Goal: Transaction & Acquisition: Purchase product/service

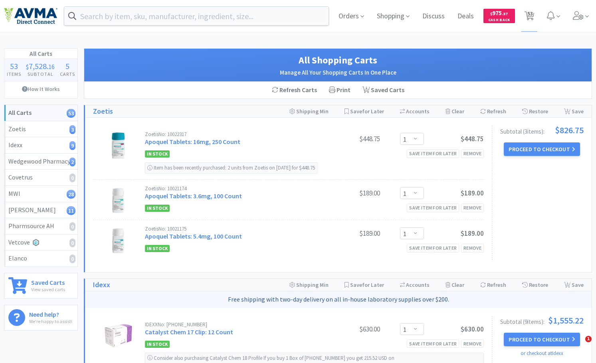
select select "1"
select select "2"
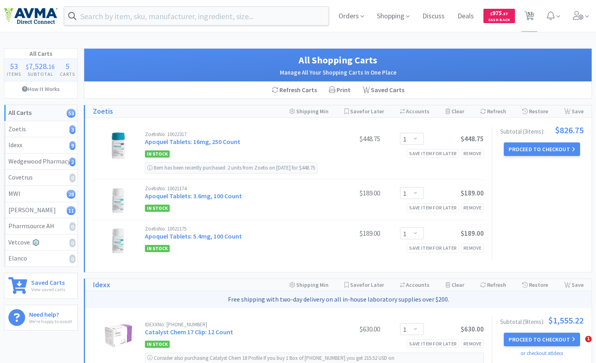
select select "1"
select select "200"
select select "1"
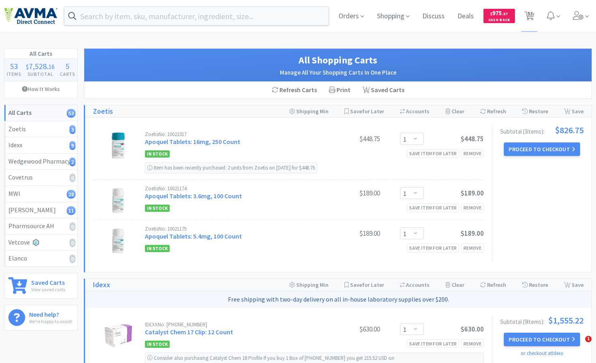
select select "20"
select select "1"
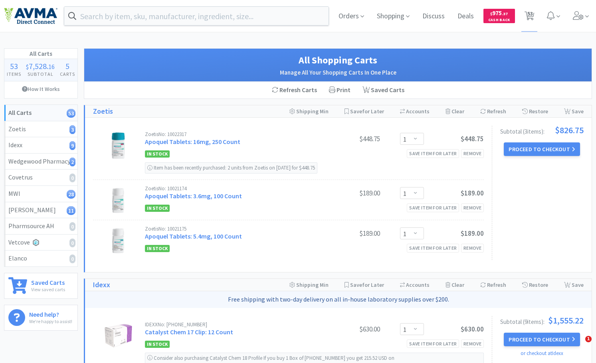
select select "3"
select select "2"
select select "3"
select select "6"
select select "1"
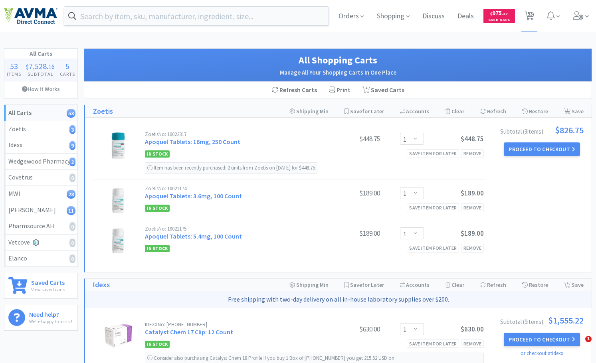
select select "12"
select select "1"
select select "2"
select select "15"
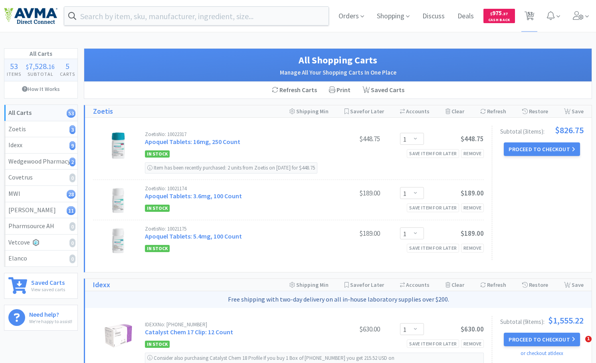
select select "4"
select select "1"
select select "2"
select select "1"
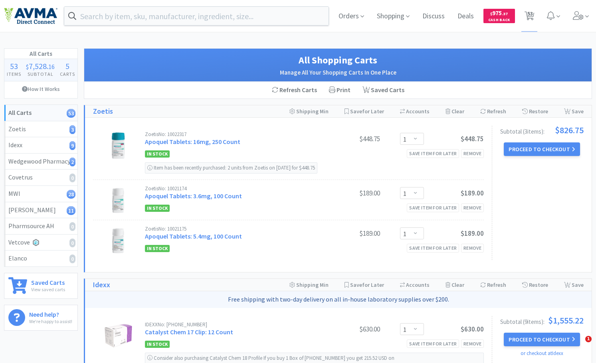
select select "1"
select select "4"
select select "2"
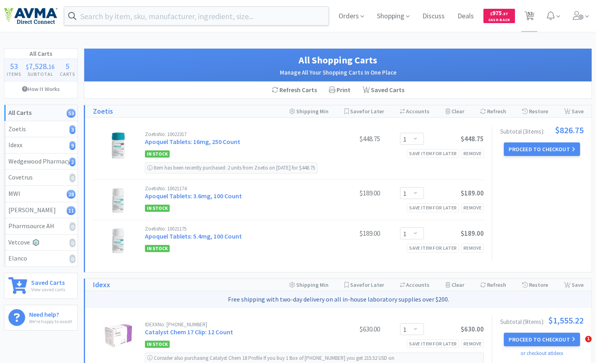
select select "1"
select select "6"
select select "2"
select select "1"
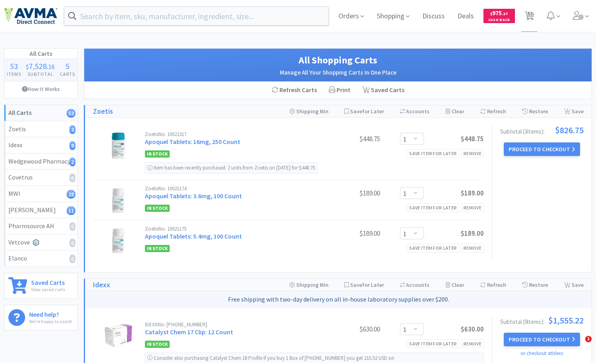
select select "1"
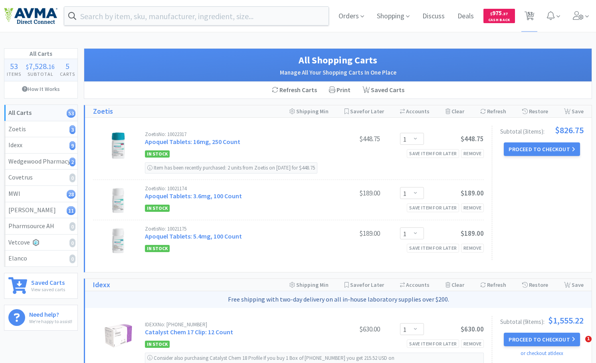
select select "1"
select select "10"
select select "3"
select select "6"
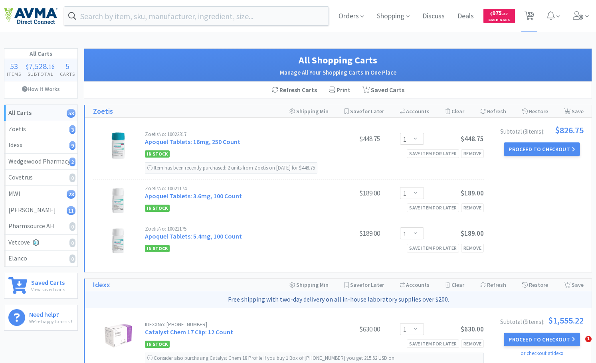
select select "2"
select select "1"
select select "3"
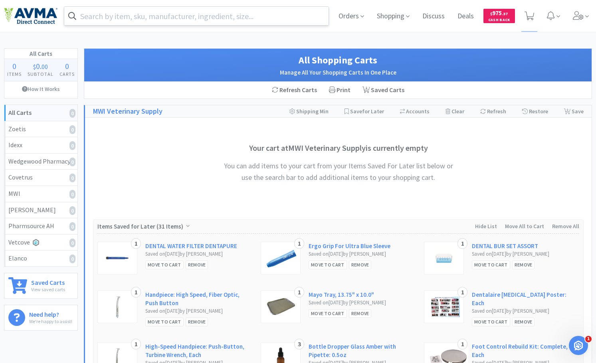
click at [127, 11] on input "text" at bounding box center [196, 16] width 264 height 18
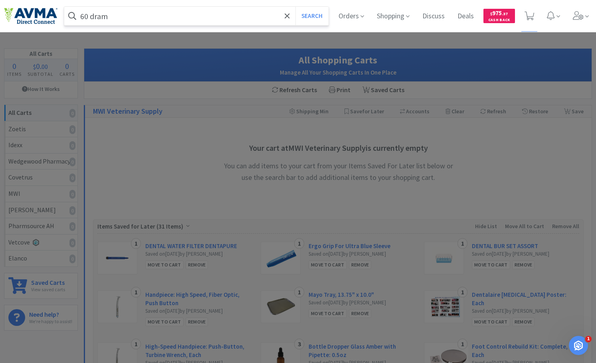
type input "60 dram"
click at [295, 7] on button "Search" at bounding box center [311, 16] width 33 height 18
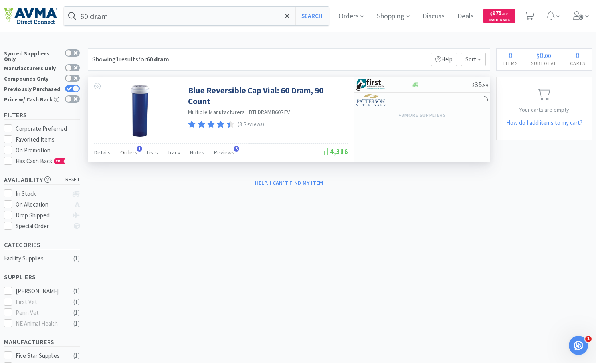
click at [129, 154] on span "Orders" at bounding box center [128, 152] width 17 height 7
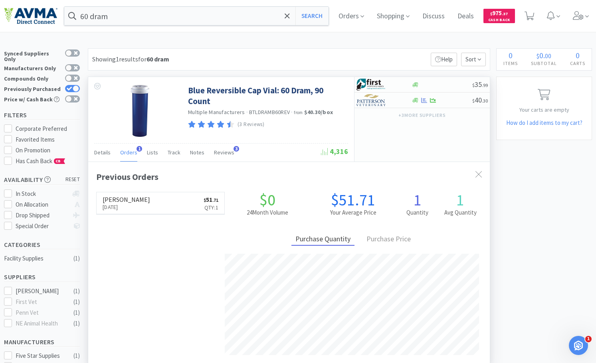
scroll to position [202, 401]
click at [385, 98] on img at bounding box center [371, 100] width 30 height 12
select select "1"
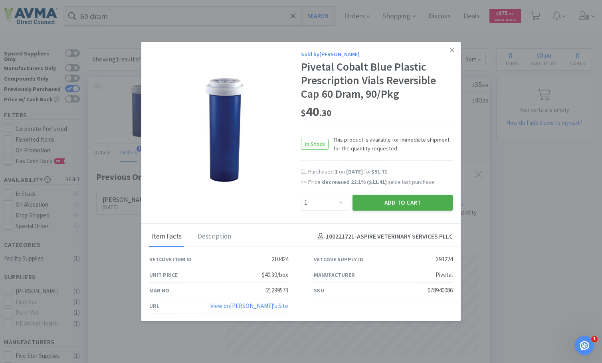
click at [381, 202] on button "Add to Cart" at bounding box center [402, 203] width 100 height 16
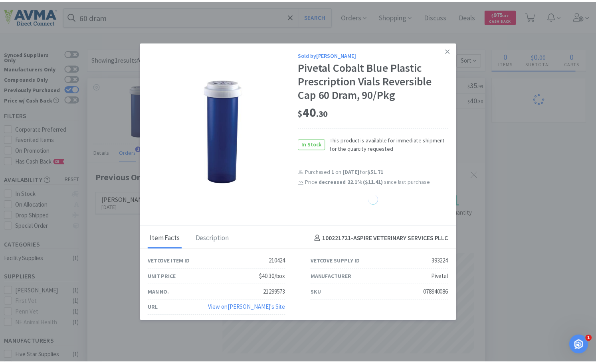
scroll to position [398872, 398672]
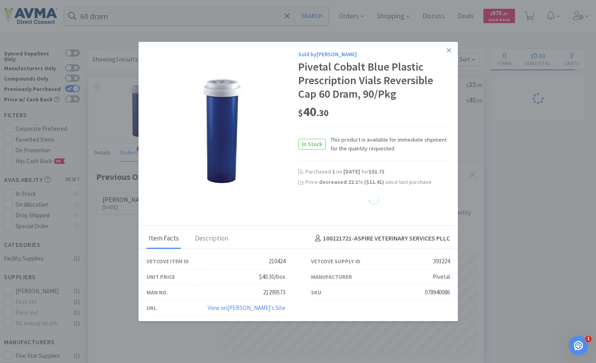
select select "1"
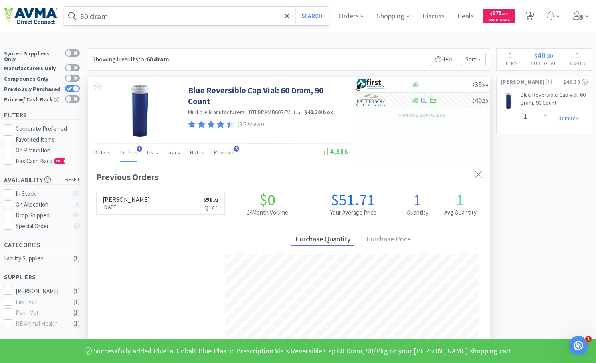
click at [129, 17] on input "60 dram" at bounding box center [196, 16] width 264 height 18
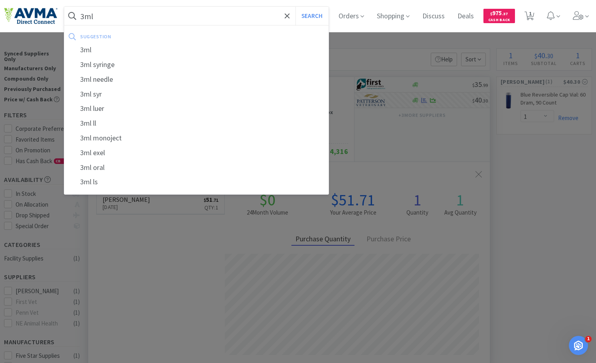
click at [130, 60] on div "3ml syringe" at bounding box center [196, 64] width 264 height 15
type input "3ml syringe"
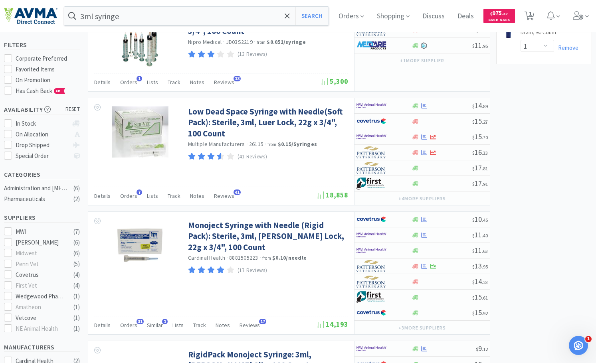
scroll to position [80, 0]
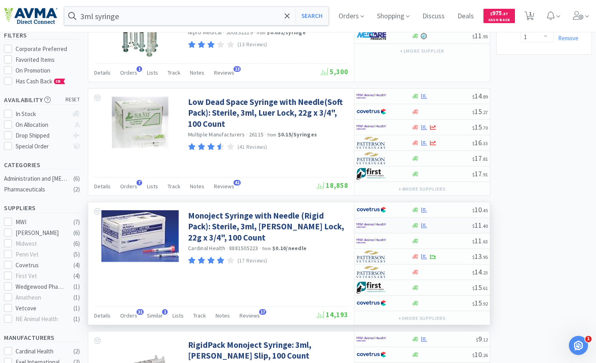
click at [384, 227] on img at bounding box center [371, 225] width 30 height 12
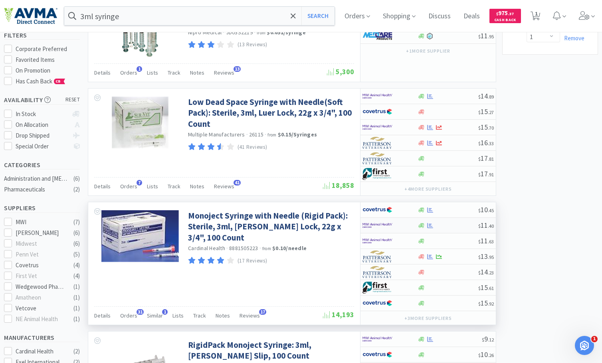
select select "1"
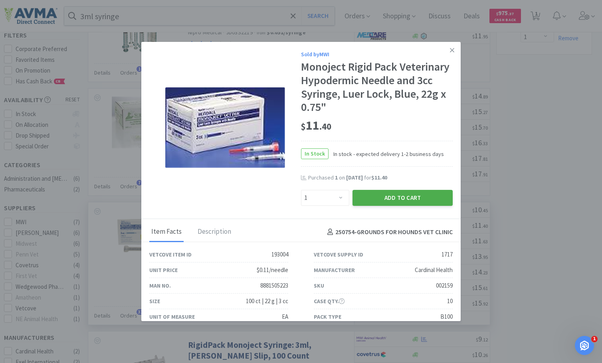
click at [379, 194] on button "Add to Cart" at bounding box center [402, 198] width 100 height 16
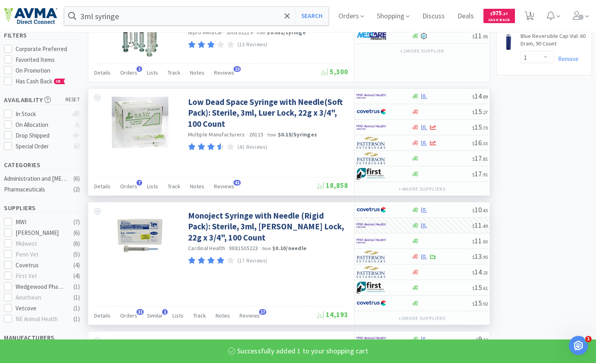
select select "1"
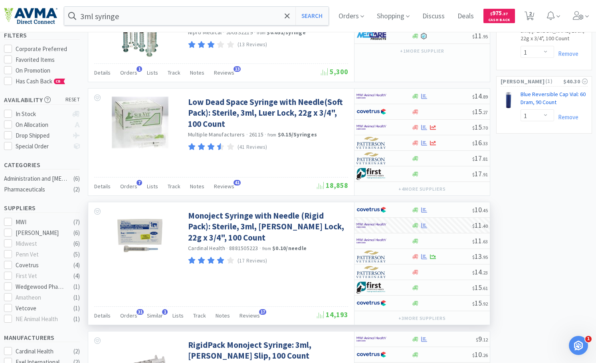
scroll to position [0, 0]
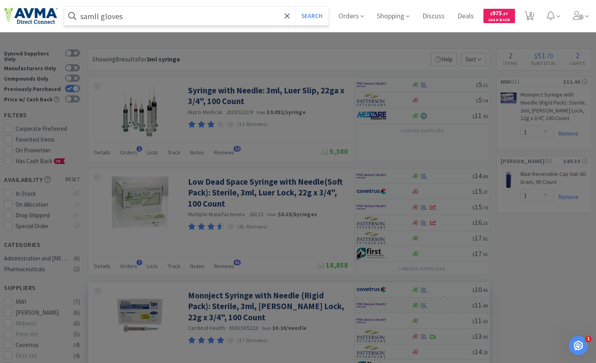
click at [295, 7] on button "Search" at bounding box center [311, 16] width 33 height 18
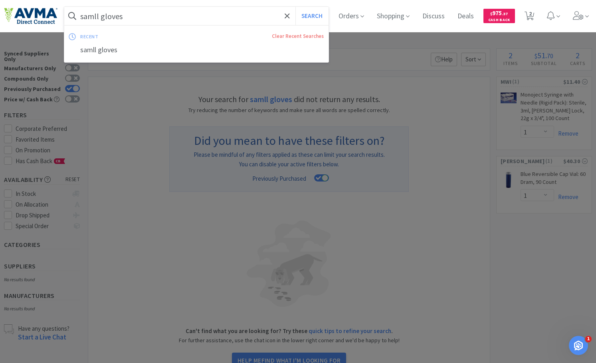
click at [93, 17] on input "samll gloves" at bounding box center [196, 16] width 264 height 18
click at [93, 16] on input "samll gloves" at bounding box center [196, 16] width 264 height 18
type input "small gloves"
click at [295, 7] on button "Search" at bounding box center [311, 16] width 33 height 18
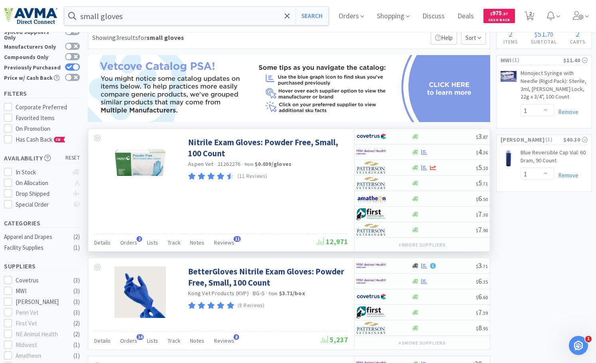
scroll to position [40, 0]
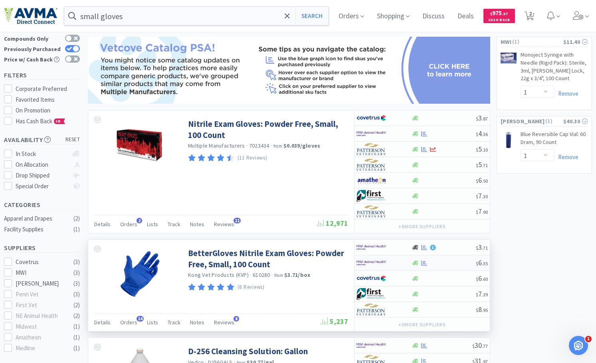
click at [380, 263] on img at bounding box center [371, 263] width 30 height 12
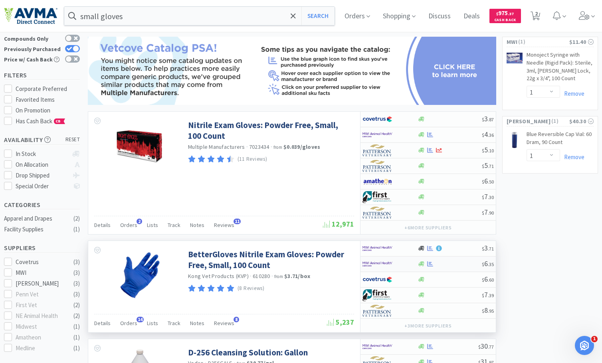
select select "1"
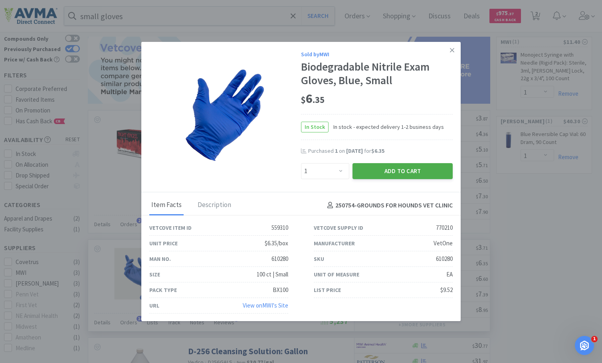
click at [387, 171] on button "Add to Cart" at bounding box center [402, 171] width 100 height 16
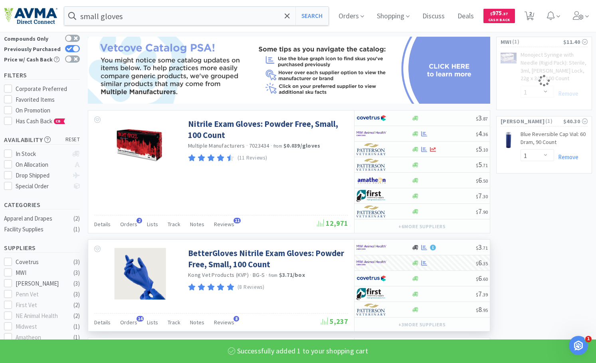
select select "1"
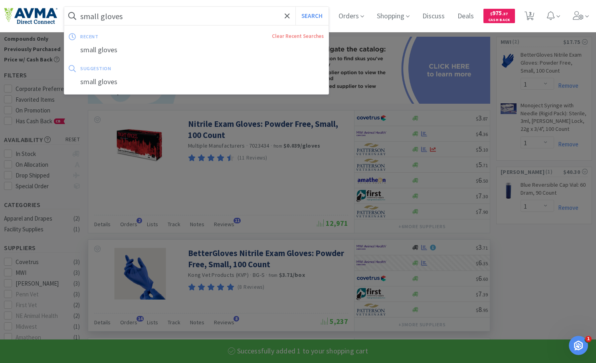
click at [129, 18] on input "small gloves" at bounding box center [196, 16] width 264 height 18
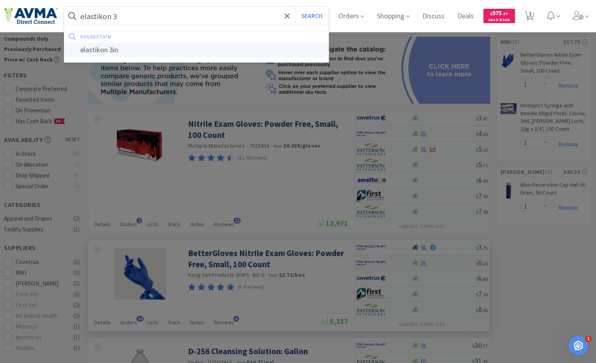
type input "elastikon 3in"
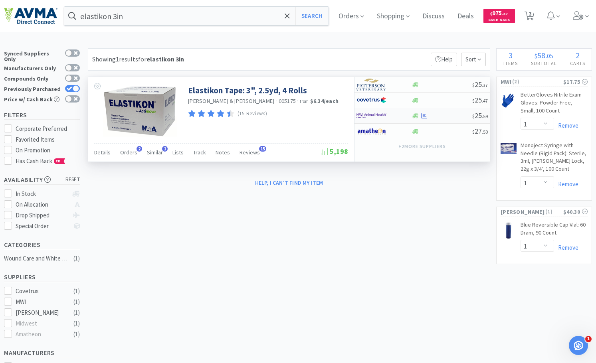
click at [376, 118] on img at bounding box center [371, 116] width 30 height 12
select select "1"
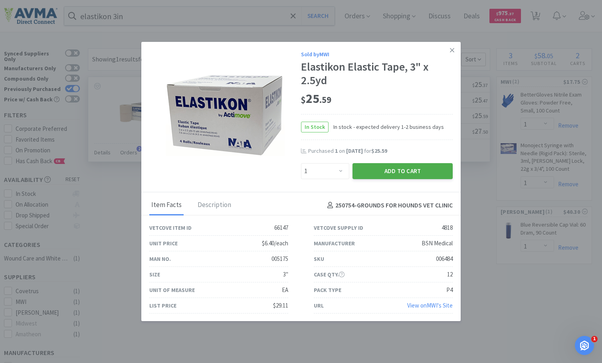
click at [393, 168] on button "Add to Cart" at bounding box center [402, 171] width 100 height 16
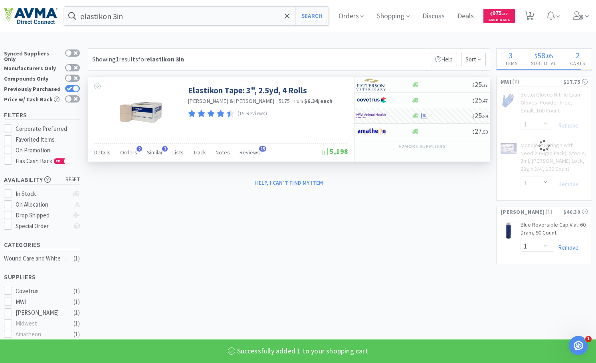
select select "1"
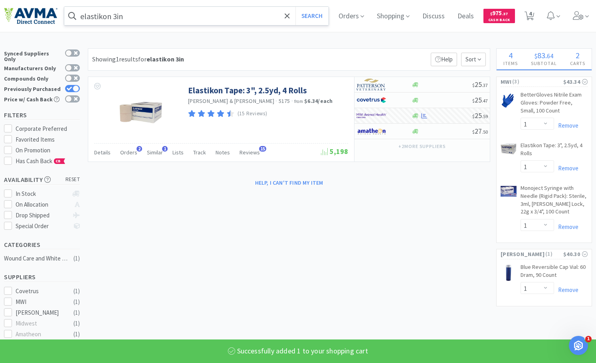
click at [133, 17] on input "elastikon 3in" at bounding box center [196, 16] width 264 height 18
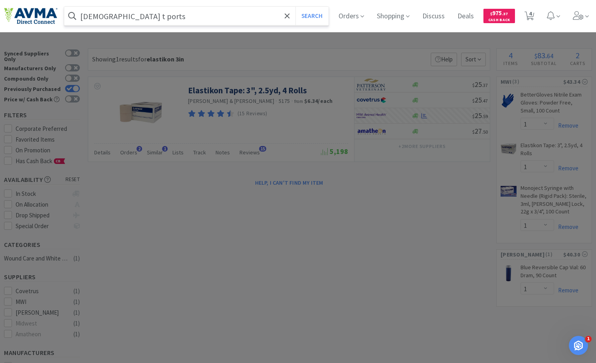
click at [295, 7] on button "Search" at bounding box center [311, 16] width 33 height 18
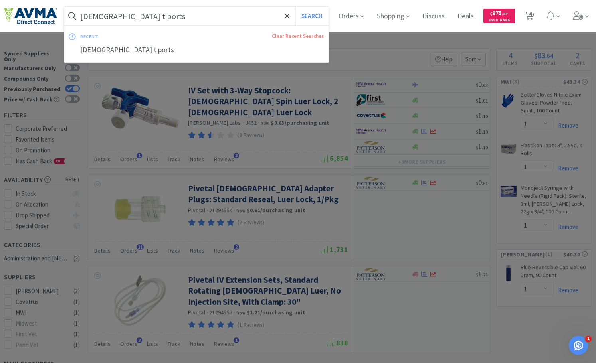
click at [129, 16] on input "male t ports" at bounding box center [196, 16] width 264 height 18
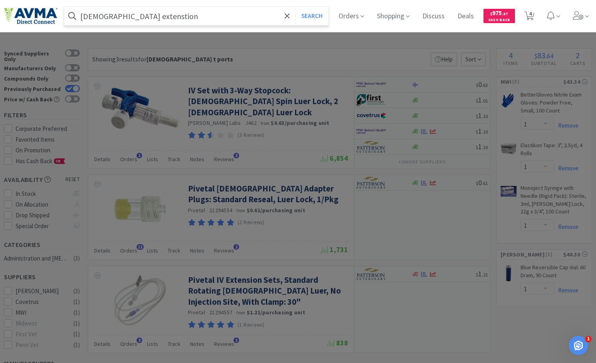
type input "male extenstion"
click at [295, 7] on button "Search" at bounding box center [311, 16] width 33 height 18
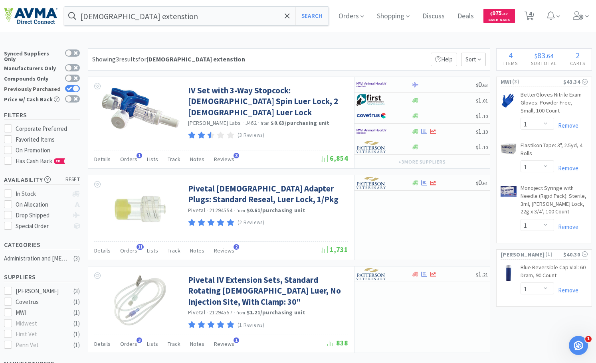
click at [72, 85] on div at bounding box center [72, 88] width 15 height 7
checkbox input "false"
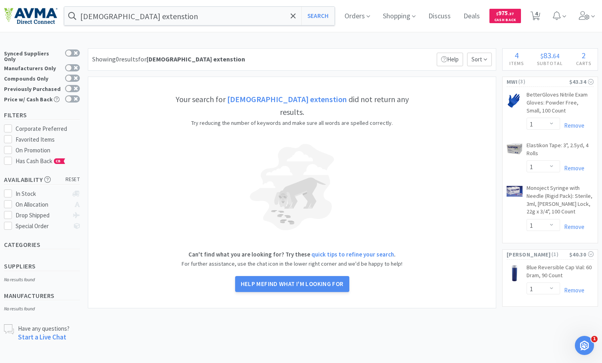
click at [281, 98] on strong "male extenstion" at bounding box center [287, 99] width 120 height 10
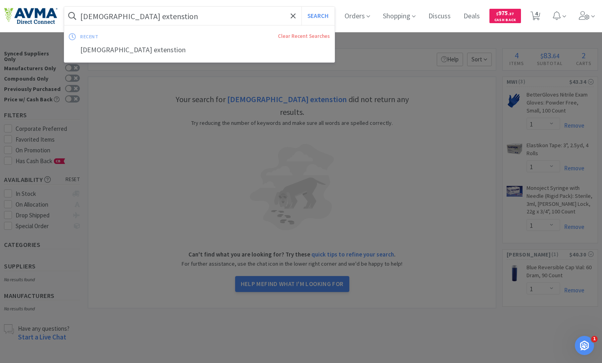
click at [126, 18] on input "male extenstion" at bounding box center [199, 16] width 270 height 18
click at [125, 17] on input "male extenstion" at bounding box center [199, 16] width 270 height 18
type input "male extension"
click at [301, 7] on button "Search" at bounding box center [317, 16] width 33 height 18
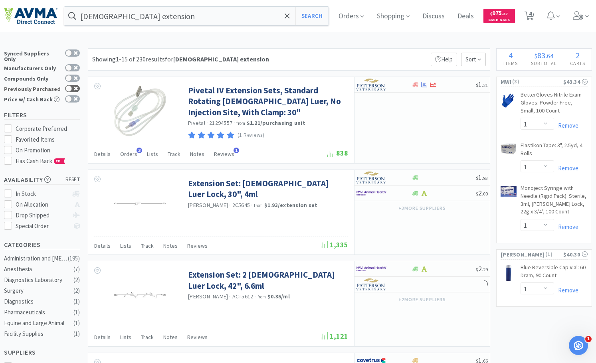
click at [67, 85] on div at bounding box center [68, 88] width 6 height 6
checkbox input "true"
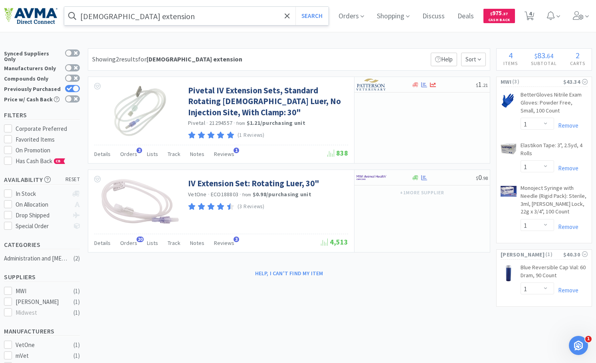
click at [96, 17] on input "male extension" at bounding box center [196, 16] width 264 height 18
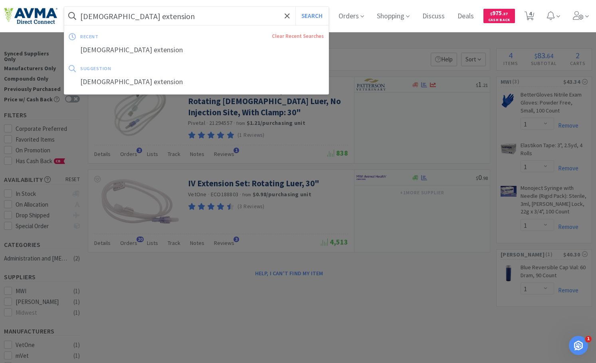
click at [92, 19] on input "male extension" at bounding box center [196, 16] width 264 height 18
click at [137, 15] on input "male extension" at bounding box center [196, 16] width 264 height 18
drag, startPoint x: 70, startPoint y: 17, endPoint x: 0, endPoint y: 11, distance: 70.1
click at [0, 13] on div "male extension Search recent Clear Recent Searches male extension suggestion ma…" at bounding box center [298, 16] width 596 height 32
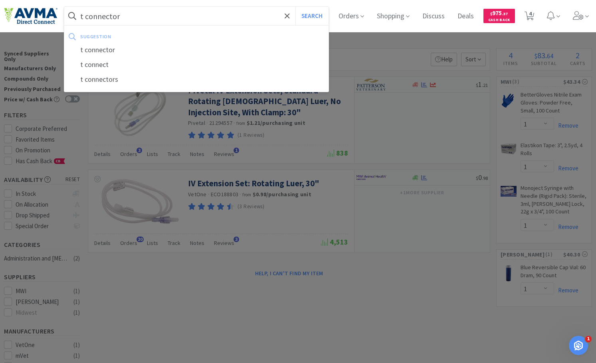
type input "t connector"
click at [295, 7] on button "Search" at bounding box center [311, 16] width 33 height 18
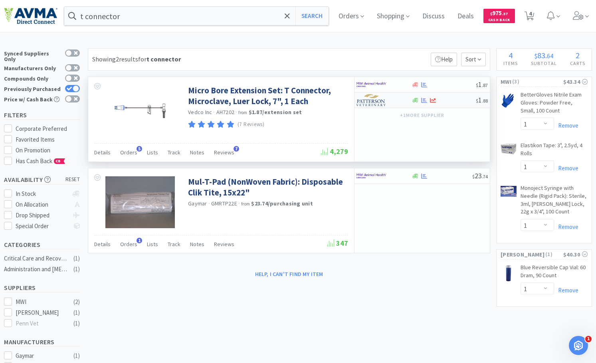
click at [385, 102] on img at bounding box center [371, 100] width 30 height 12
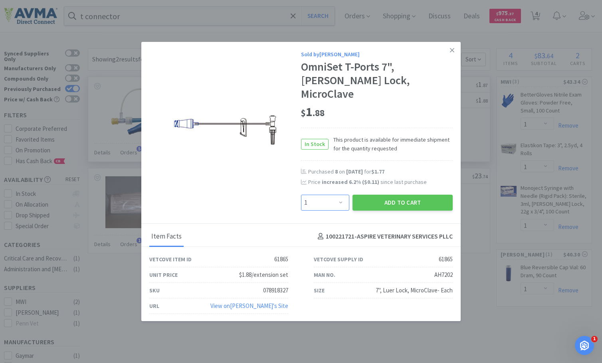
click at [341, 195] on select "Enter Quantity 1 2 3 4 5 6 7 8 9 10 11 12 13 14 15 16 17 18 19 20 Enter Quantity" at bounding box center [325, 203] width 48 height 16
select select "3"
click at [301, 195] on select "Enter Quantity 1 2 3 4 5 6 7 8 9 10 11 12 13 14 15 16 17 18 19 20 Enter Quantity" at bounding box center [325, 203] width 48 height 16
click at [405, 199] on button "Add to Cart" at bounding box center [402, 203] width 100 height 16
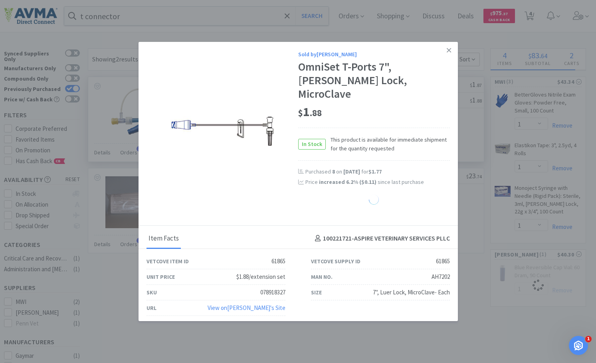
select select "3"
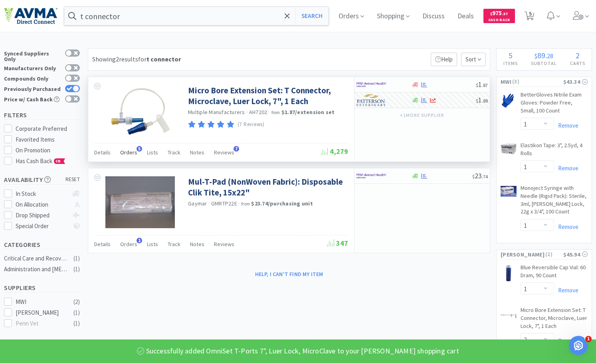
click at [121, 154] on span "Orders" at bounding box center [128, 152] width 17 height 7
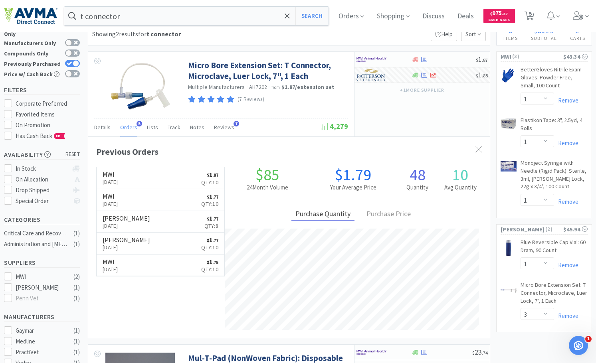
scroll to position [40, 0]
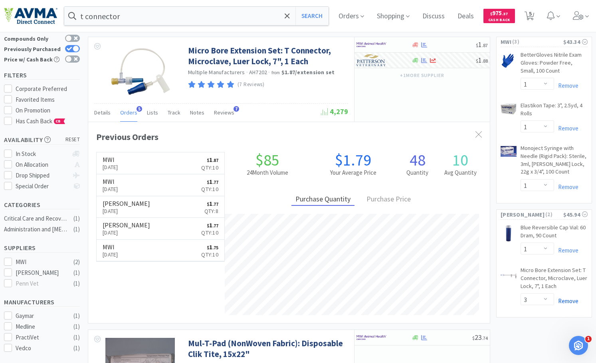
click at [574, 298] on link "Remove" at bounding box center [566, 301] width 24 height 8
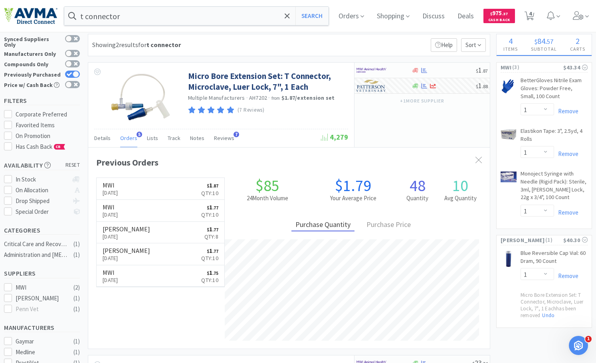
scroll to position [0, 0]
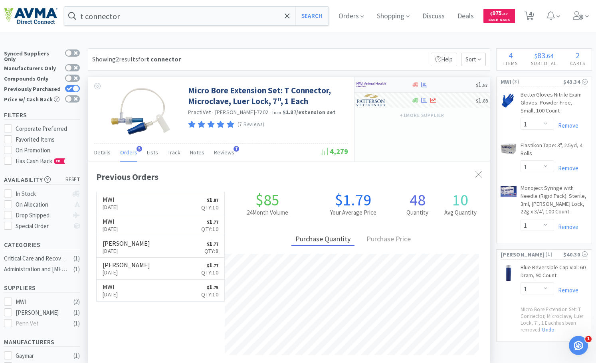
click at [414, 85] on icon at bounding box center [415, 84] width 6 height 5
select select "10"
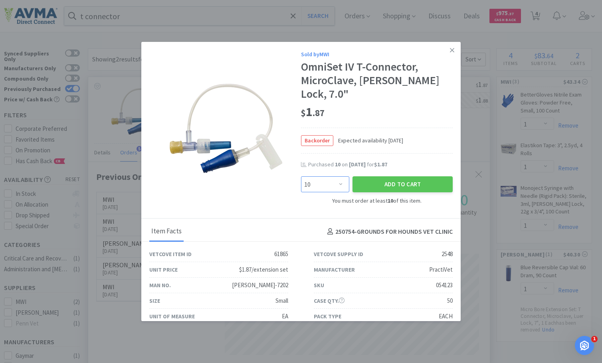
click at [334, 176] on select "Enter Quantity 10 20 30 40 50 60 70 80 90 100 110 120 130 140 150 160 170 180 1…" at bounding box center [325, 184] width 48 height 16
click at [257, 184] on div "Sold by MWI OmniSet IV T-Connector, MicroClave, Luer Lock, 7.0" $ 1 . 87 Backor…" at bounding box center [300, 130] width 319 height 177
click at [415, 176] on button "Add to Cart" at bounding box center [402, 184] width 100 height 16
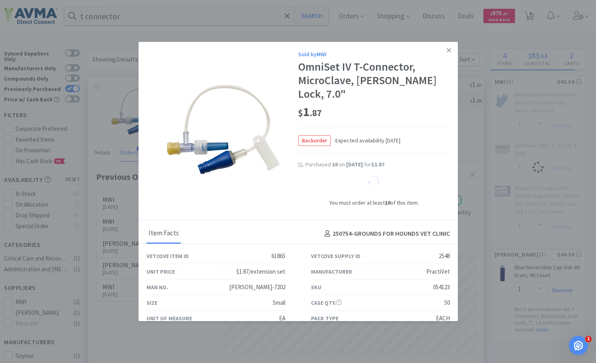
scroll to position [398872, 398672]
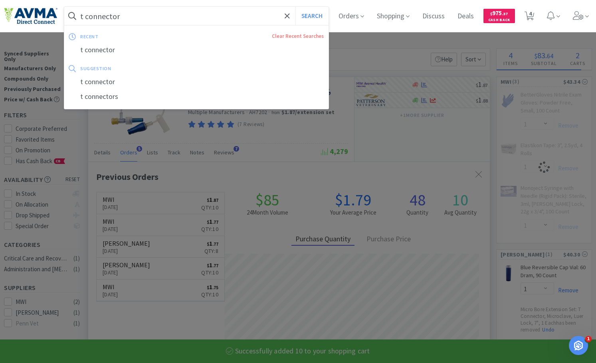
click at [119, 13] on input "t connector" at bounding box center [196, 16] width 264 height 18
select select "10"
select select "1"
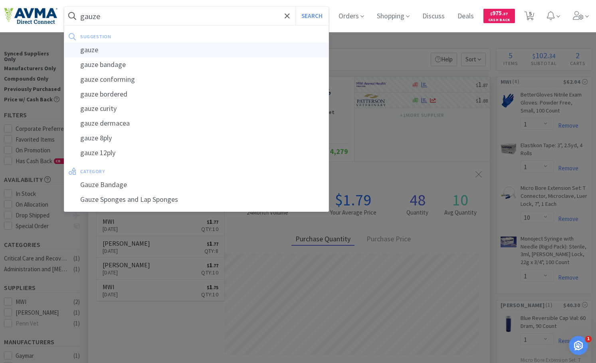
type input "gauze"
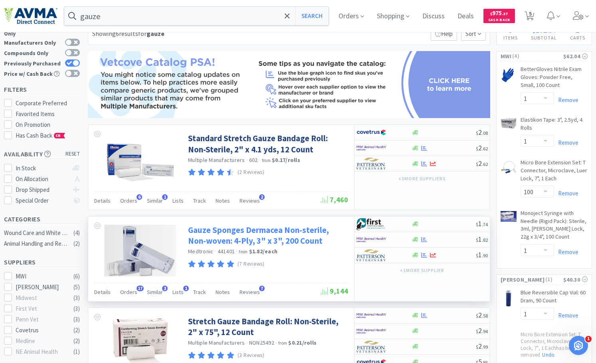
scroll to position [40, 0]
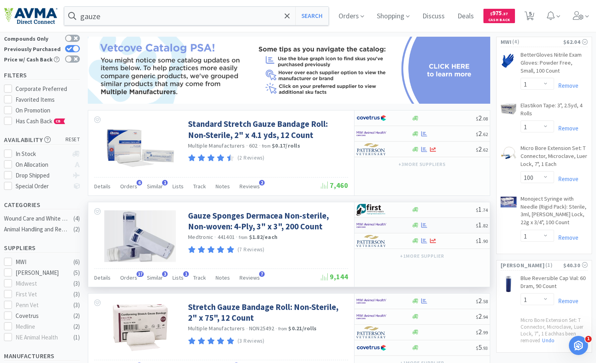
click at [372, 220] on img at bounding box center [371, 225] width 30 height 12
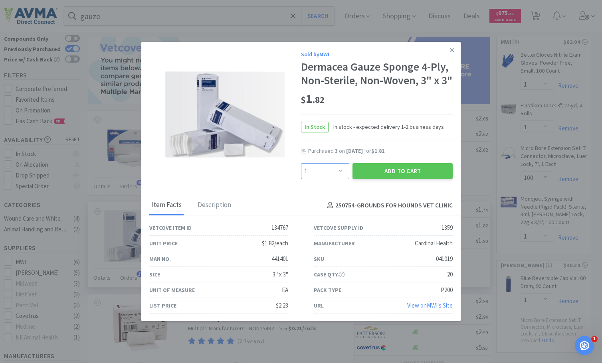
click at [334, 179] on select "Enter Quantity 1 2 3 4 5 6 7 8 9 10 11 12 13 14 15 16 17 18 19 20 Enter Quantity" at bounding box center [325, 171] width 48 height 16
select select "4"
click at [301, 176] on select "Enter Quantity 1 2 3 4 5 6 7 8 9 10 11 12 13 14 15 16 17 18 19 20 Enter Quantity" at bounding box center [325, 171] width 48 height 16
click at [385, 179] on button "Add to Cart" at bounding box center [402, 171] width 100 height 16
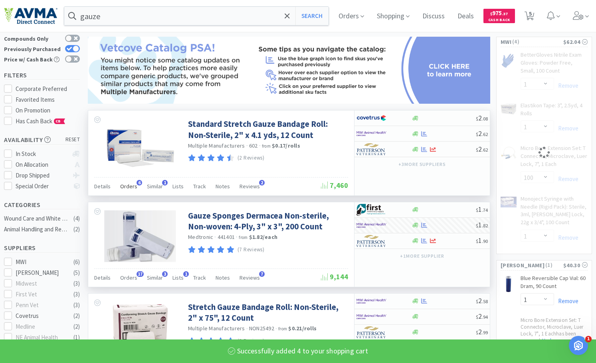
click at [134, 188] on span "Orders" at bounding box center [128, 186] width 17 height 7
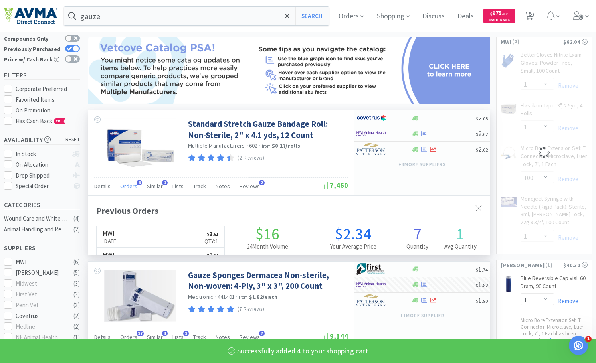
select select "10"
select select "4"
select select "1"
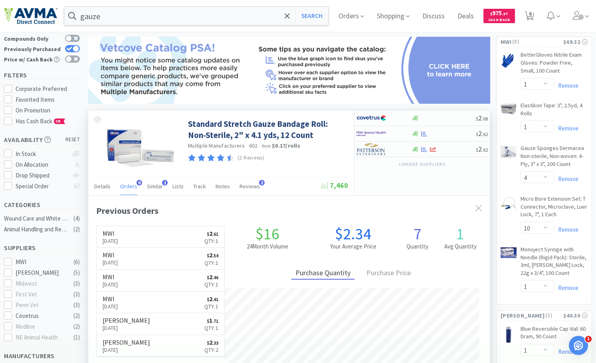
click at [134, 187] on span "Orders" at bounding box center [128, 186] width 17 height 7
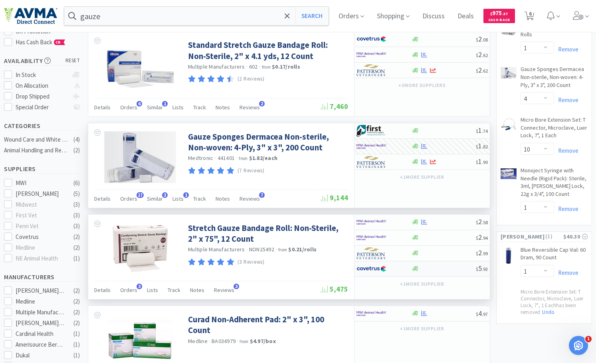
scroll to position [120, 0]
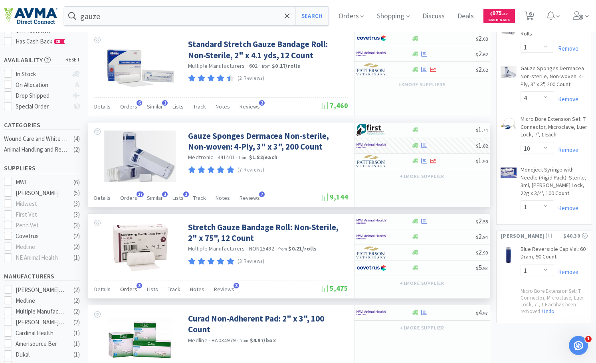
click at [127, 289] on span "Orders" at bounding box center [128, 289] width 17 height 7
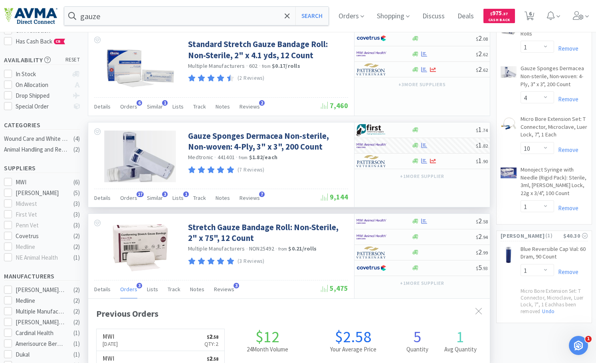
scroll to position [202, 401]
click at [127, 289] on span "Orders" at bounding box center [128, 289] width 17 height 7
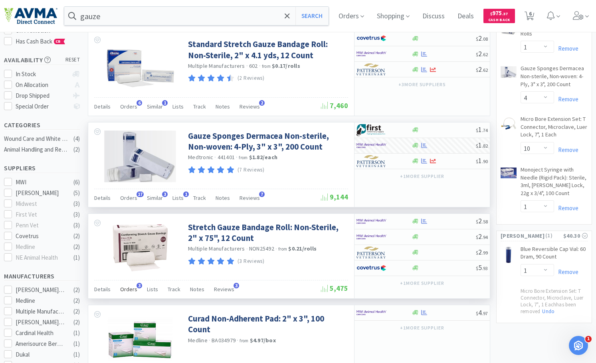
click at [127, 289] on span "Orders" at bounding box center [128, 289] width 17 height 7
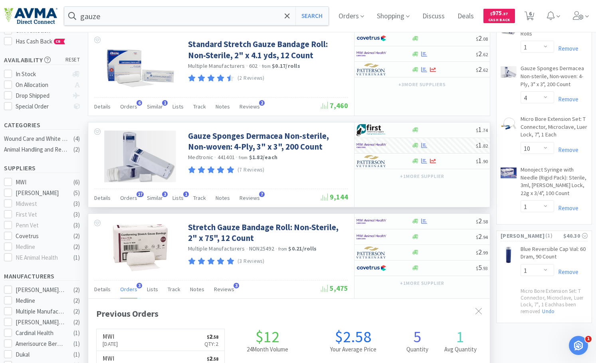
click at [129, 287] on span "Orders" at bounding box center [128, 289] width 17 height 7
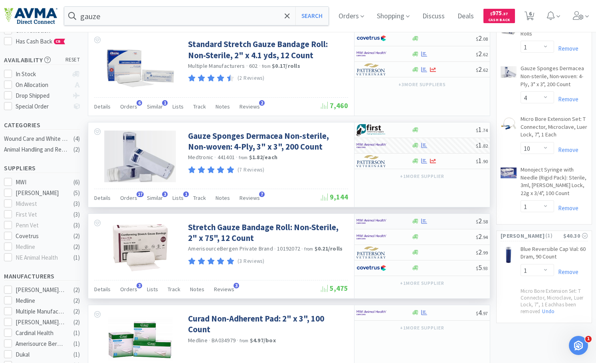
click at [379, 216] on img at bounding box center [371, 221] width 30 height 12
select select "1"
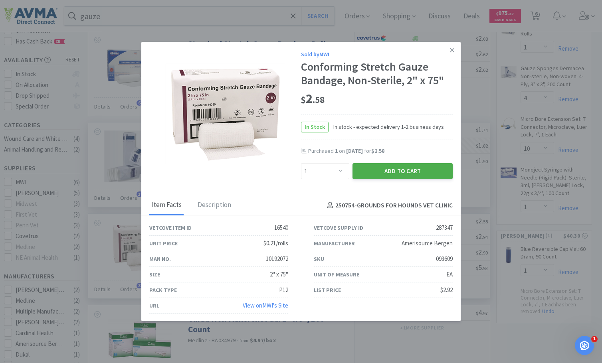
click at [397, 169] on button "Add to Cart" at bounding box center [402, 171] width 100 height 16
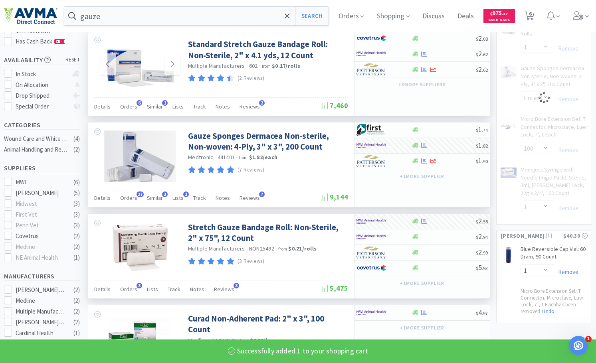
select select "1"
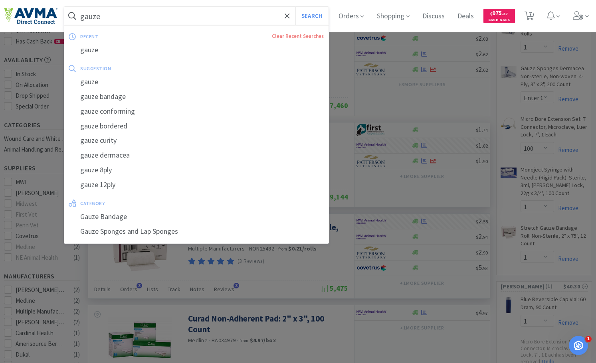
click at [144, 12] on input "gauze" at bounding box center [196, 16] width 264 height 18
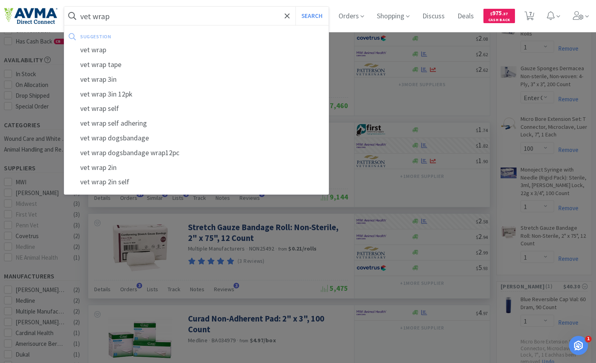
type input "vet wrap"
click at [295, 7] on button "Search" at bounding box center [311, 16] width 33 height 18
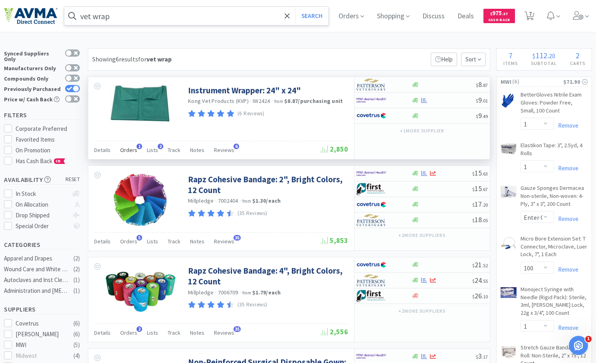
click at [120, 151] on span "Orders" at bounding box center [128, 149] width 17 height 7
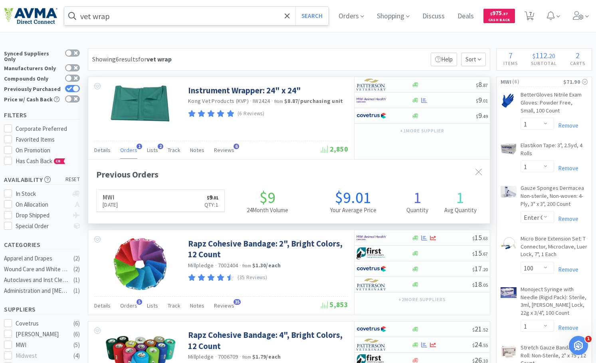
scroll to position [202, 401]
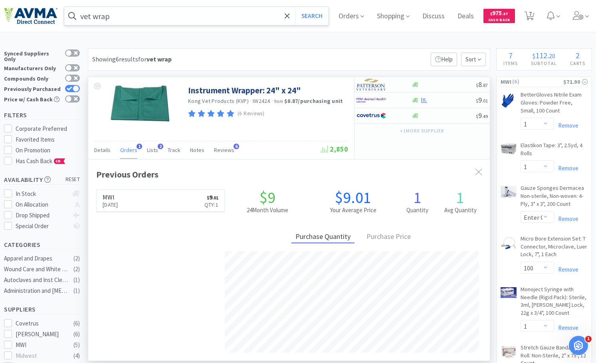
click at [270, 133] on div "Instrument Wrapper: 24" x 24" Kong Vet Products (KVP) · IW2424 · from $8.87 / p…" at bounding box center [221, 109] width 266 height 64
click at [219, 91] on link "Instrument Wrapper: 24" x 24"" at bounding box center [244, 90] width 113 height 11
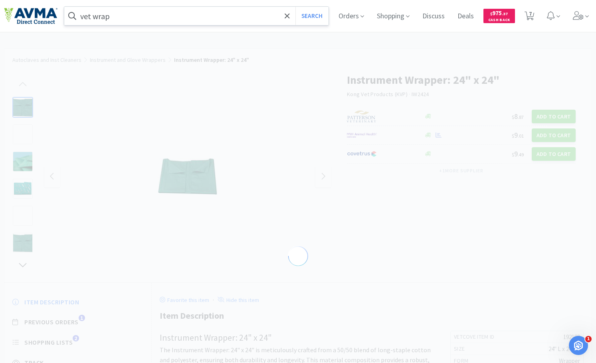
select select "192199"
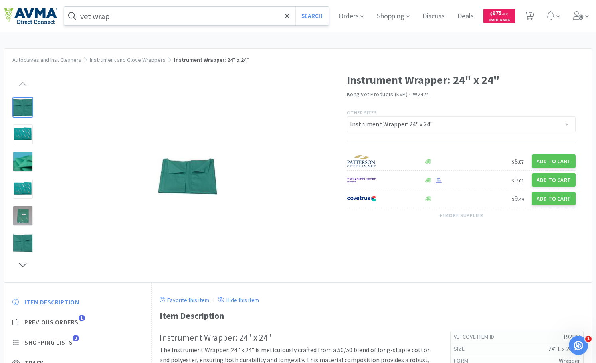
select select "1"
select select "4"
select select "10"
select select "1"
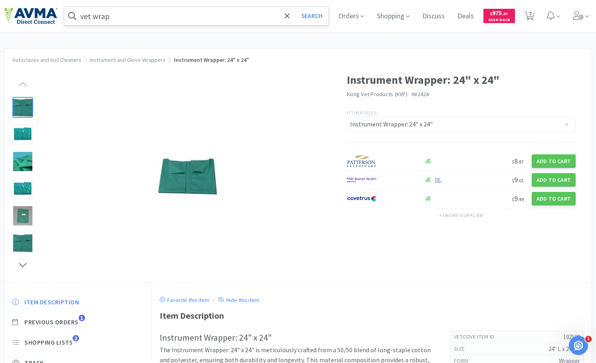
select select "1"
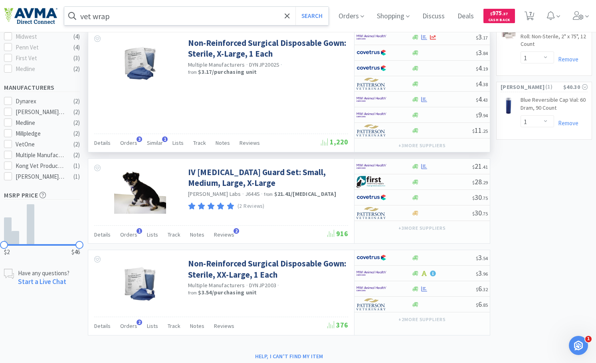
scroll to position [80, 0]
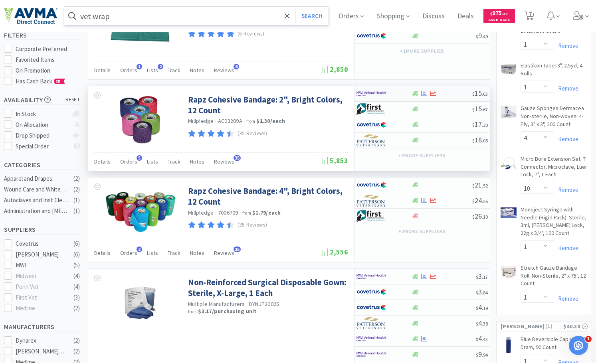
click at [397, 94] on div at bounding box center [378, 94] width 44 height 14
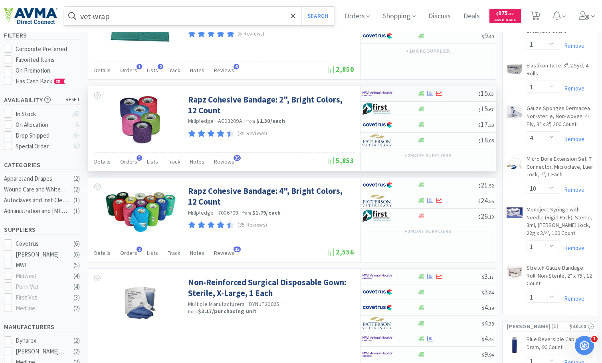
select select "1"
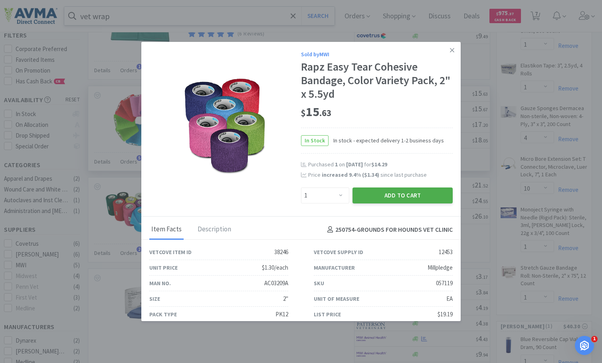
click at [395, 200] on button "Add to Cart" at bounding box center [402, 196] width 100 height 16
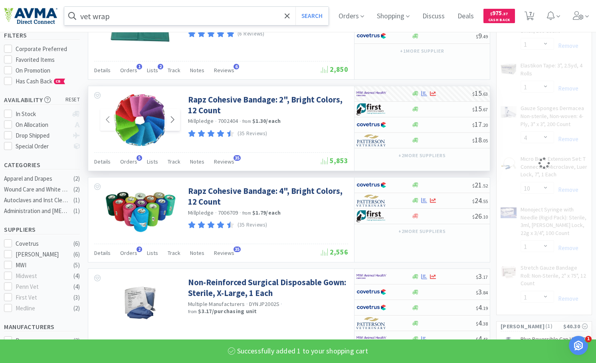
select select "1"
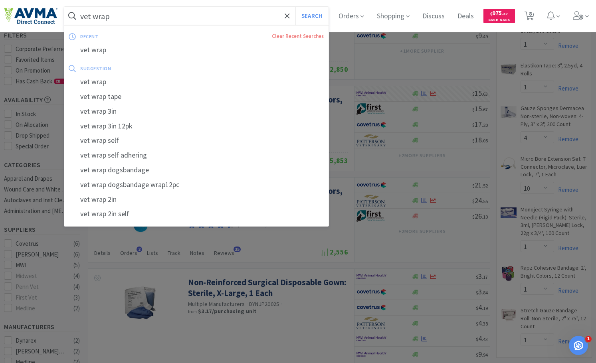
click at [122, 15] on input "vet wrap" at bounding box center [196, 16] width 264 height 18
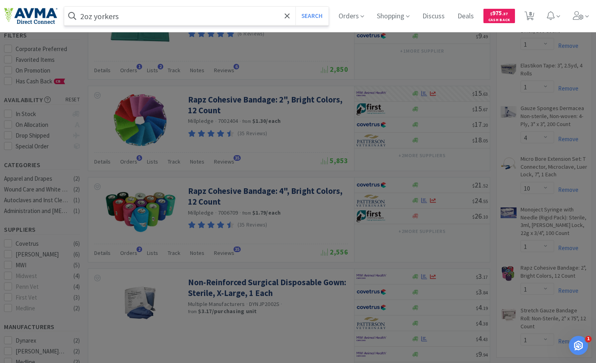
click at [295, 7] on button "Search" at bounding box center [311, 16] width 33 height 18
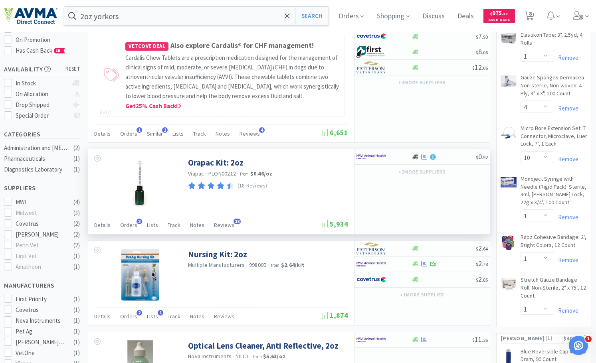
scroll to position [120, 0]
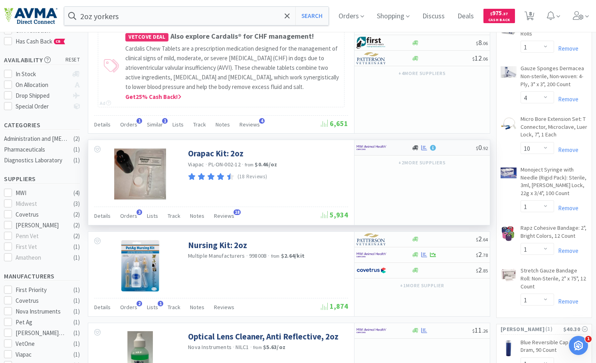
click at [390, 154] on div at bounding box center [378, 148] width 44 height 14
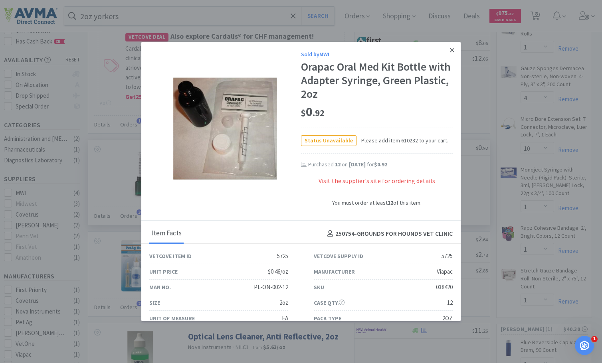
click at [450, 48] on icon at bounding box center [452, 50] width 4 height 7
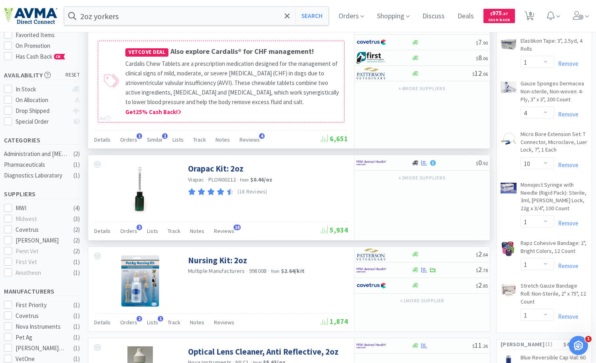
scroll to position [103, 0]
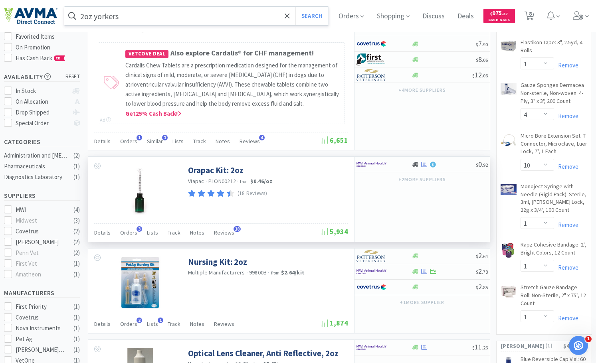
click at [83, 13] on input "2oz yorkers" at bounding box center [196, 16] width 264 height 18
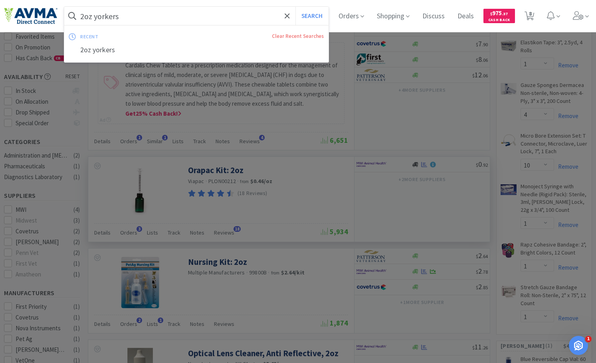
click at [83, 13] on input "2oz yorkers" at bounding box center [196, 16] width 264 height 18
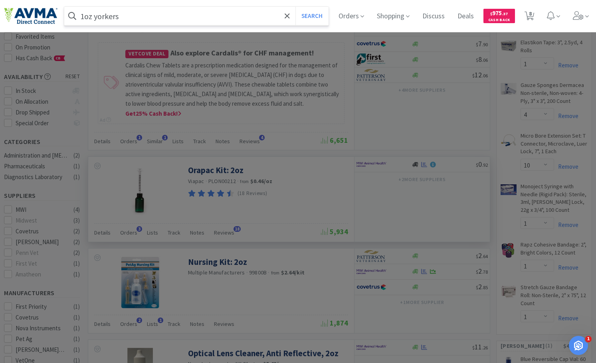
click at [295, 7] on button "Search" at bounding box center [311, 16] width 33 height 18
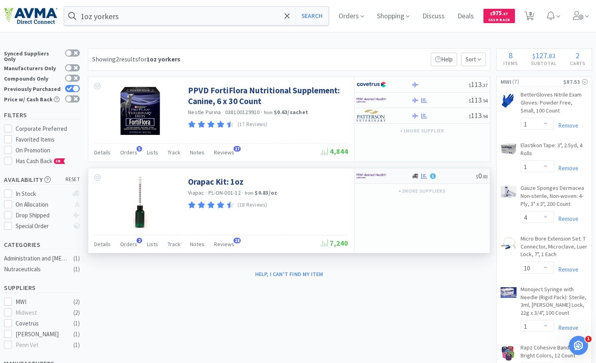
click at [379, 171] on img at bounding box center [371, 176] width 30 height 12
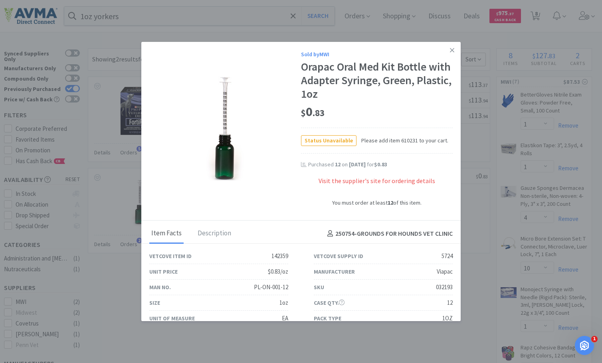
click at [450, 49] on icon at bounding box center [452, 50] width 4 height 7
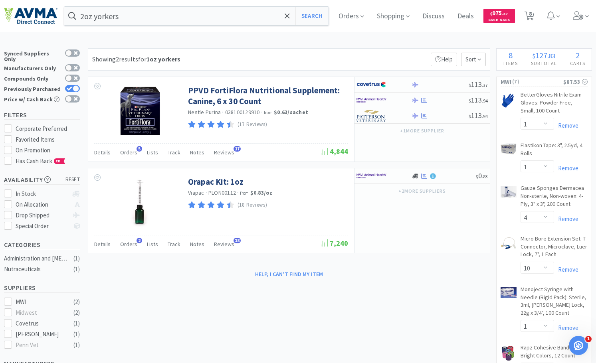
scroll to position [103, 0]
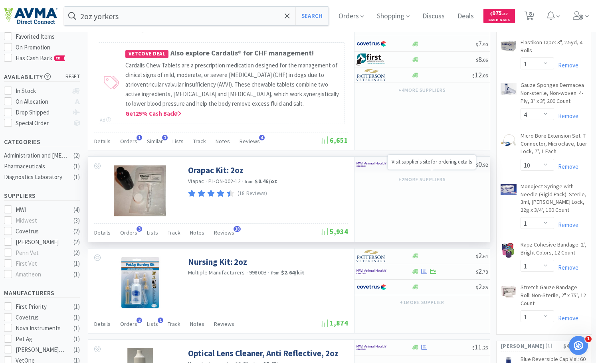
click at [434, 168] on icon at bounding box center [433, 165] width 6 height 6
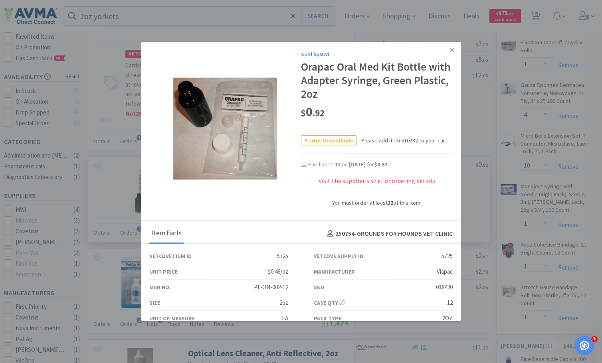
click at [399, 137] on span "Please add item 610232 to your cart." at bounding box center [402, 140] width 92 height 9
click at [399, 136] on span "Please add item 610232 to your cart." at bounding box center [402, 140] width 92 height 9
copy span "610232"
click at [445, 46] on link at bounding box center [452, 50] width 14 height 17
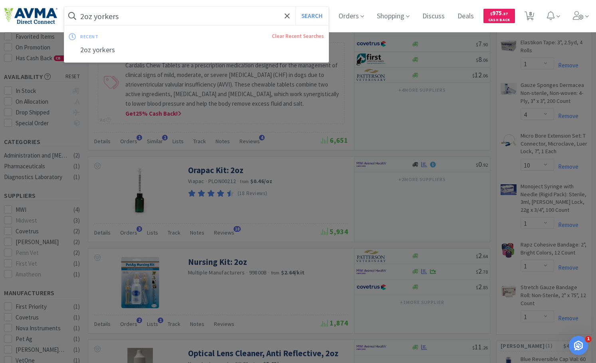
paste input "610232"
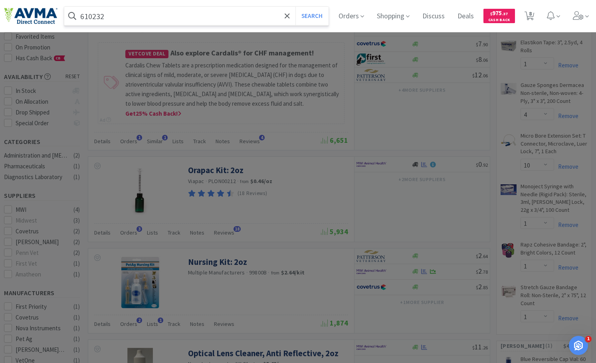
click at [295, 7] on button "Search" at bounding box center [311, 16] width 33 height 18
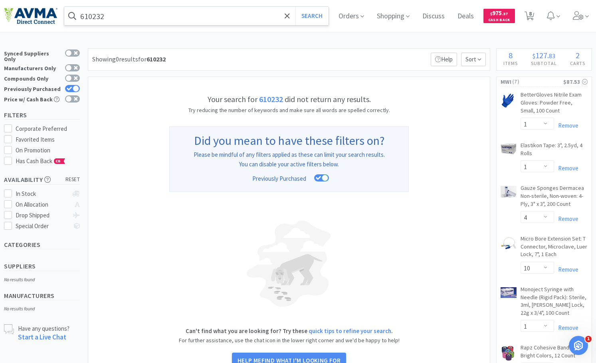
drag, startPoint x: 106, startPoint y: 4, endPoint x: 113, endPoint y: 16, distance: 13.6
click at [106, 5] on div "610232 Search Orders Shopping Discuss Discuss Deals Deals $ 975 . 37 Cash Back …" at bounding box center [298, 16] width 588 height 32
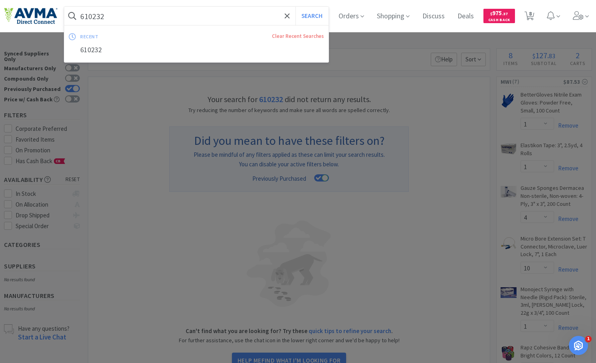
click at [114, 17] on input "610232" at bounding box center [196, 16] width 264 height 18
type input "610232"
click at [323, 19] on button "Search" at bounding box center [311, 16] width 33 height 18
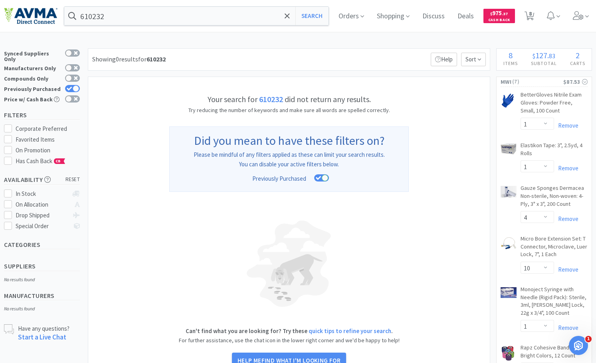
click at [70, 84] on div "Previously Purchased" at bounding box center [42, 89] width 76 height 10
click at [72, 85] on div at bounding box center [72, 88] width 15 height 7
checkbox input "false"
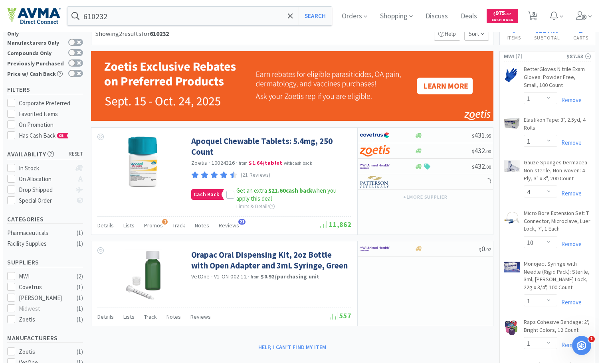
scroll to position [40, 0]
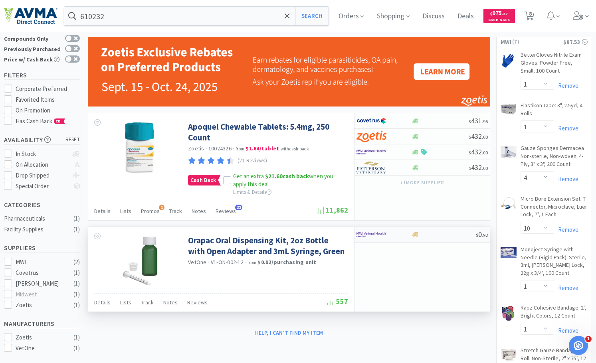
click at [375, 234] on img at bounding box center [371, 235] width 30 height 12
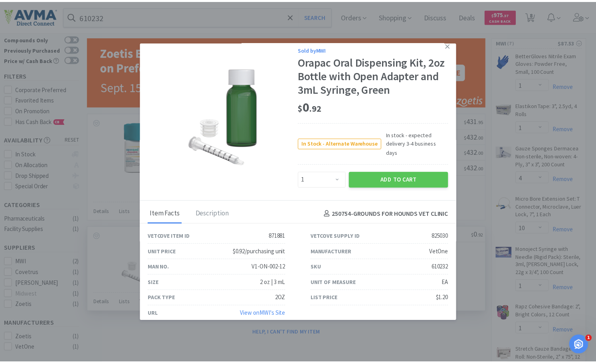
scroll to position [0, 0]
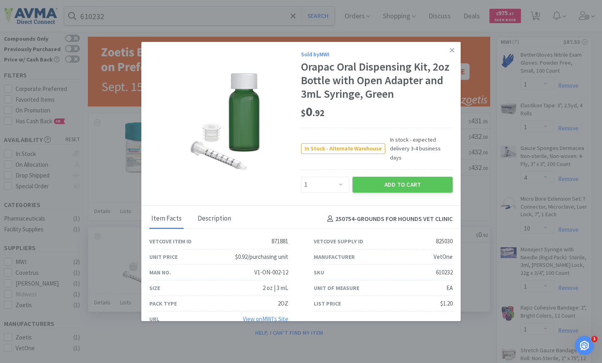
click at [215, 214] on div "Description" at bounding box center [215, 219] width 38 height 20
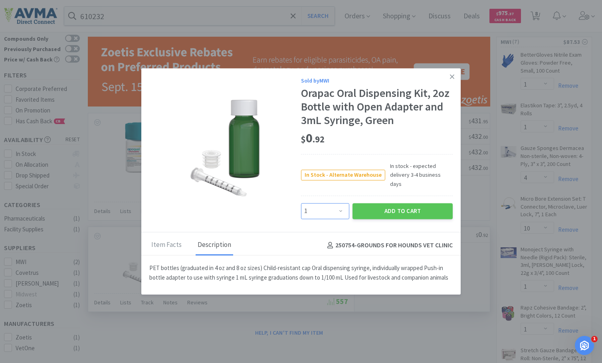
click at [342, 209] on select "Enter Quantity 1 2 3 4 5 6 7 8 9 10 11 12 13 14 15 16 17 18 19 20 Enter Quantity" at bounding box center [325, 211] width 48 height 16
select select "10"
click at [301, 203] on select "Enter Quantity 1 2 3 4 5 6 7 8 9 10 11 12 13 14 15 16 17 18 19 20 Enter Quantity" at bounding box center [325, 211] width 48 height 16
click at [389, 204] on button "Add to Cart" at bounding box center [402, 211] width 100 height 16
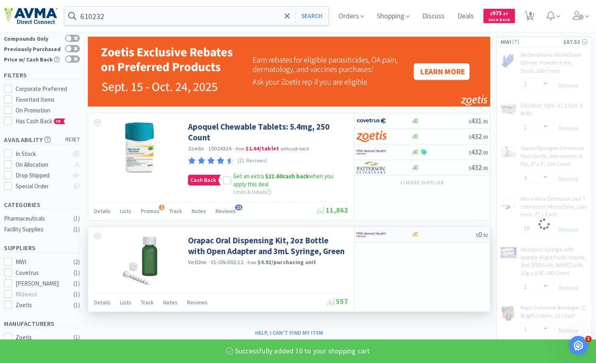
select select "10"
select select "1"
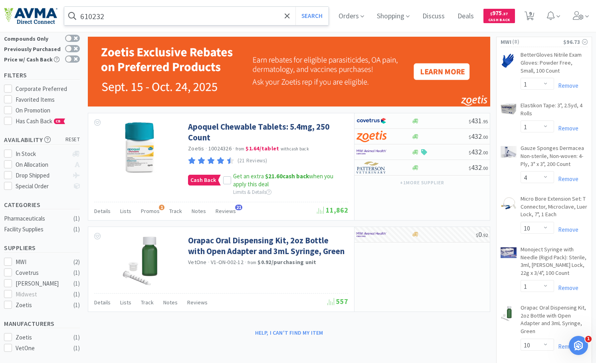
click at [105, 12] on input "610232" at bounding box center [196, 16] width 264 height 18
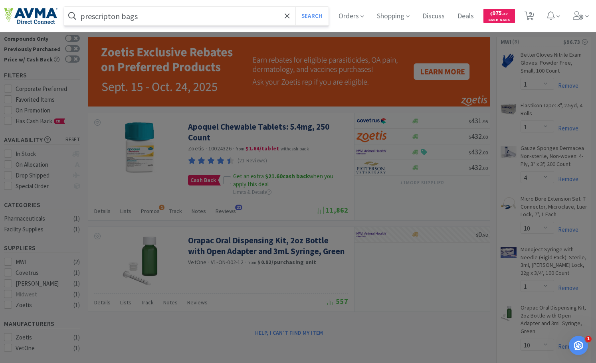
click at [295, 7] on button "Search" at bounding box center [311, 16] width 33 height 18
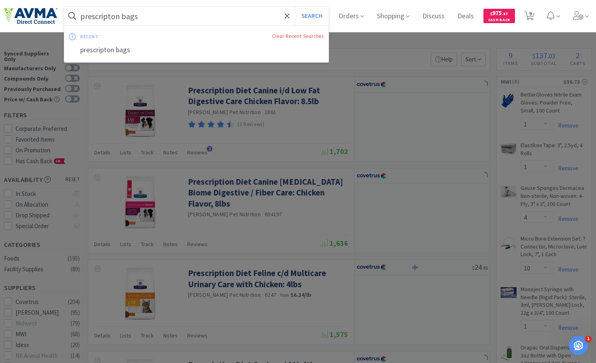
drag, startPoint x: 106, startPoint y: 19, endPoint x: 98, endPoint y: 14, distance: 9.0
click at [100, 14] on input "prescripton bags" at bounding box center [196, 16] width 264 height 18
type input "prescription bags"
click at [295, 7] on button "Search" at bounding box center [311, 16] width 33 height 18
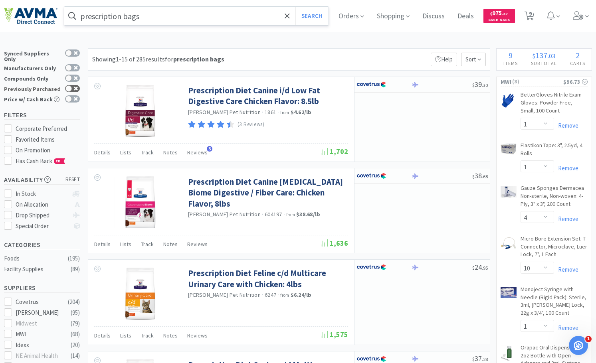
click at [74, 85] on div at bounding box center [72, 88] width 15 height 7
checkbox input "true"
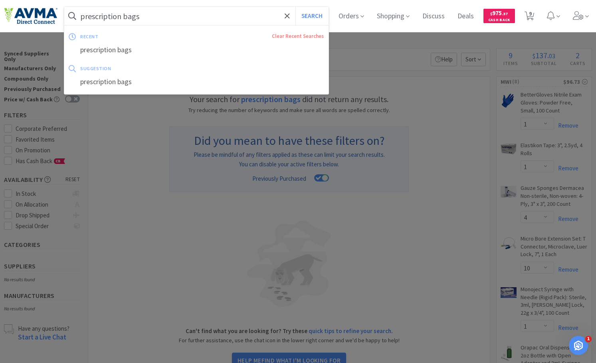
click at [83, 14] on input "prescription bags" at bounding box center [196, 16] width 264 height 18
click at [82, 14] on input "prescription bags" at bounding box center [196, 16] width 264 height 18
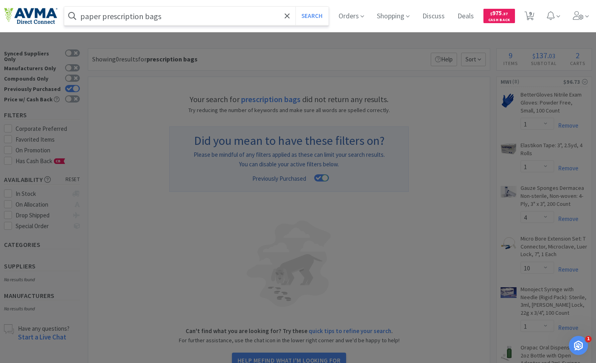
click at [295, 7] on button "Search" at bounding box center [311, 16] width 33 height 18
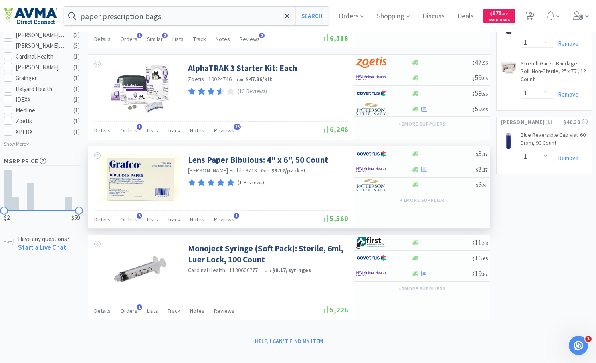
scroll to position [394, 0]
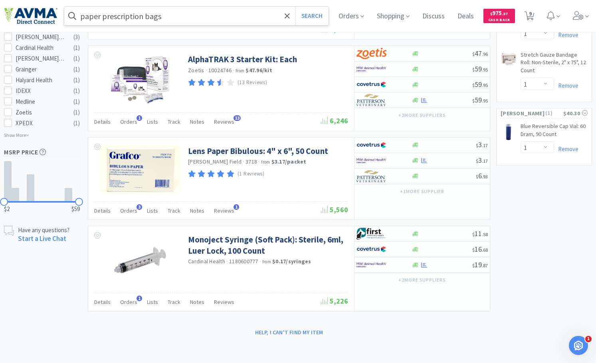
click at [177, 18] on input "paper prescription bags" at bounding box center [196, 16] width 264 height 18
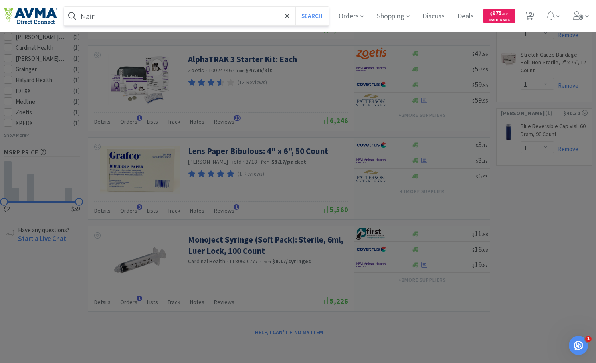
type input "f-air"
click at [295, 7] on button "Search" at bounding box center [311, 16] width 33 height 18
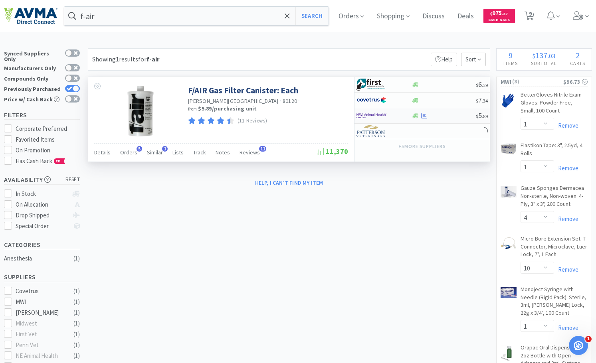
click at [378, 115] on img at bounding box center [371, 116] width 30 height 12
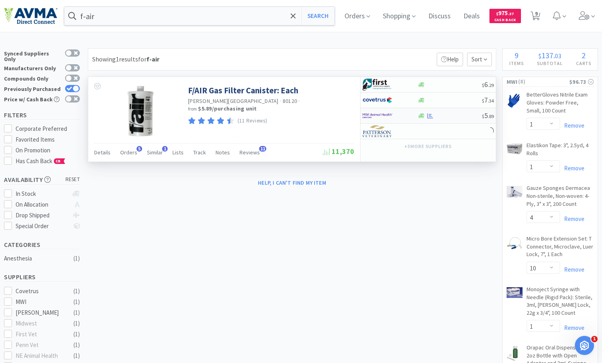
select select "1"
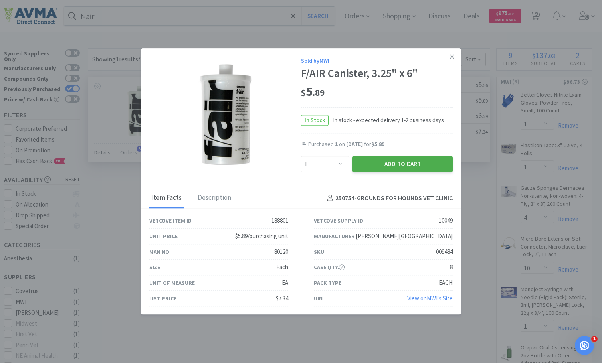
click at [380, 162] on button "Add to Cart" at bounding box center [402, 164] width 100 height 16
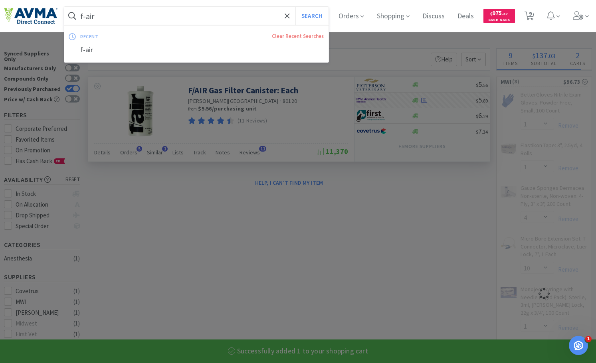
click at [140, 8] on input "f-air" at bounding box center [196, 16] width 264 height 18
select select "1"
select select "10"
select select "1"
select select "10"
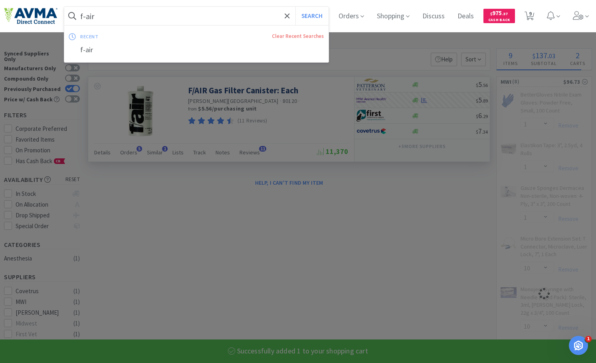
select select "4"
select select "1"
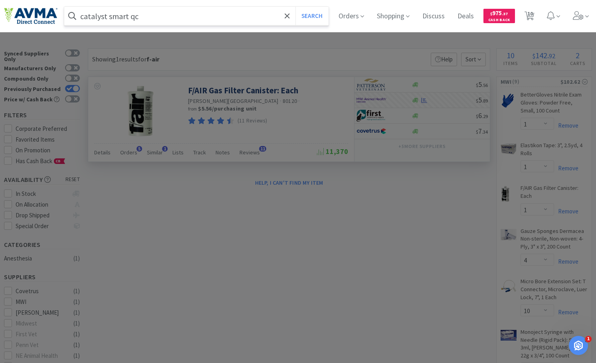
type input "catalyst smart qc"
click at [295, 7] on button "Search" at bounding box center [311, 16] width 33 height 18
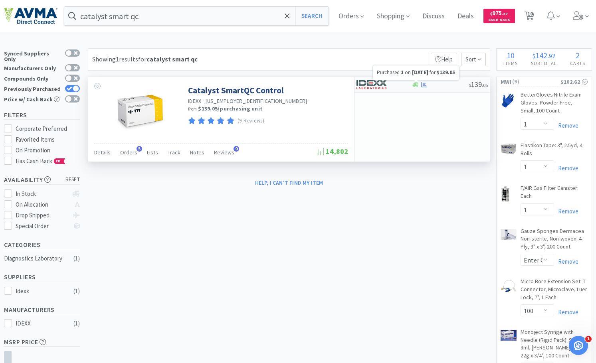
click at [420, 87] on div at bounding box center [424, 85] width 8 height 6
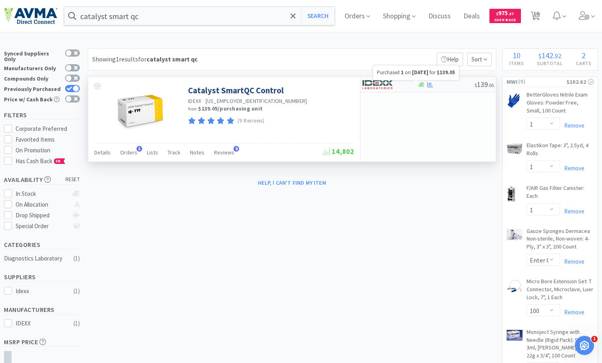
select select "1"
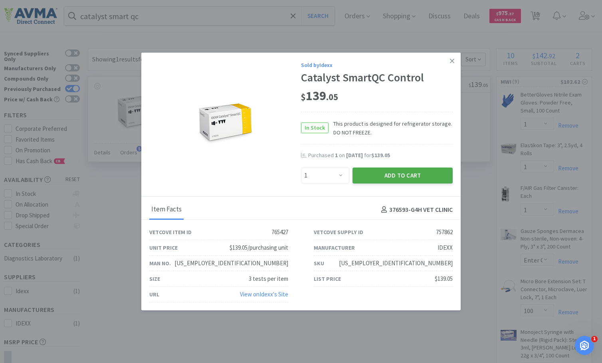
click at [421, 176] on button "Add to Cart" at bounding box center [402, 176] width 100 height 16
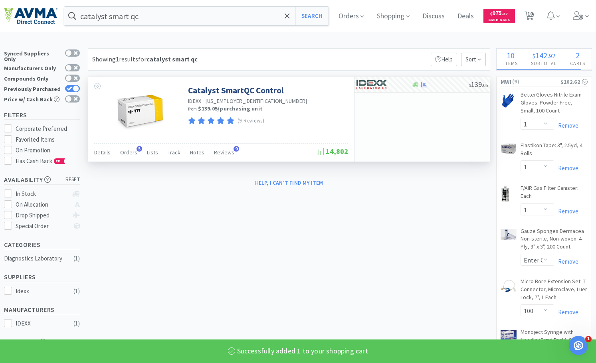
select select "1"
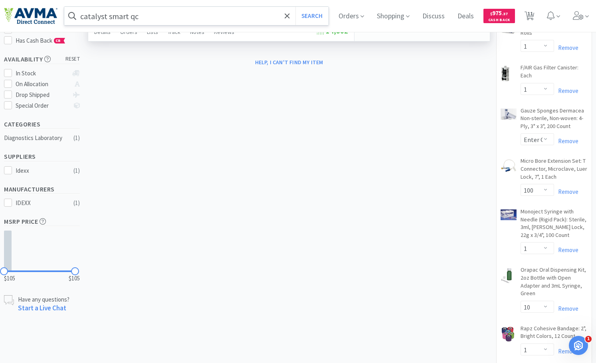
scroll to position [47, 0]
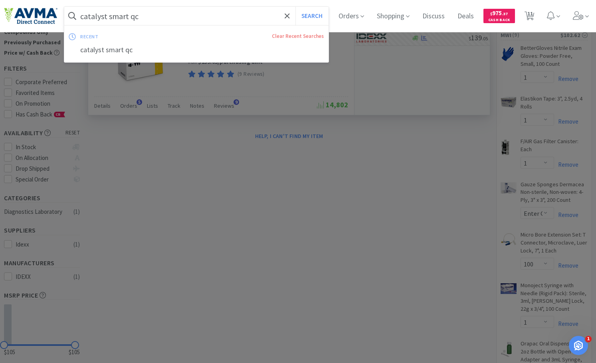
click at [156, 16] on input "catalyst smart qc" at bounding box center [196, 16] width 264 height 18
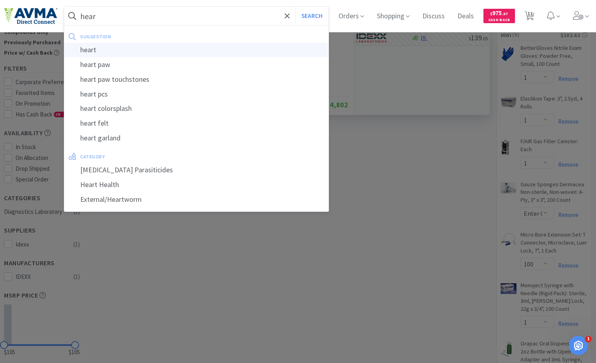
click at [136, 55] on div "heart" at bounding box center [196, 50] width 264 height 15
type input "heart"
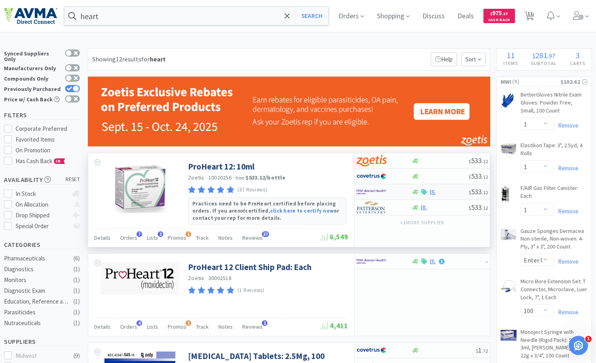
click at [384, 194] on img at bounding box center [371, 192] width 30 height 12
select select "1"
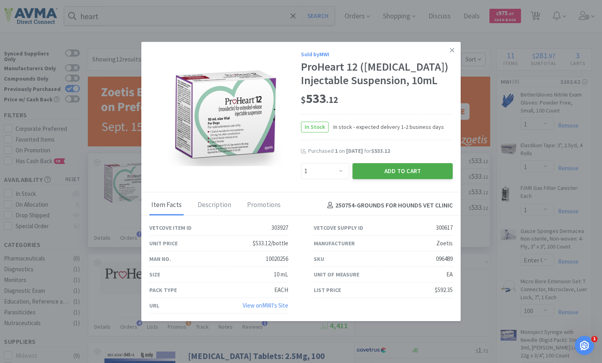
click at [395, 164] on button "Add to Cart" at bounding box center [402, 171] width 100 height 16
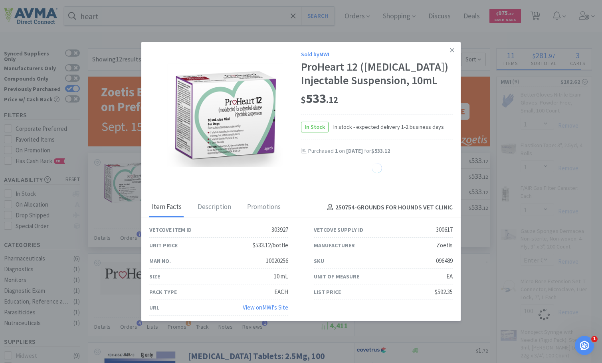
select select "1"
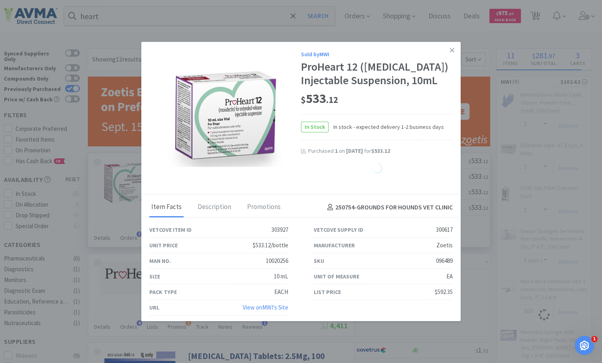
select select "1"
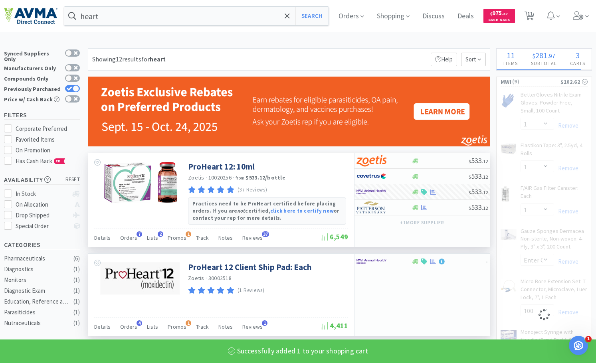
select select "1"
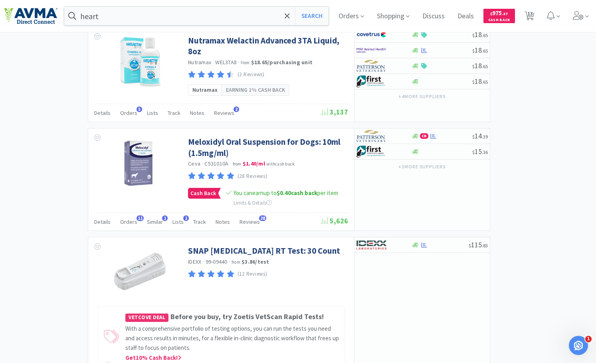
scroll to position [998, 0]
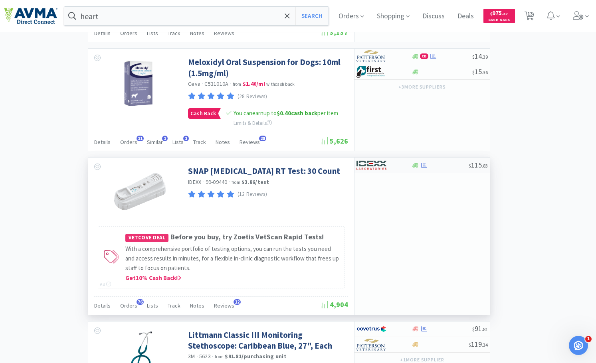
click at [375, 171] on img at bounding box center [371, 165] width 30 height 12
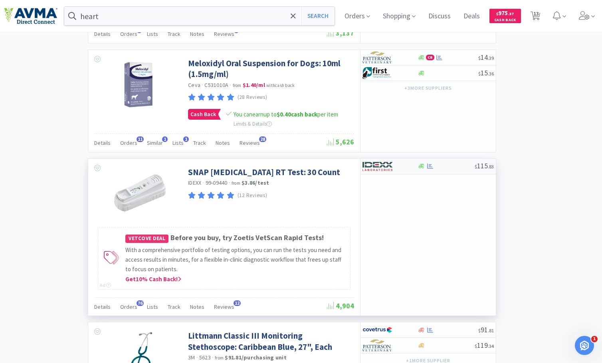
select select "1"
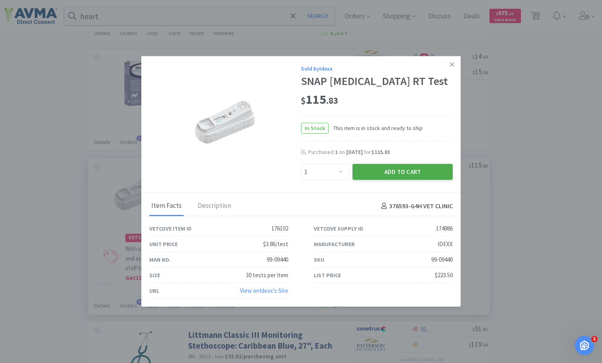
click at [401, 173] on button "Add to Cart" at bounding box center [402, 172] width 100 height 16
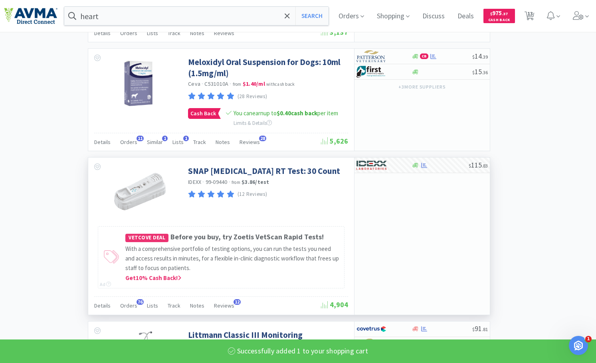
select select "1"
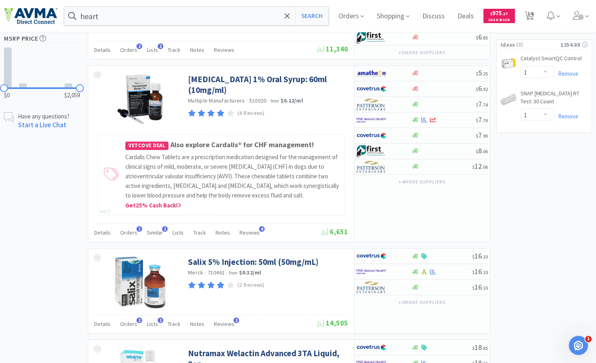
scroll to position [559, 0]
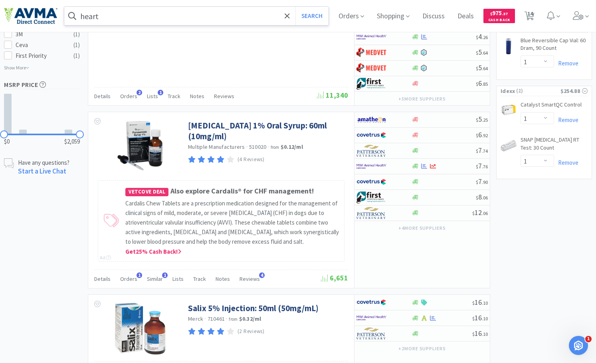
click at [148, 10] on input "heart" at bounding box center [196, 16] width 264 height 18
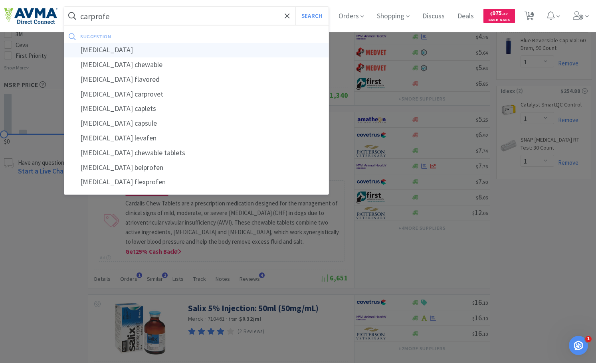
click at [137, 51] on div "carprofen" at bounding box center [196, 50] width 264 height 15
type input "carprofen"
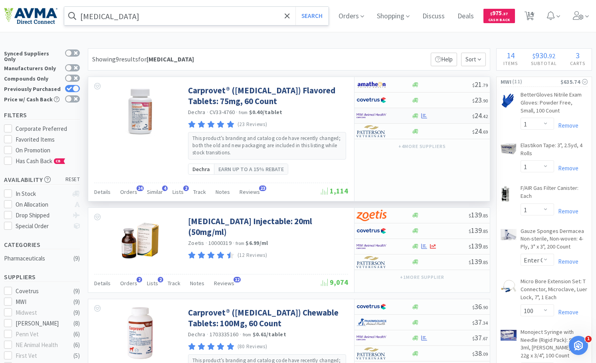
click at [385, 114] on img at bounding box center [371, 116] width 30 height 12
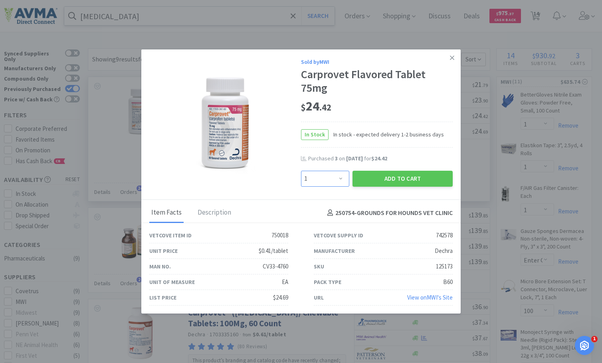
click at [334, 178] on select "Enter Quantity 1 2 3 4 5 6 7 8 9 10 11 12 13 14 15 16 17 18 19 20 Enter Quantity" at bounding box center [325, 179] width 48 height 16
select select "3"
click at [301, 171] on select "Enter Quantity 1 2 3 4 5 6 7 8 9 10 11 12 13 14 15 16 17 18 19 20 Enter Quantity" at bounding box center [325, 179] width 48 height 16
click at [398, 179] on button "Add to Cart" at bounding box center [402, 179] width 100 height 16
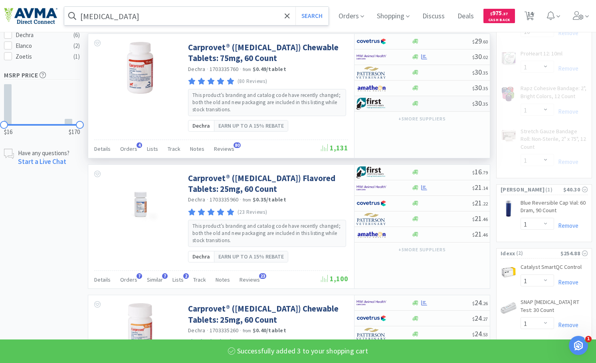
select select "3"
select select "1"
select select "10"
select select "1"
select select "10"
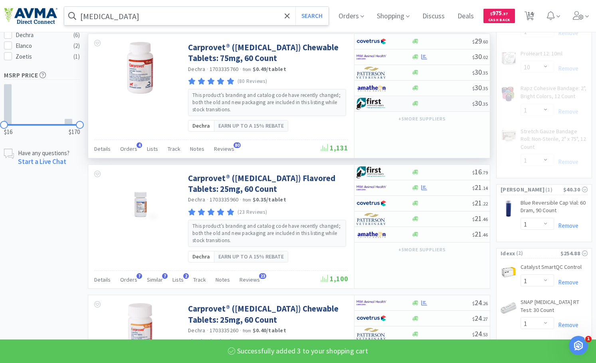
scroll to position [399, 0]
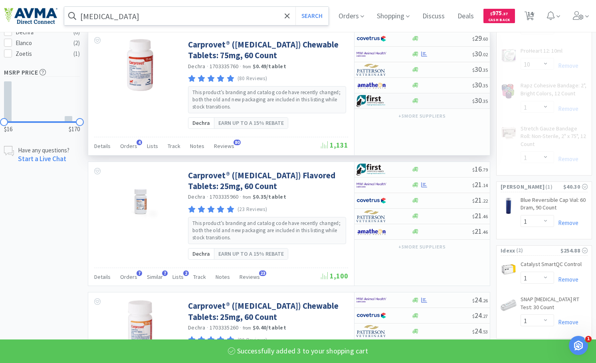
select select "4"
select select "1"
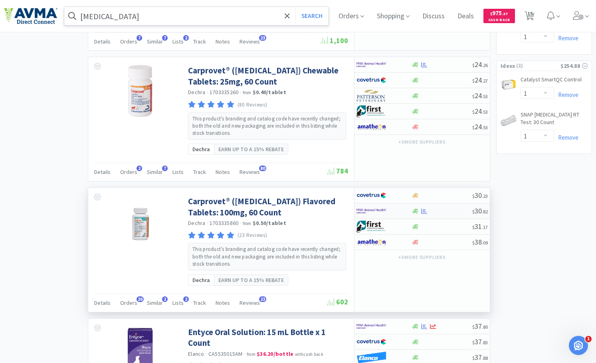
scroll to position [639, 0]
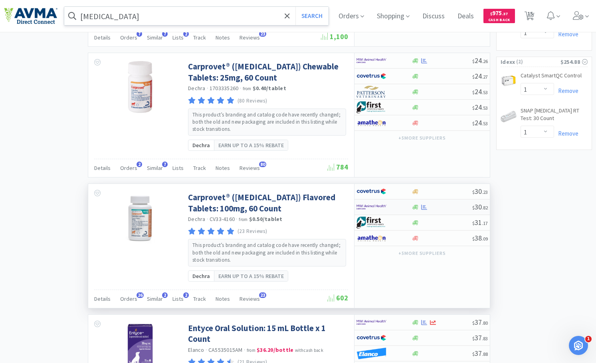
click at [372, 205] on img at bounding box center [371, 207] width 30 height 12
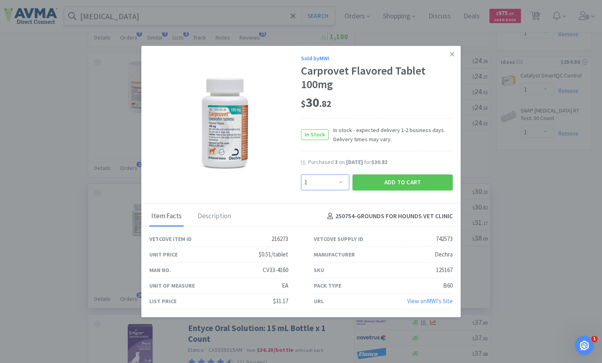
click at [342, 180] on select "Enter Quantity 1 2 3 4 5 6 7 8 9 10 11 12 13 14 15 16 17 18 19 20 Enter Quantity" at bounding box center [325, 182] width 48 height 16
select select "3"
click at [301, 174] on select "Enter Quantity 1 2 3 4 5 6 7 8 9 10 11 12 13 14 15 16 17 18 19 20 Enter Quantity" at bounding box center [325, 182] width 48 height 16
click at [403, 176] on button "Add to Cart" at bounding box center [402, 182] width 100 height 16
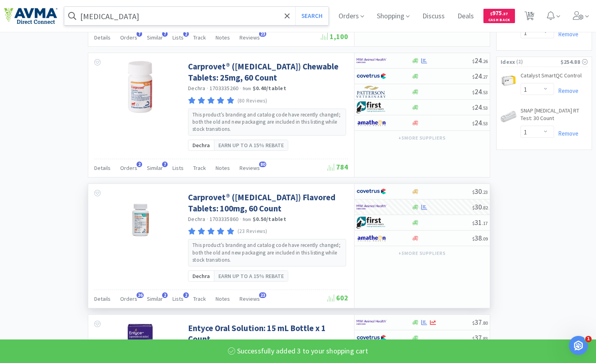
select select "3"
select select "1"
select select "10"
select select "1"
select select "10"
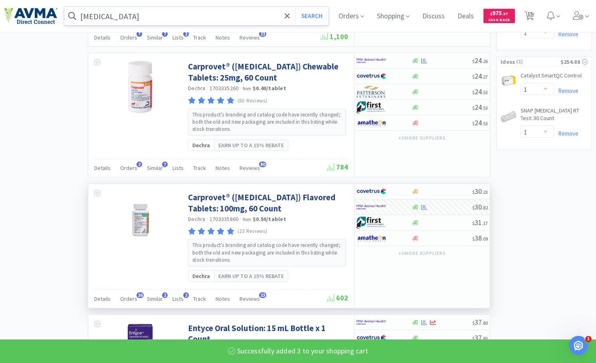
select select "4"
select select "1"
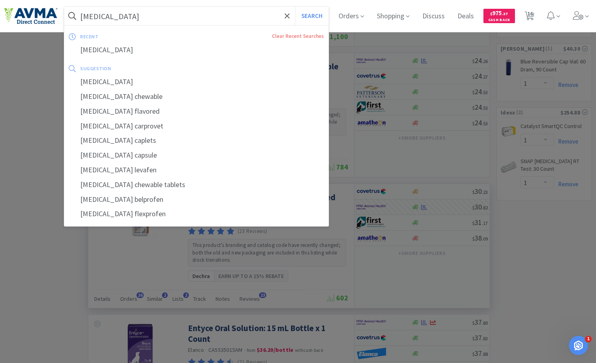
click at [86, 8] on input "carprofen" at bounding box center [196, 16] width 264 height 18
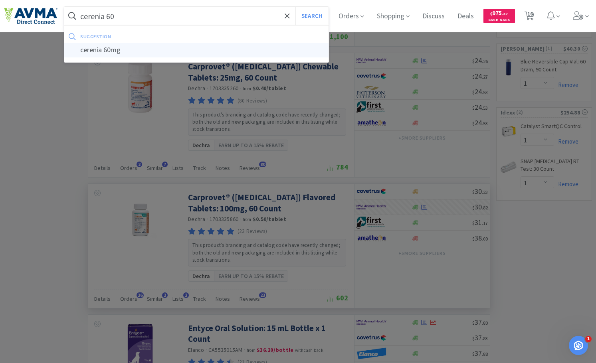
click at [155, 45] on div "cerenia 60mg" at bounding box center [196, 50] width 264 height 15
type input "cerenia 60mg"
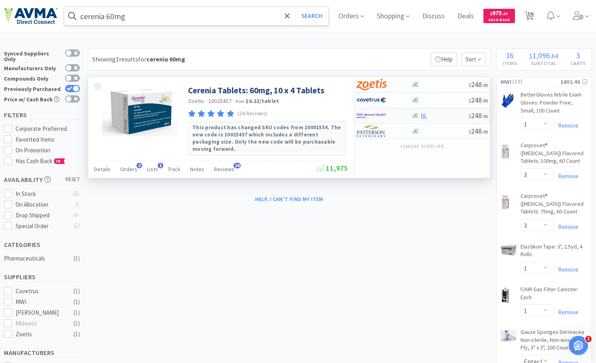
click at [382, 117] on img at bounding box center [371, 116] width 30 height 12
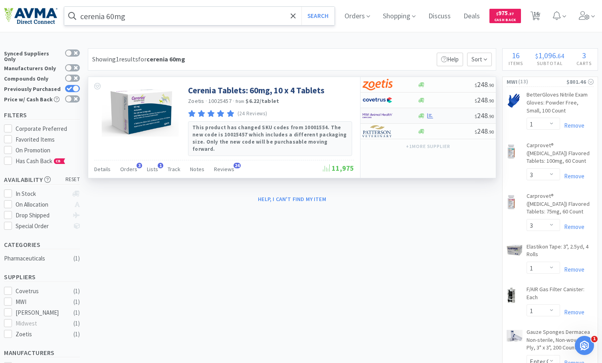
select select "1"
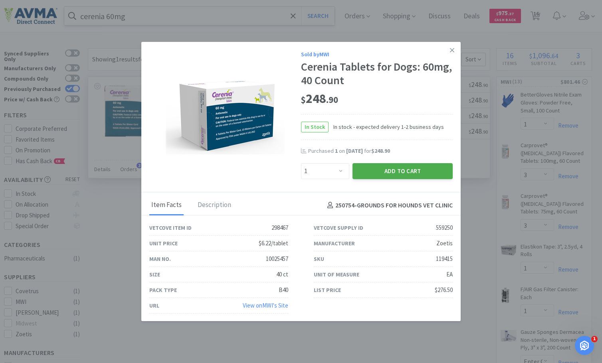
click at [430, 172] on button "Add to Cart" at bounding box center [402, 171] width 100 height 16
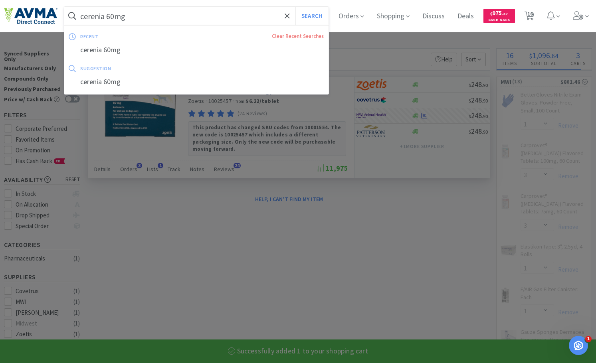
click at [153, 21] on input "cerenia 60mg" at bounding box center [196, 16] width 264 height 18
select select "1"
select select "10"
select select "1"
select select "10"
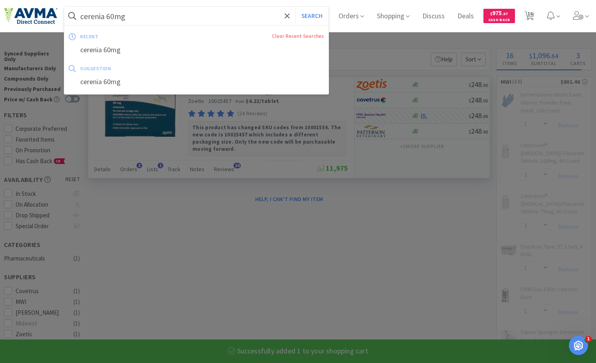
select select "4"
select select "1"
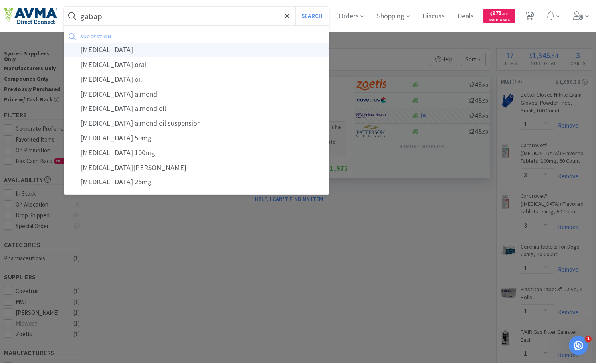
type input "gabapentin"
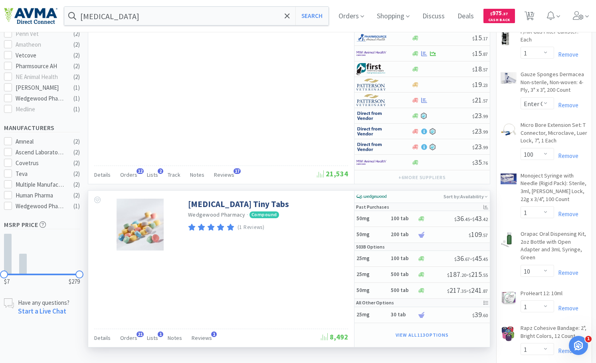
scroll to position [359, 0]
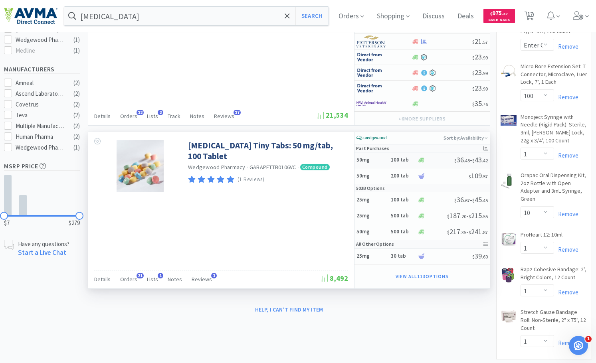
click at [400, 161] on h6 "100 tab" at bounding box center [403, 160] width 24 height 7
select select "1"
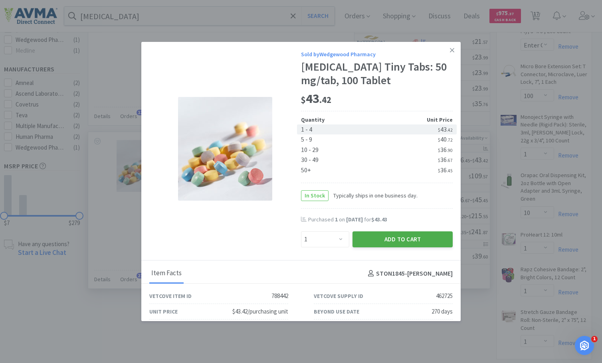
click at [382, 238] on button "Add to Cart" at bounding box center [402, 239] width 100 height 16
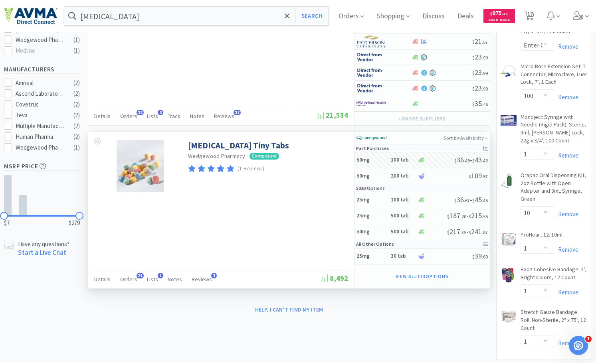
select select "1"
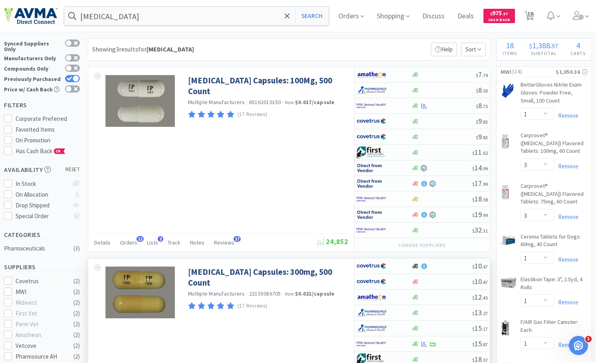
scroll to position [0, 0]
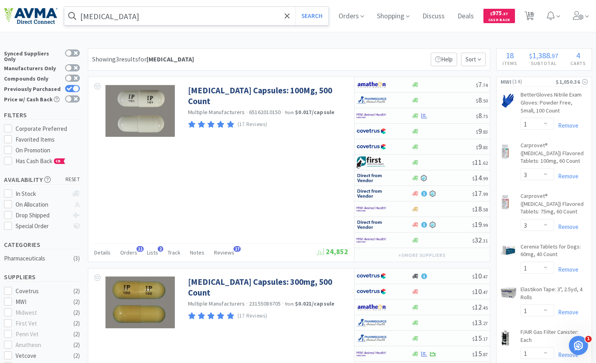
click at [100, 14] on input "gabapentin" at bounding box center [196, 16] width 264 height 18
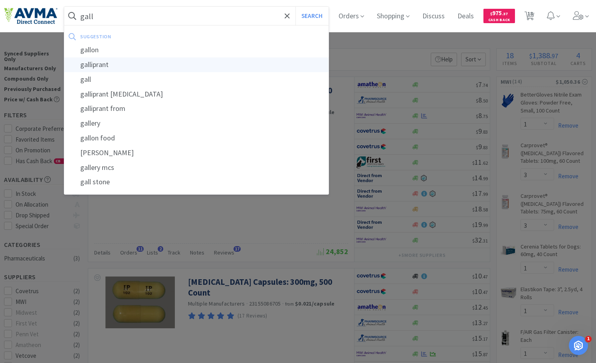
click at [107, 62] on div "galliprant" at bounding box center [196, 64] width 264 height 15
type input "galliprant"
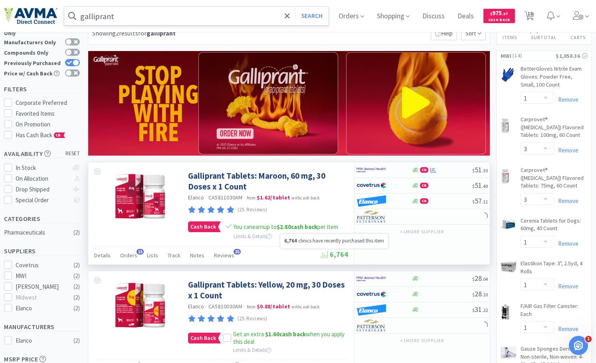
scroll to position [40, 0]
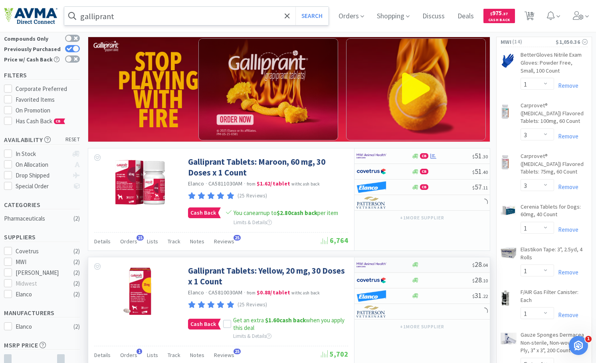
click at [380, 266] on img at bounding box center [371, 265] width 30 height 12
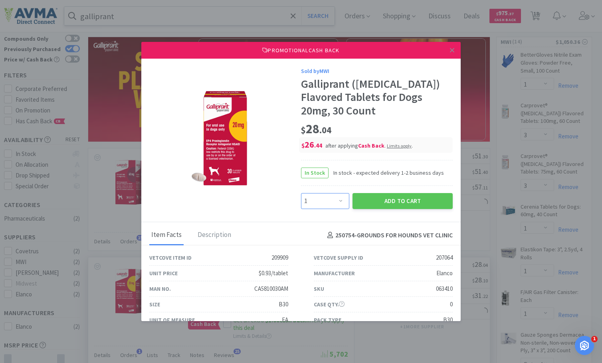
click at [338, 201] on select "Enter Quantity 1 2 3 4 5 6 7 8 9 10 11 12 13 14 15 16 17 18 19 20 Enter Quantity" at bounding box center [325, 201] width 48 height 16
select select "2"
click at [301, 193] on select "Enter Quantity 1 2 3 4 5 6 7 8 9 10 11 12 13 14 15 16 17 18 19 20 Enter Quantity" at bounding box center [325, 201] width 48 height 16
click at [387, 206] on button "Add to Cart" at bounding box center [402, 201] width 100 height 16
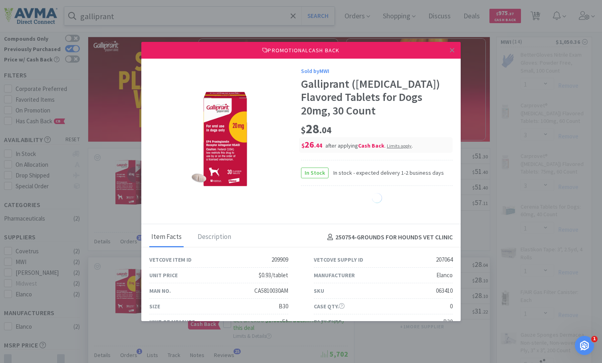
select select "1"
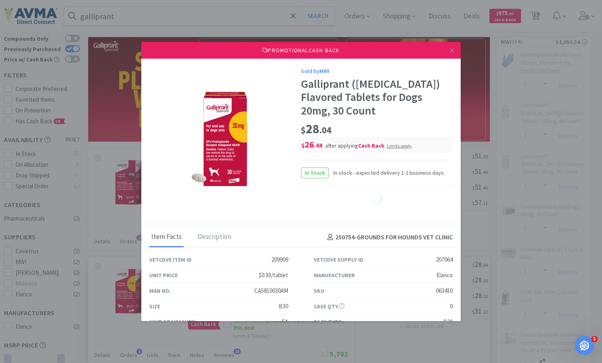
select select "1"
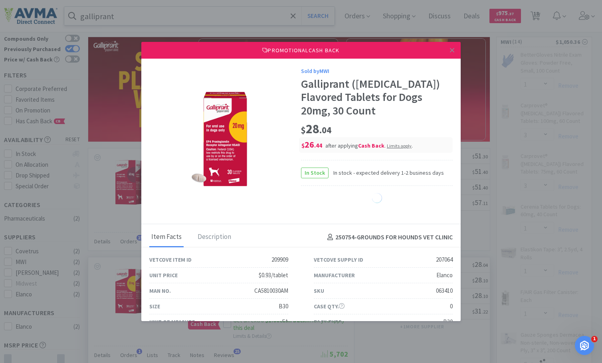
select select "1"
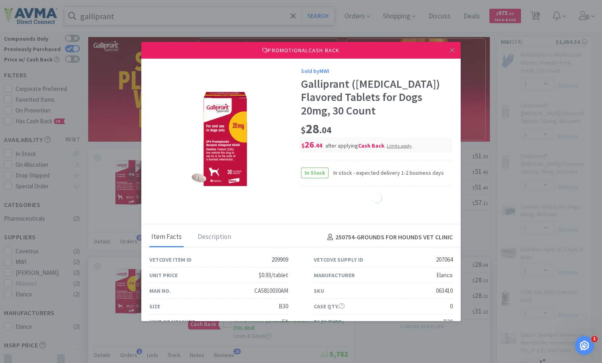
select select "1"
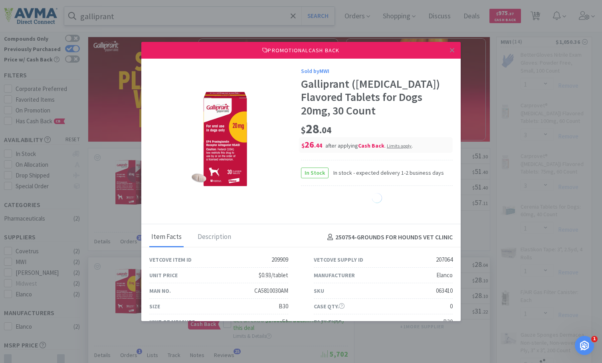
select select "1"
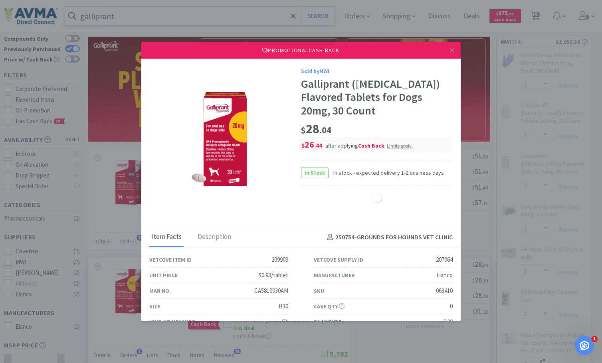
select select "1"
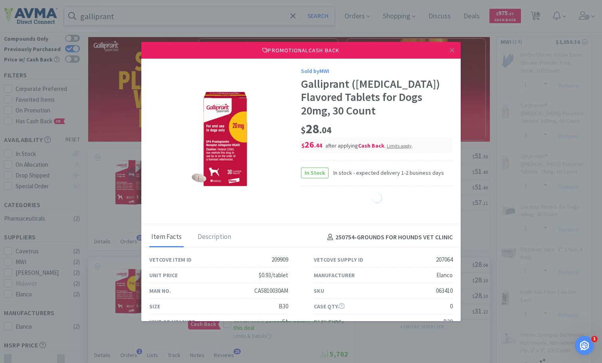
select select "1"
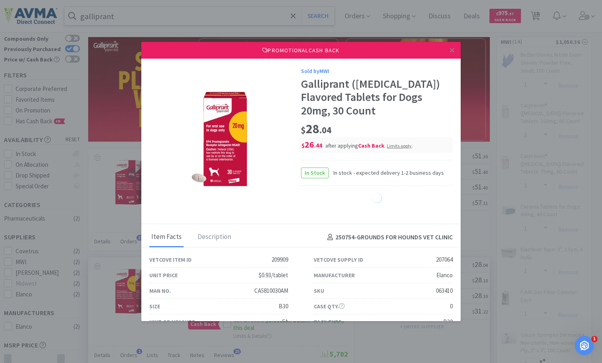
select select "1"
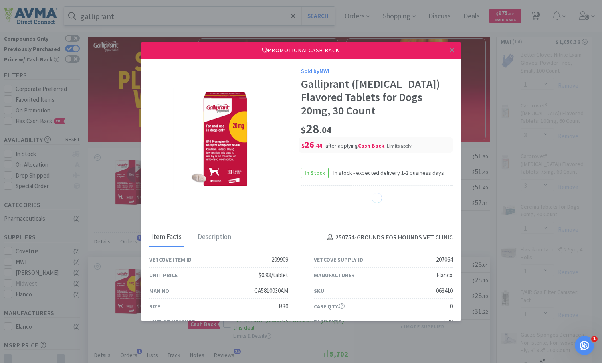
select select "1"
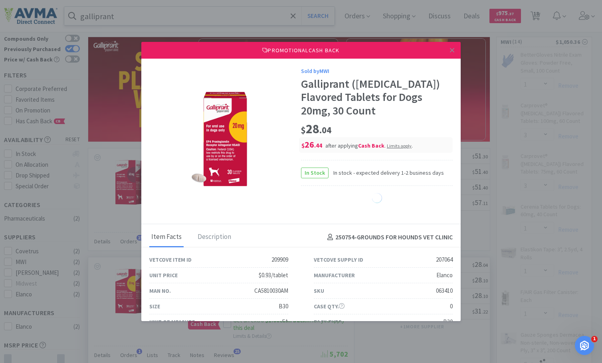
select select "1"
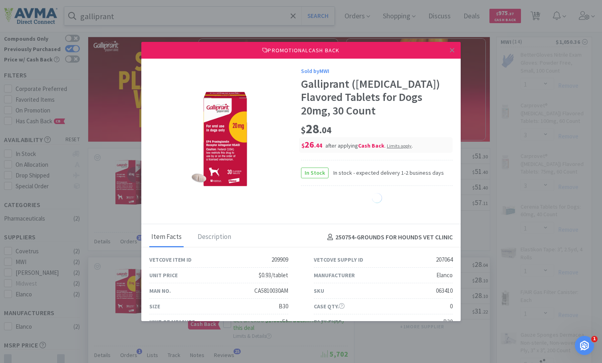
select select "1"
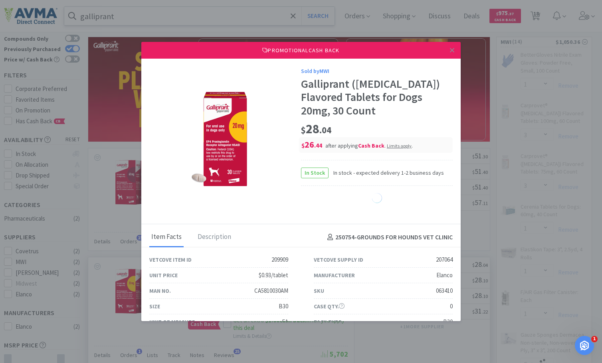
select select "1"
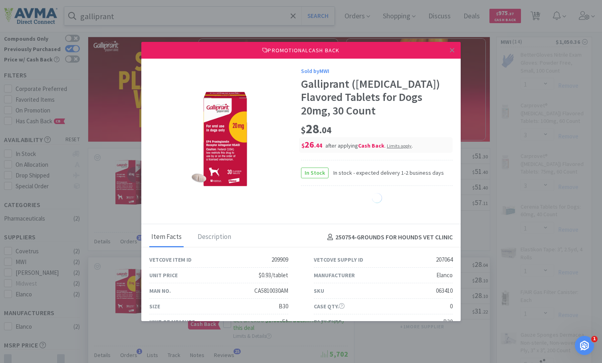
select select "1"
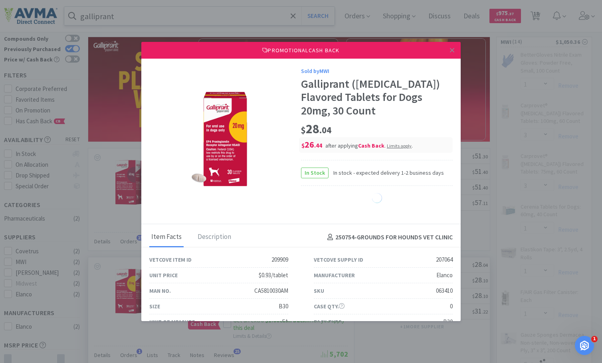
select select "1"
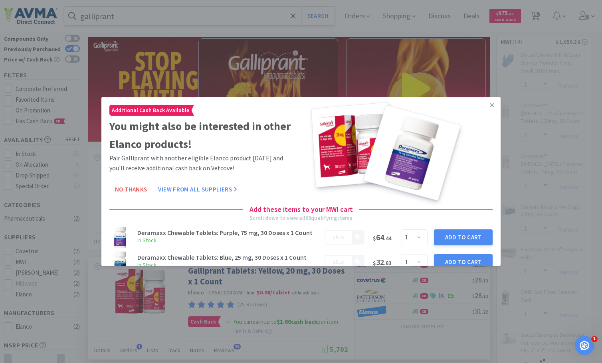
select select "2"
select select "10"
select select "1"
select select "10"
select select "4"
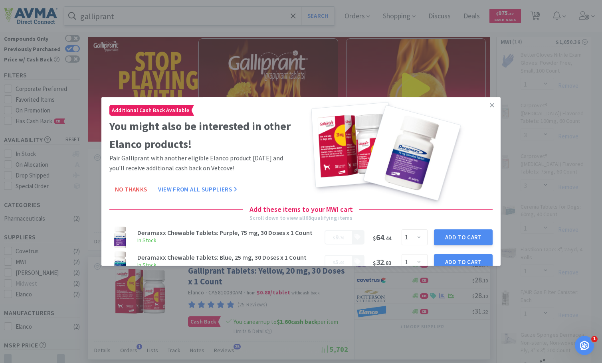
select select "1"
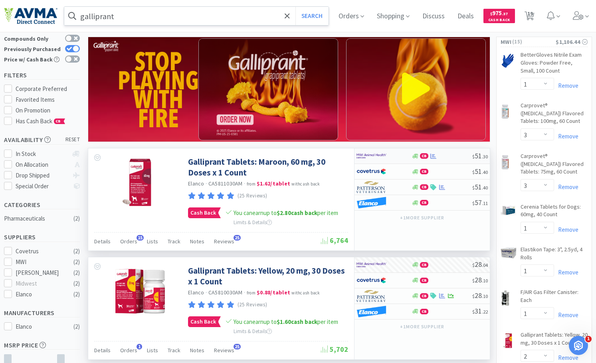
click at [378, 157] on img at bounding box center [371, 156] width 30 height 12
select select "1"
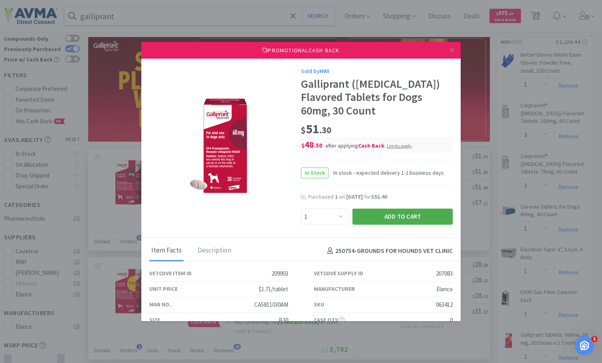
click at [381, 217] on button "Add to Cart" at bounding box center [402, 217] width 100 height 16
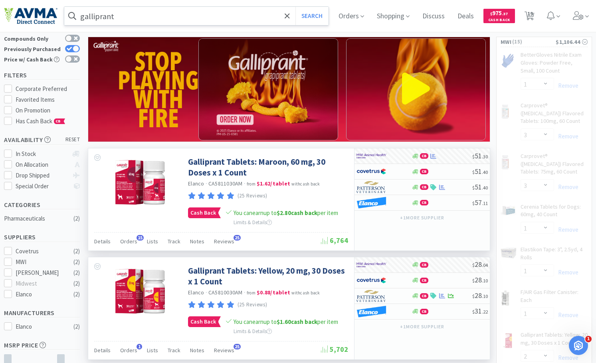
select select "1"
select select "2"
select select "10"
select select "1"
select select "10"
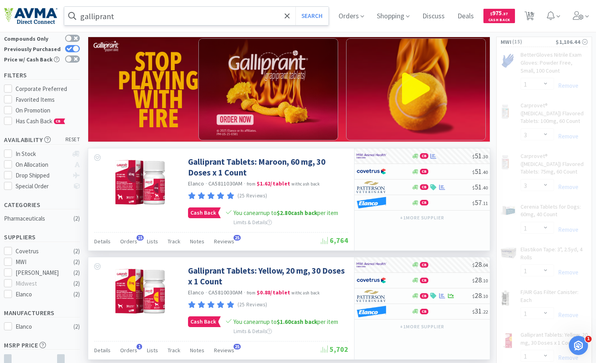
select select "4"
select select "1"
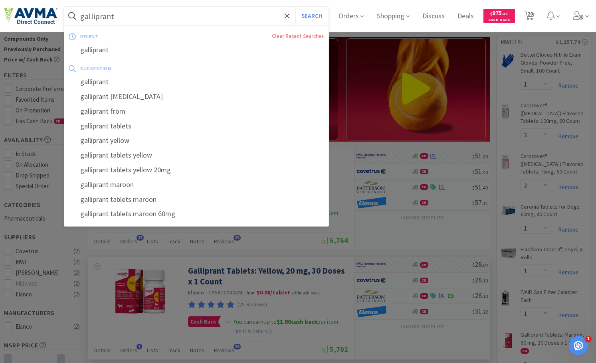
click at [104, 20] on input "galliprant" at bounding box center [196, 16] width 264 height 18
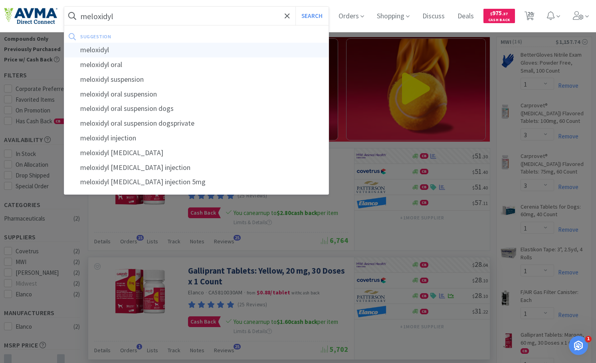
type input "meloxidyl"
click at [295, 7] on button "Search" at bounding box center [311, 16] width 33 height 18
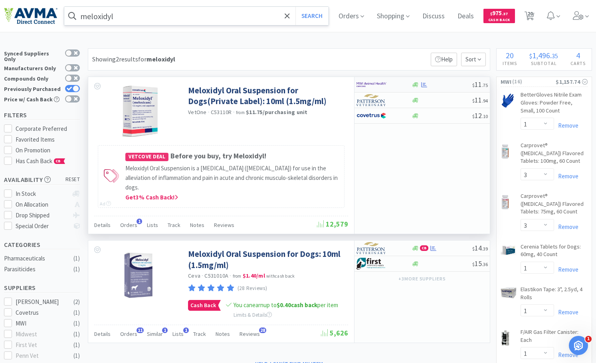
click at [375, 81] on img at bounding box center [371, 85] width 30 height 12
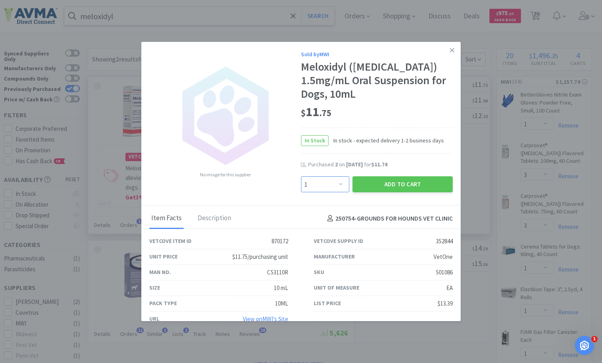
click at [330, 179] on select "Enter Quantity 1 2 3 4 5 6 7 8 9 10 11 12 13 14 15 16 17 18 19 20 Enter Quantity" at bounding box center [325, 184] width 48 height 16
select select "2"
click at [301, 176] on select "Enter Quantity 1 2 3 4 5 6 7 8 9 10 11 12 13 14 15 16 17 18 19 20 Enter Quantity" at bounding box center [325, 184] width 48 height 16
click at [408, 176] on button "Add to Cart" at bounding box center [402, 184] width 100 height 16
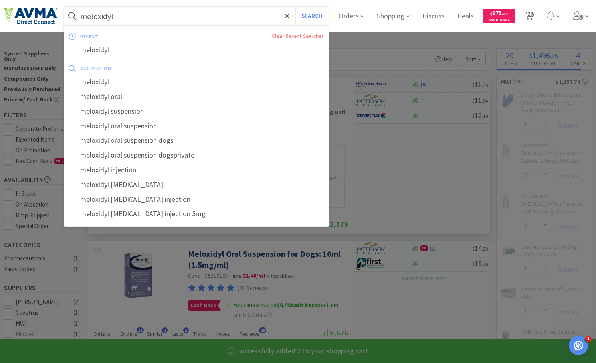
click at [162, 17] on input "meloxidyl" at bounding box center [196, 16] width 264 height 18
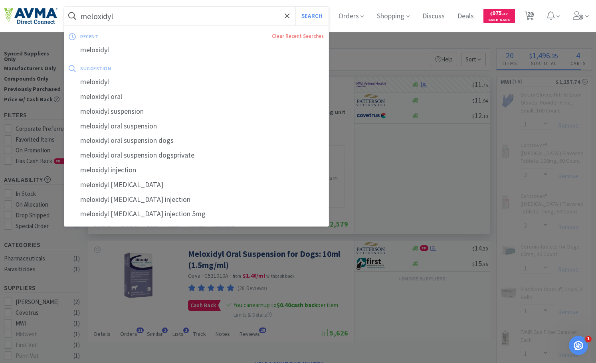
select select "10"
select select "1"
select select "10"
select select "2"
select select "1"
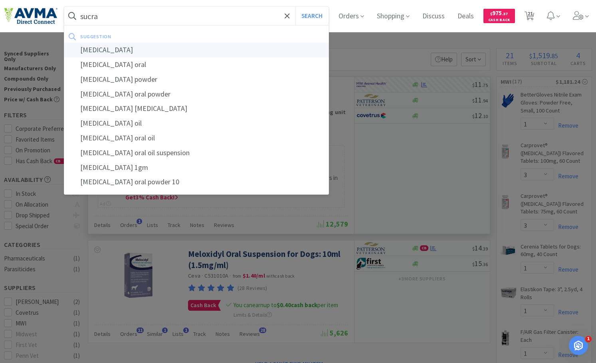
click at [119, 49] on div "sucralfate" at bounding box center [196, 50] width 264 height 15
type input "sucralfate"
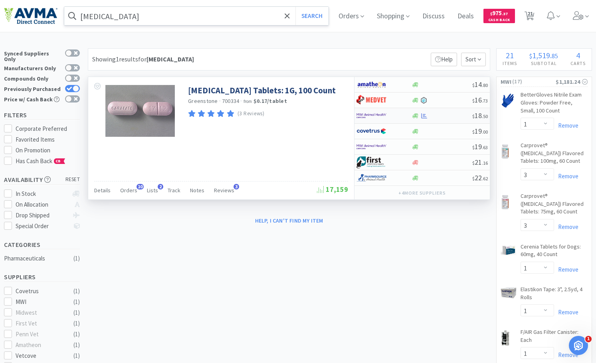
click at [387, 115] on div at bounding box center [378, 116] width 44 height 14
select select "1"
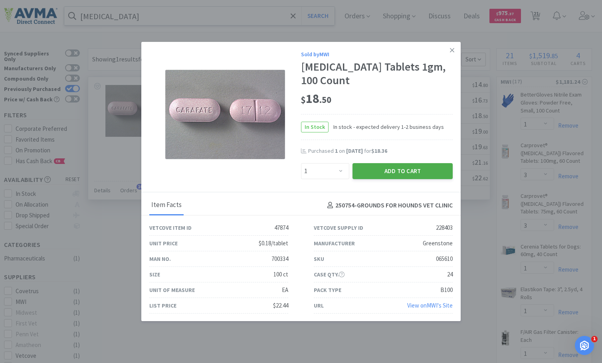
click at [398, 166] on button "Add to Cart" at bounding box center [402, 171] width 100 height 16
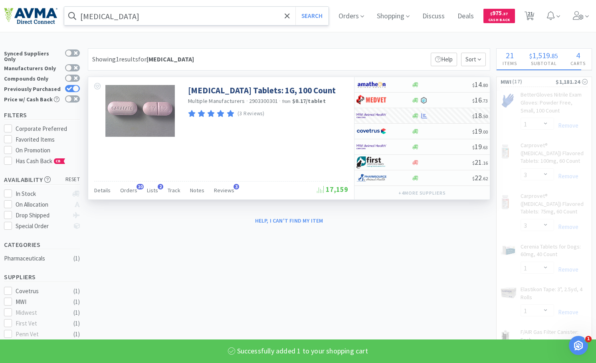
click at [105, 12] on input "sucralfate" at bounding box center [196, 16] width 264 height 18
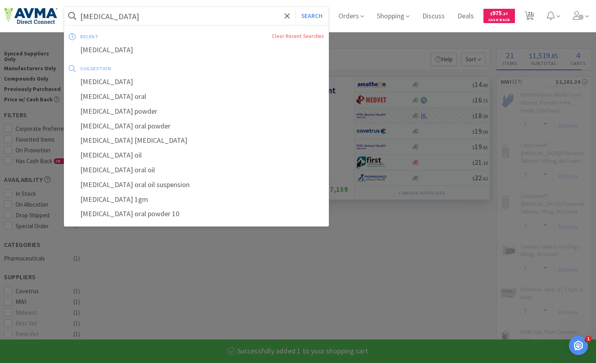
select select "1"
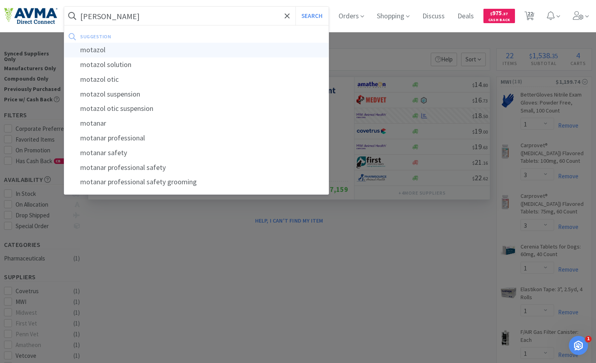
type input "motazol"
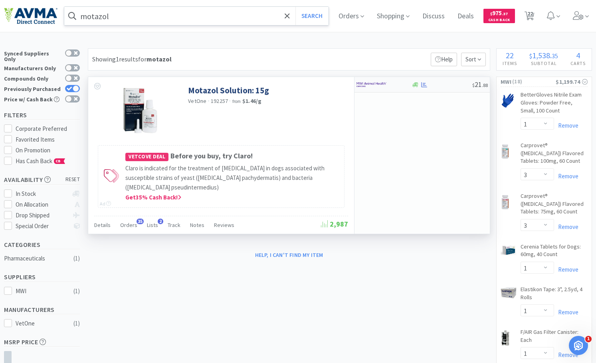
click at [380, 81] on img at bounding box center [371, 85] width 30 height 12
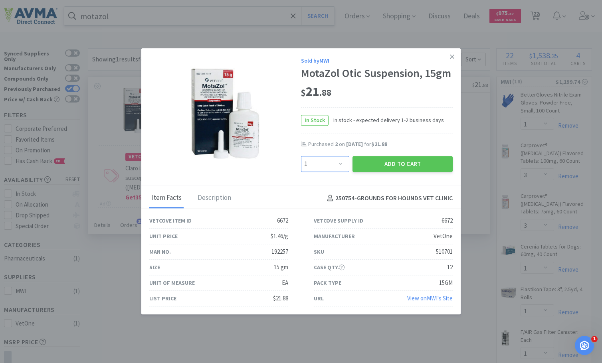
click at [339, 172] on select "Enter Quantity 1 2 3 4 5 6 7 8 9 10 11 12 13 14 15 16 17 18 19 20 Enter Quantity" at bounding box center [325, 164] width 48 height 16
select select "3"
click at [301, 156] on select "Enter Quantity 1 2 3 4 5 6 7 8 9 10 11 12 13 14 15 16 17 18 19 20 Enter Quantity" at bounding box center [325, 164] width 48 height 16
click at [385, 171] on button "Add to Cart" at bounding box center [402, 164] width 100 height 16
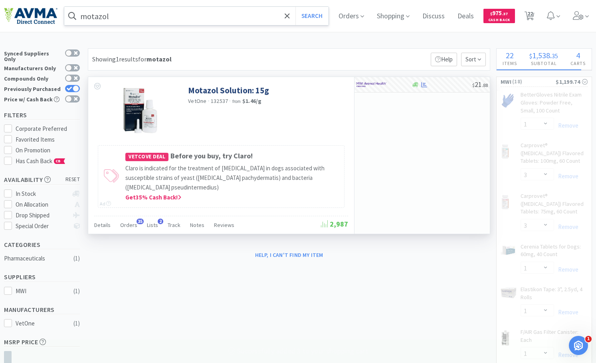
select select "3"
select select "10"
select select "1"
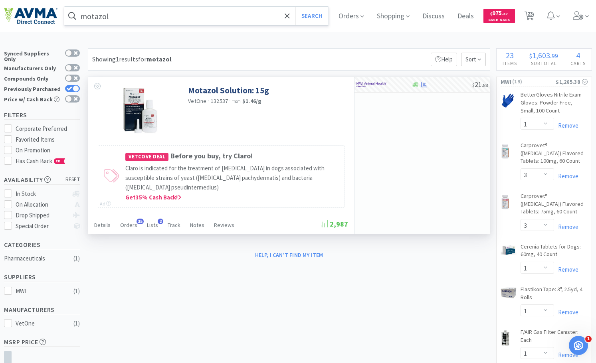
click at [107, 16] on input "motazol" at bounding box center [196, 16] width 264 height 18
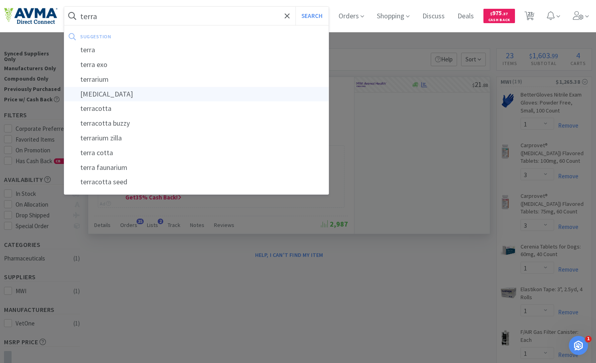
click at [116, 94] on div "terramycin" at bounding box center [196, 94] width 264 height 15
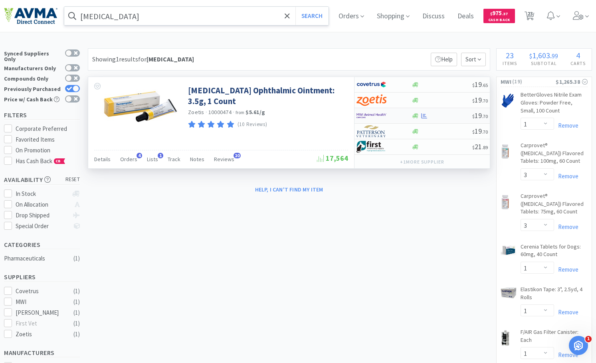
click at [384, 109] on div at bounding box center [378, 116] width 44 height 14
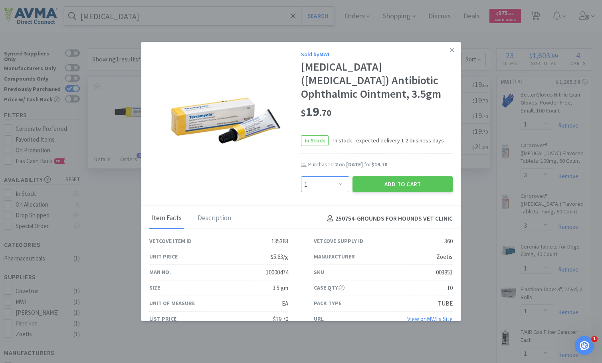
click at [336, 182] on select "Enter Quantity 1 2 3 4 5 6 7 8 9 10 11 12 13 14 15 16 17 18 19 20 Enter Quantity" at bounding box center [325, 184] width 48 height 16
click at [301, 176] on select "Enter Quantity 1 2 3 4 5 6 7 8 9 10 11 12 13 14 15 16 17 18 19 20 Enter Quantity" at bounding box center [325, 184] width 48 height 16
click at [407, 179] on button "Add to Cart" at bounding box center [402, 184] width 100 height 16
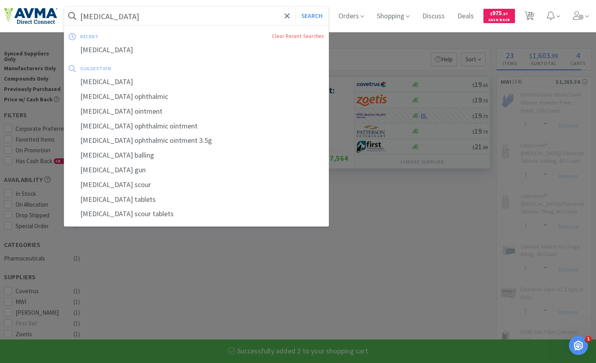
click at [97, 18] on input "terramycin" at bounding box center [196, 16] width 264 height 18
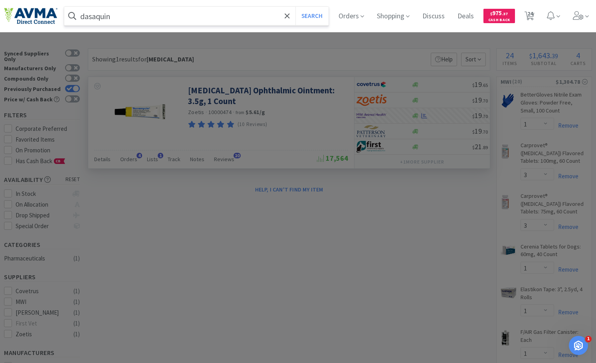
click at [295, 7] on button "Search" at bounding box center [311, 16] width 33 height 18
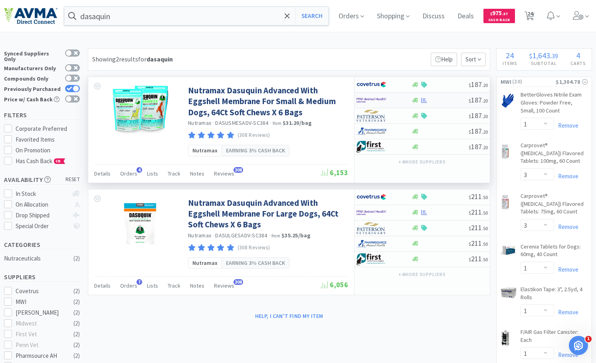
click at [374, 96] on img at bounding box center [371, 100] width 30 height 12
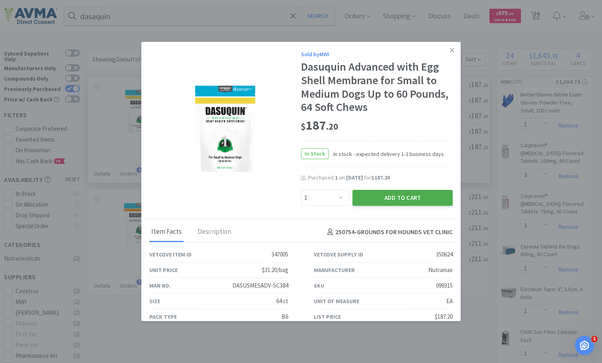
click at [401, 192] on button "Add to Cart" at bounding box center [402, 198] width 100 height 16
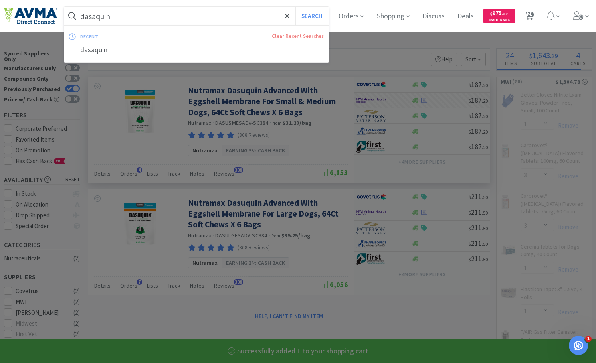
click at [111, 16] on input "dasaquin" at bounding box center [196, 16] width 264 height 18
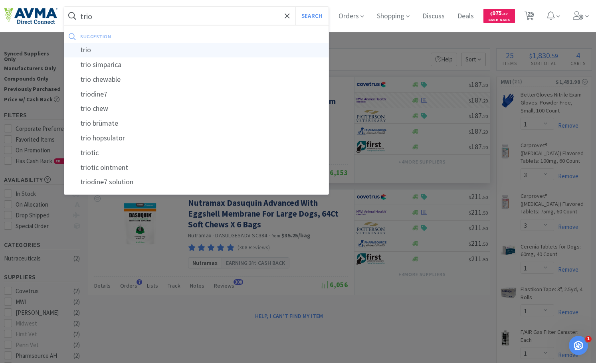
click at [118, 48] on div "trio" at bounding box center [196, 50] width 264 height 15
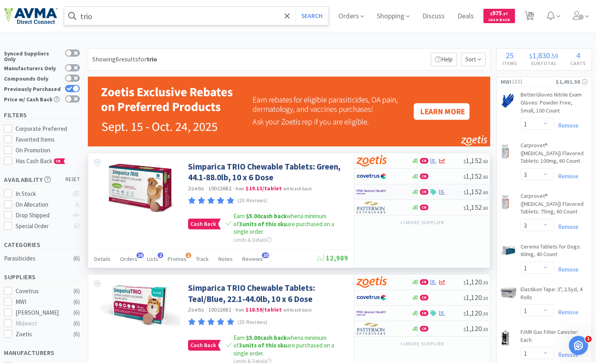
click at [384, 190] on img at bounding box center [371, 192] width 30 height 12
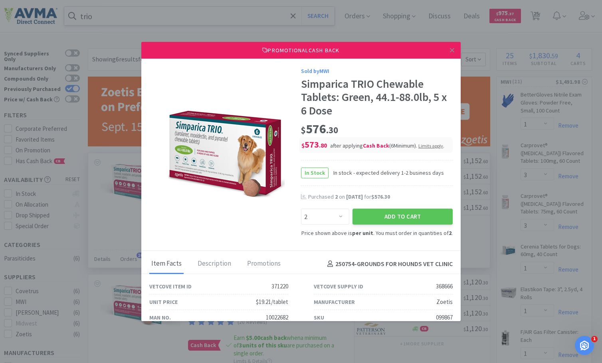
click at [381, 230] on div "Price shown above is per unit . You must order in quantities of 2 ." at bounding box center [377, 233] width 152 height 9
click at [386, 215] on button "Add to Cart" at bounding box center [402, 217] width 100 height 16
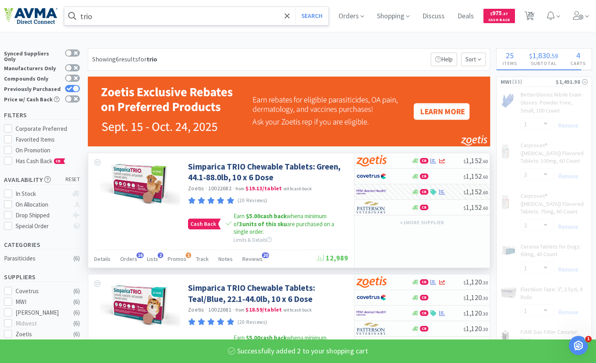
click at [134, 12] on input "trio" at bounding box center [196, 16] width 264 height 18
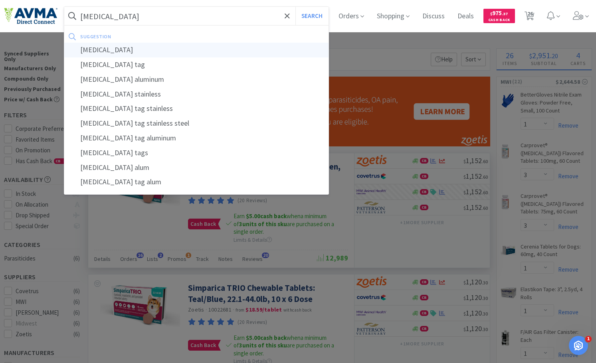
click at [134, 56] on div "rabies" at bounding box center [196, 50] width 264 height 15
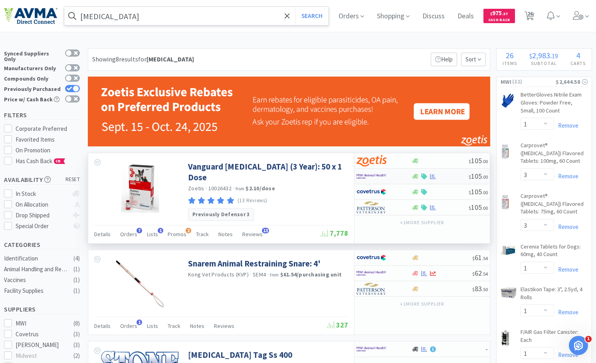
click at [380, 173] on img at bounding box center [371, 176] width 30 height 12
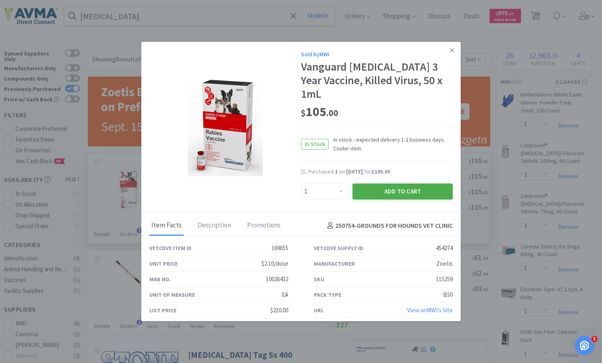
click at [379, 187] on button "Add to Cart" at bounding box center [402, 192] width 100 height 16
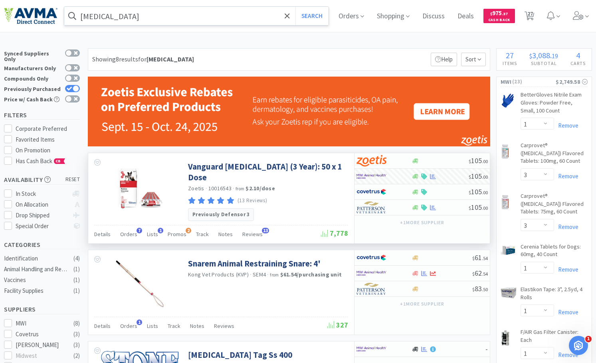
click at [92, 16] on input "rabies" at bounding box center [196, 16] width 264 height 18
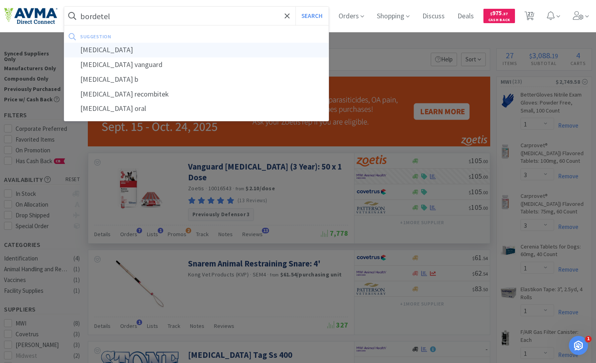
click at [127, 55] on div "bordetella" at bounding box center [196, 50] width 264 height 15
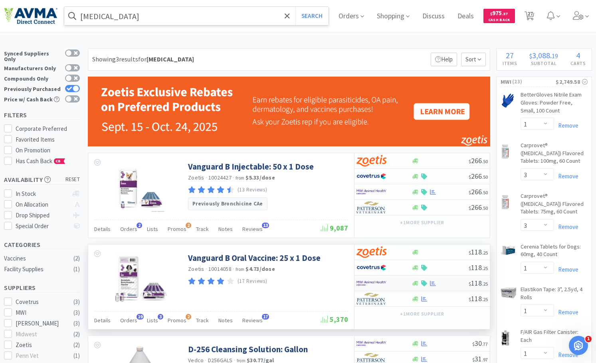
click at [385, 281] on img at bounding box center [371, 283] width 30 height 12
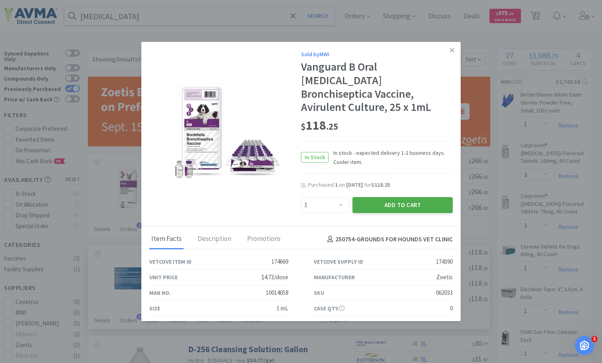
click at [372, 197] on button "Add to Cart" at bounding box center [402, 205] width 100 height 16
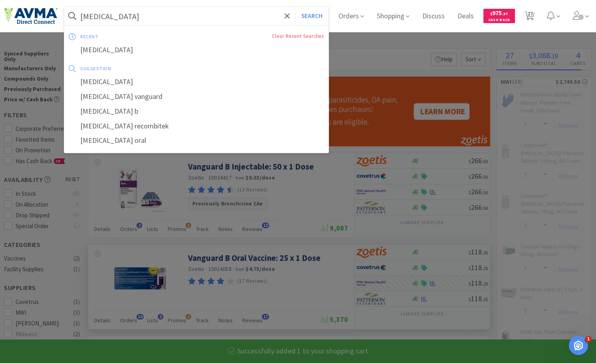
click at [138, 11] on input "bordetella" at bounding box center [196, 16] width 264 height 18
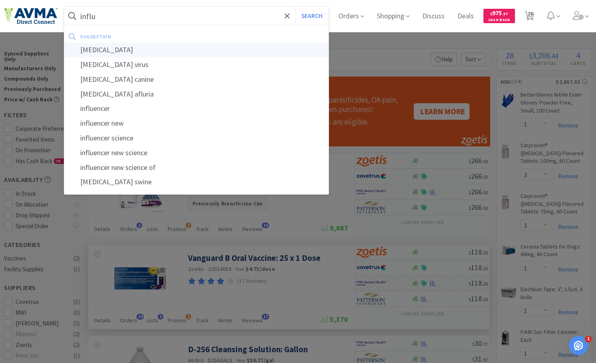
click at [132, 47] on div "influenza" at bounding box center [196, 50] width 264 height 15
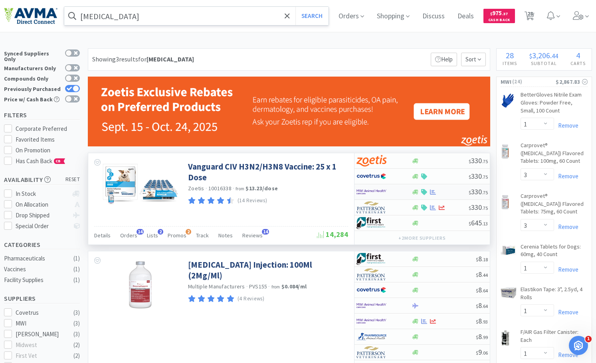
click at [379, 192] on img at bounding box center [371, 192] width 30 height 12
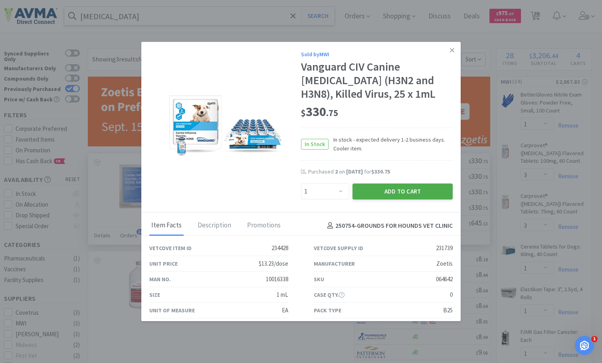
click at [414, 188] on button "Add to Cart" at bounding box center [402, 192] width 100 height 16
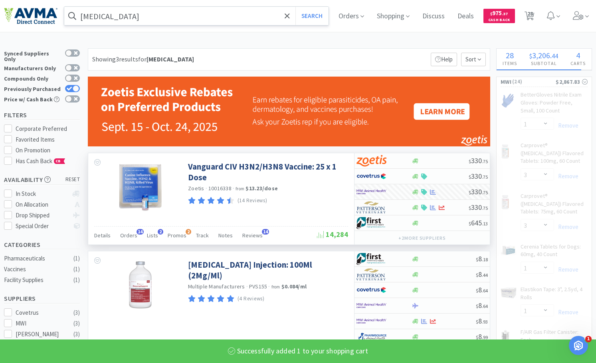
click at [101, 13] on input "influenza" at bounding box center [196, 16] width 264 height 18
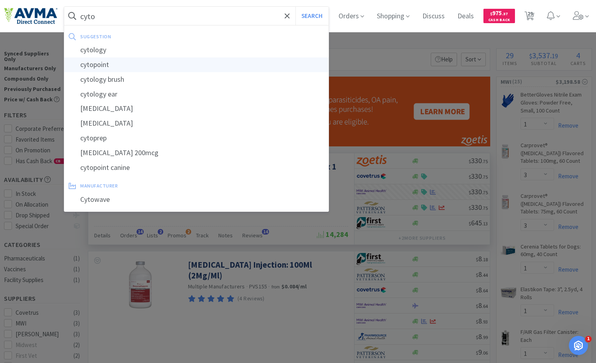
click at [112, 59] on div "cytopoint" at bounding box center [196, 64] width 264 height 15
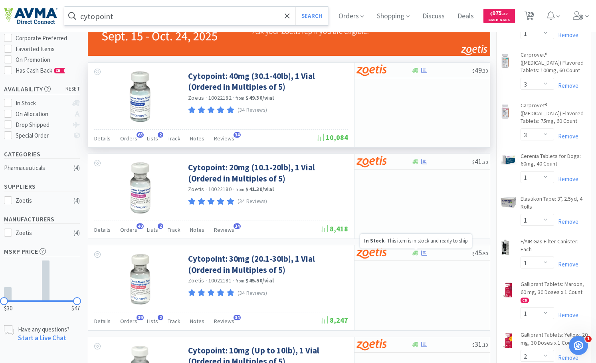
scroll to position [40, 0]
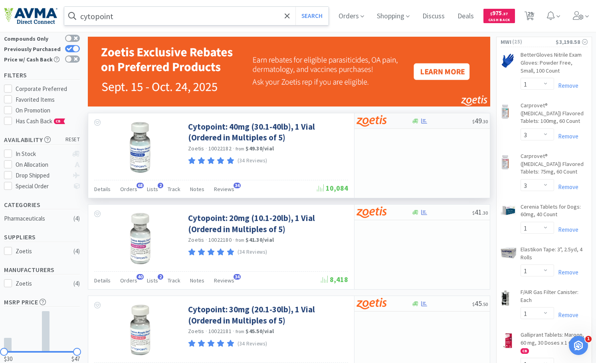
click at [421, 120] on icon at bounding box center [424, 121] width 6 height 6
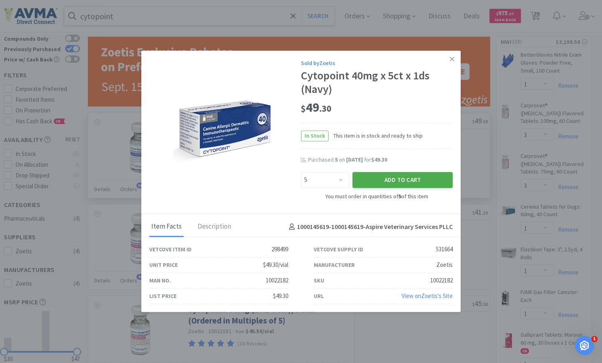
click at [416, 183] on button "Add to Cart" at bounding box center [402, 180] width 100 height 16
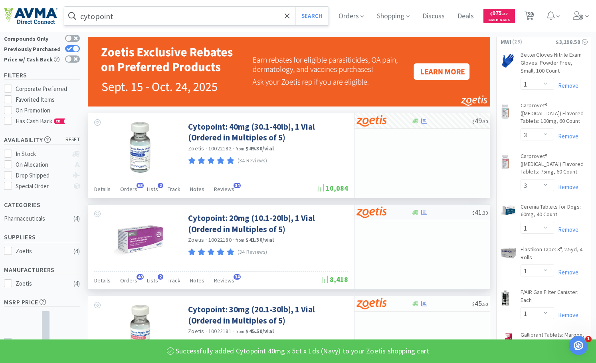
click at [421, 213] on icon at bounding box center [424, 213] width 6 height 6
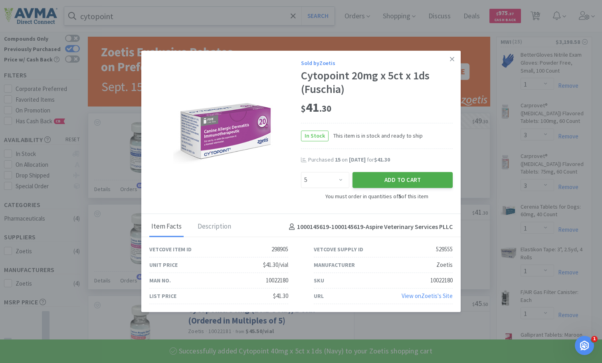
click at [427, 184] on button "Add to Cart" at bounding box center [402, 180] width 100 height 16
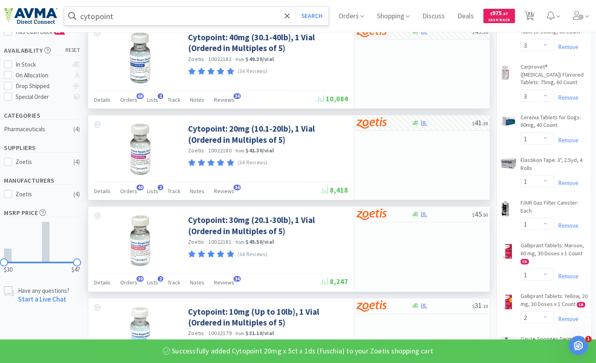
scroll to position [160, 0]
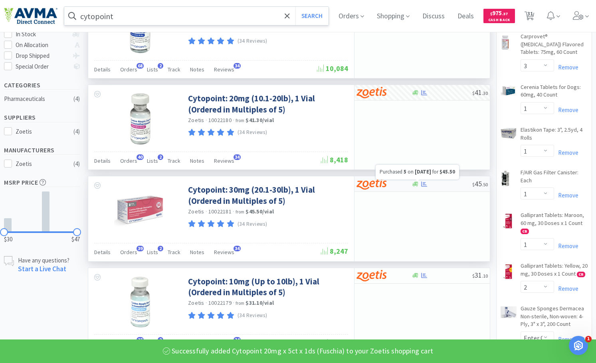
click at [422, 184] on icon at bounding box center [424, 184] width 6 height 6
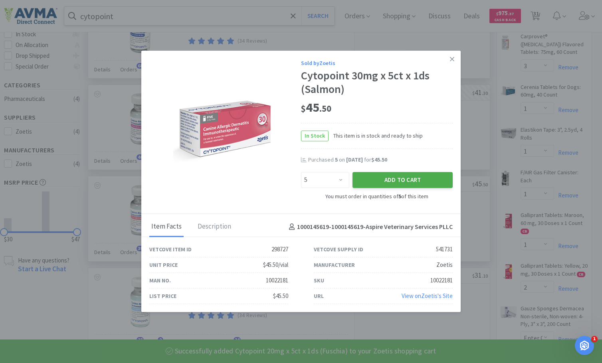
click at [427, 180] on button "Add to Cart" at bounding box center [402, 180] width 100 height 16
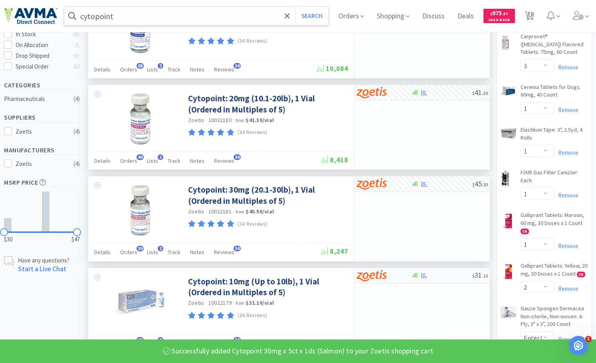
click at [416, 277] on icon at bounding box center [415, 275] width 6 height 5
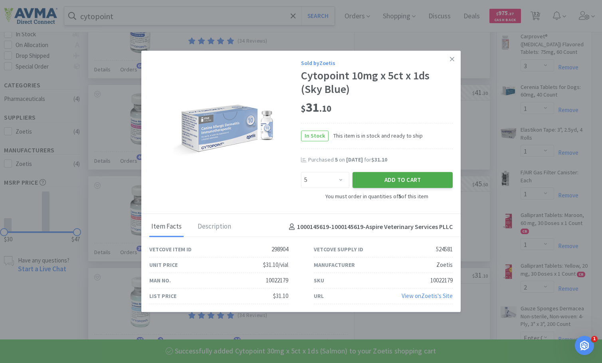
click at [403, 180] on button "Add to Cart" at bounding box center [402, 180] width 100 height 16
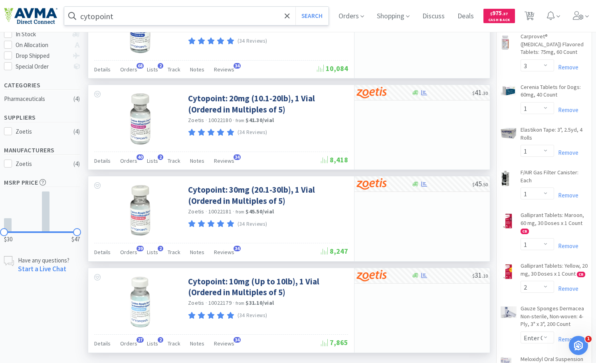
click at [142, 18] on input "cytopoint" at bounding box center [196, 16] width 264 height 18
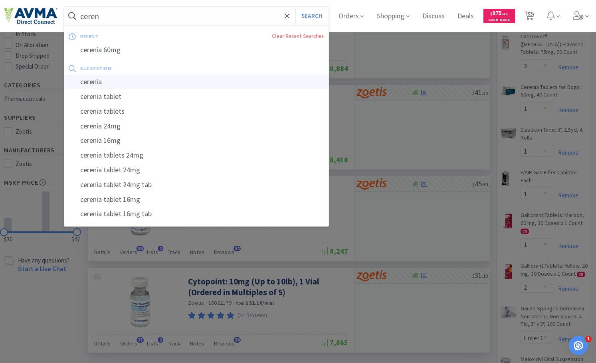
click at [93, 79] on div "cerenia" at bounding box center [196, 82] width 264 height 15
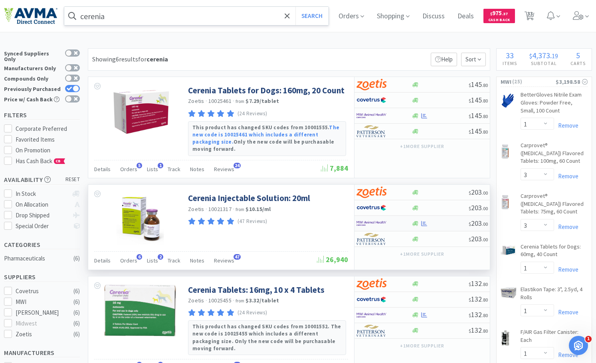
click at [390, 217] on div at bounding box center [378, 224] width 44 height 14
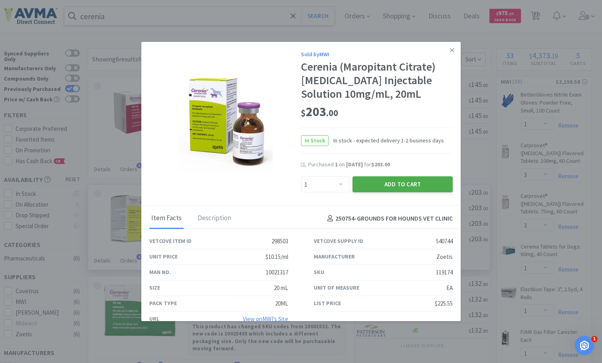
click at [401, 190] on button "Add to Cart" at bounding box center [402, 184] width 100 height 16
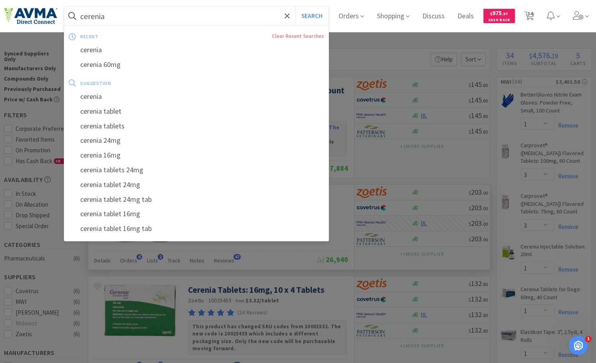
click at [93, 16] on input "cerenia" at bounding box center [196, 16] width 264 height 18
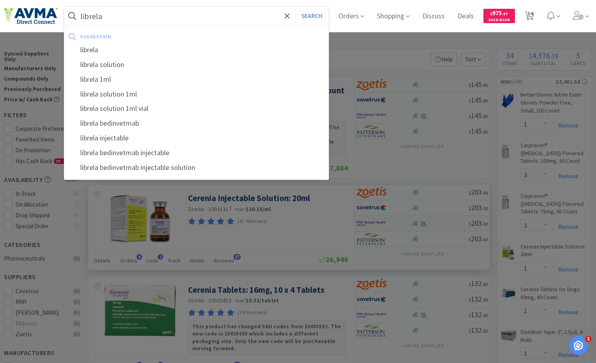
click at [97, 52] on div "librela" at bounding box center [196, 50] width 264 height 15
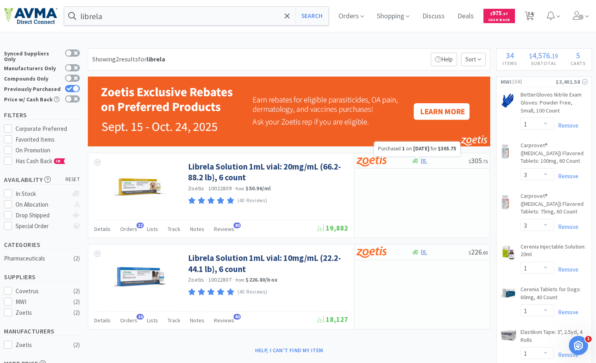
drag, startPoint x: 421, startPoint y: 158, endPoint x: 425, endPoint y: 155, distance: 4.9
click at [425, 154] on div "Purchased 1 on Sep 8th, 2025 for $305.75" at bounding box center [417, 149] width 86 height 15
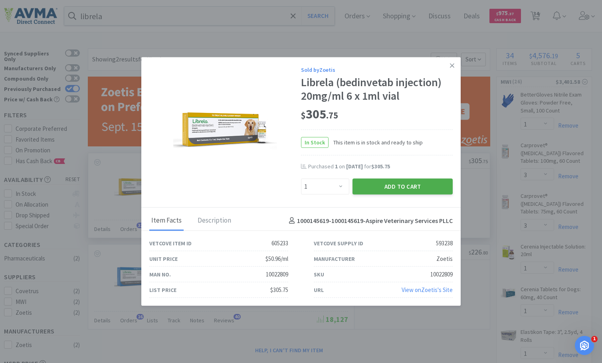
click at [411, 190] on button "Add to Cart" at bounding box center [402, 186] width 100 height 16
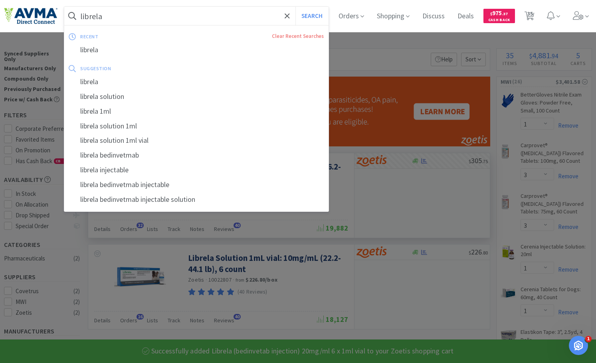
click at [120, 16] on input "librela" at bounding box center [196, 16] width 264 height 18
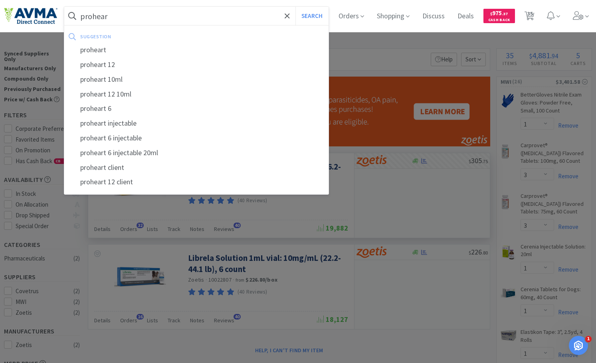
click at [137, 50] on div "proheart" at bounding box center [196, 50] width 264 height 15
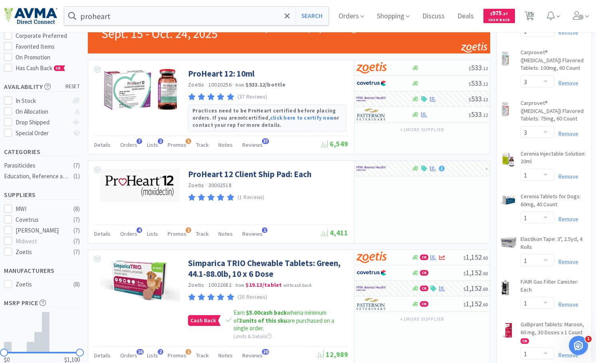
scroll to position [120, 0]
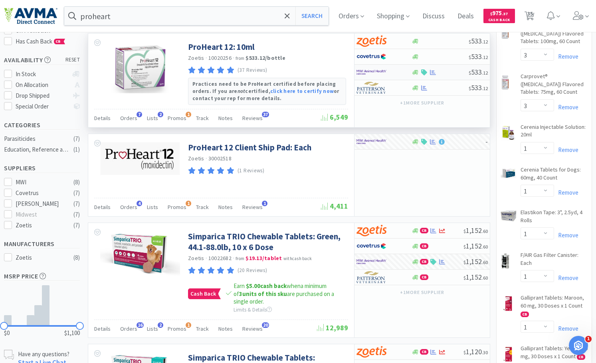
click at [463, 69] on div at bounding box center [439, 72] width 57 height 6
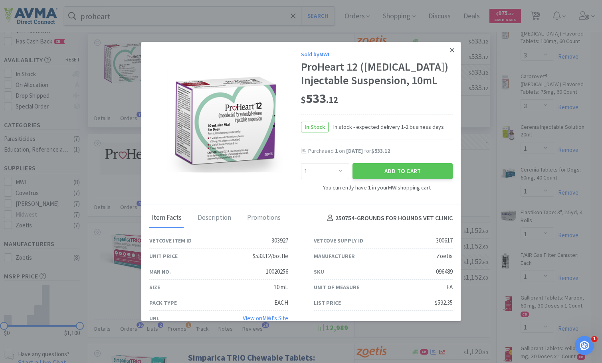
click at [450, 49] on link at bounding box center [452, 50] width 14 height 17
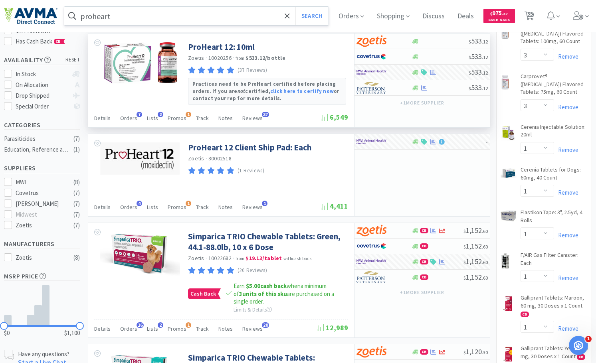
click at [130, 22] on input "proheart" at bounding box center [196, 16] width 264 height 18
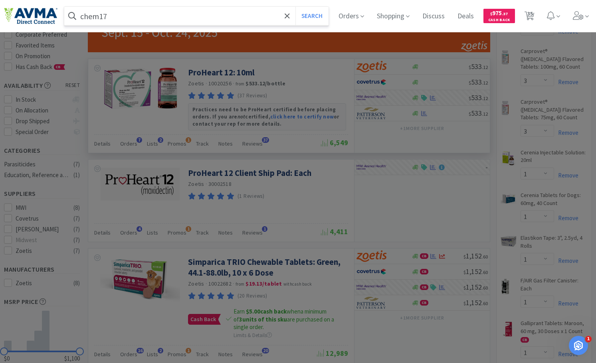
scroll to position [80, 0]
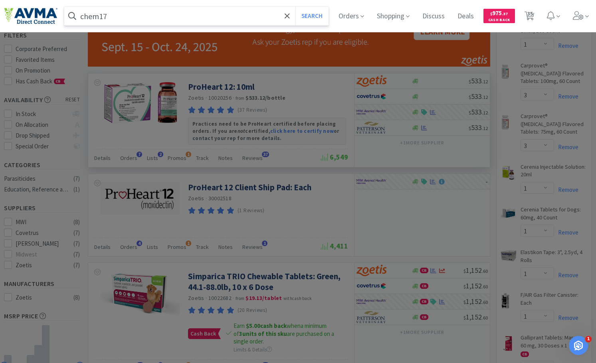
click at [295, 7] on button "Search" at bounding box center [311, 16] width 33 height 18
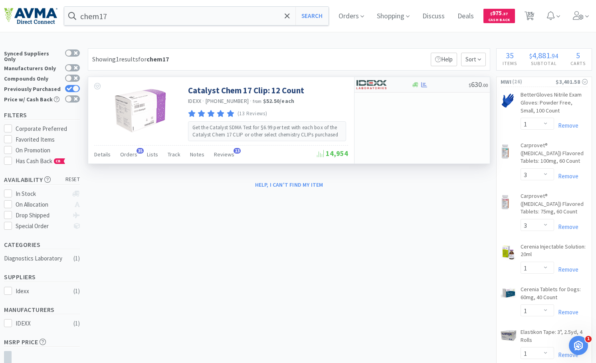
click at [446, 88] on div "$ 630 . 00" at bounding box center [421, 85] width 135 height 16
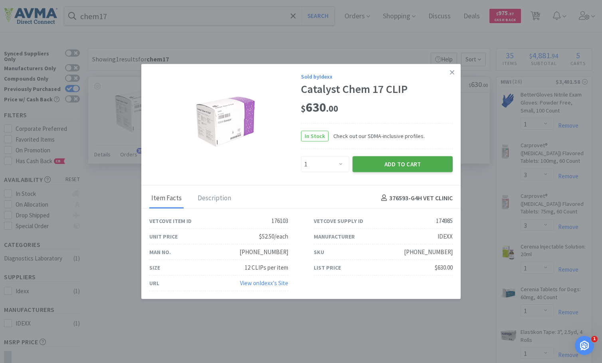
click at [407, 164] on button "Add to Cart" at bounding box center [402, 164] width 100 height 16
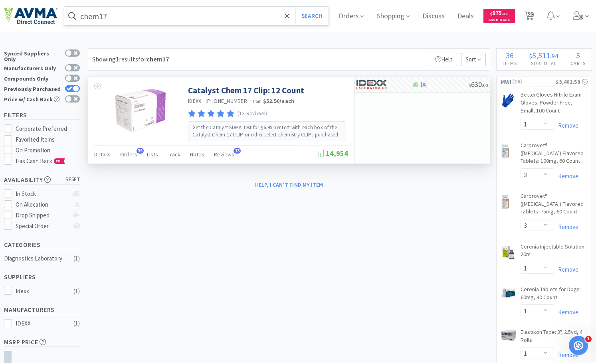
click at [169, 20] on input "chem17" at bounding box center [196, 16] width 264 height 18
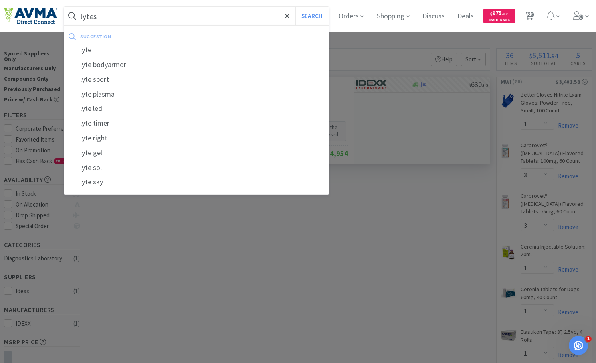
click at [295, 7] on button "Search" at bounding box center [311, 16] width 33 height 18
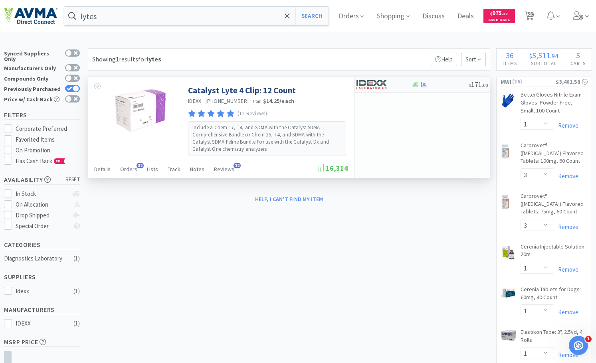
click at [387, 80] on div at bounding box center [378, 85] width 44 height 14
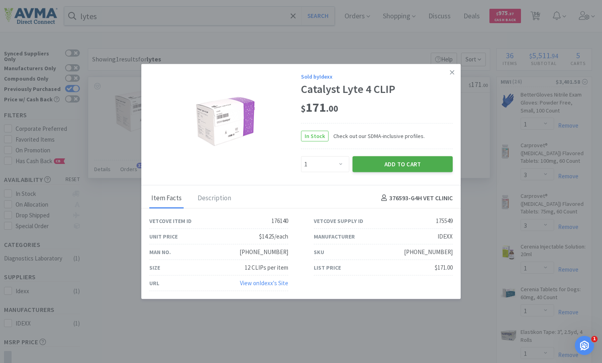
click at [376, 163] on button "Add to Cart" at bounding box center [402, 164] width 100 height 16
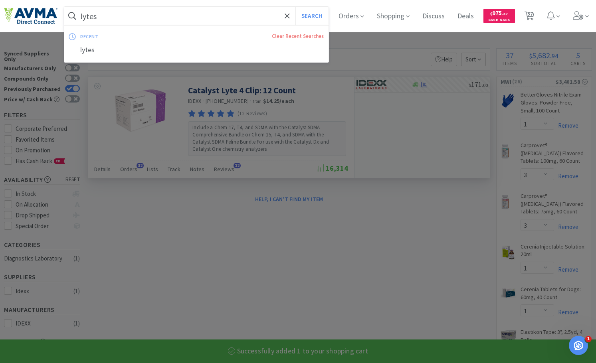
click at [91, 19] on input "lytes" at bounding box center [196, 16] width 264 height 18
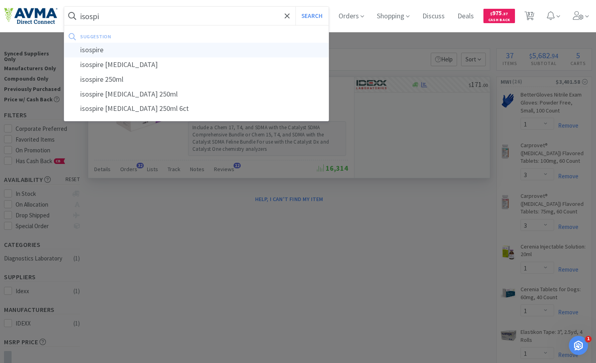
click at [103, 57] on div "isospire" at bounding box center [196, 50] width 264 height 15
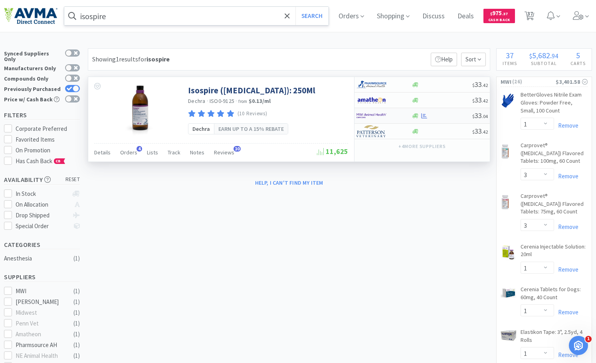
click at [382, 117] on img at bounding box center [371, 116] width 30 height 12
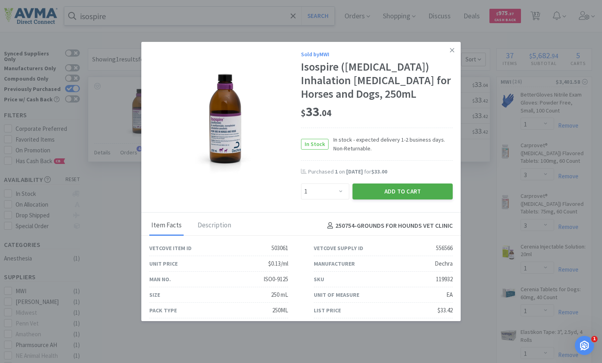
click at [405, 196] on button "Add to Cart" at bounding box center [402, 192] width 100 height 16
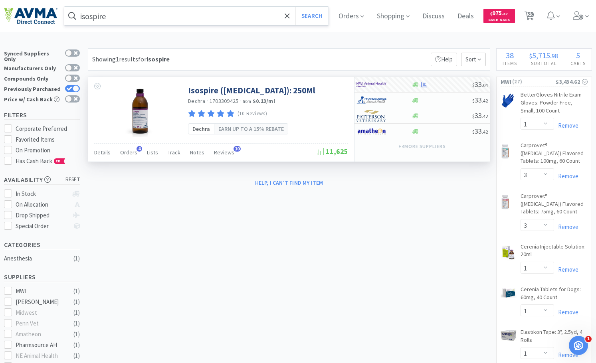
click at [177, 18] on input "isospire" at bounding box center [196, 16] width 264 height 18
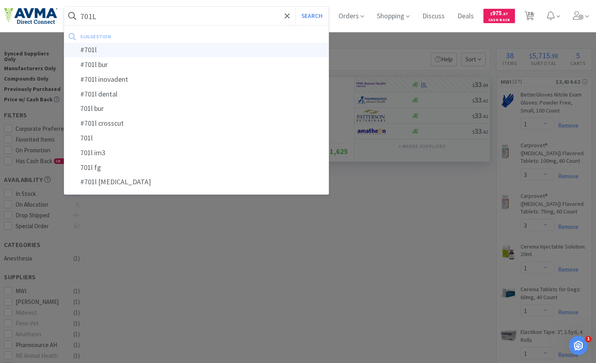
click at [139, 47] on div "#701l" at bounding box center [196, 50] width 264 height 15
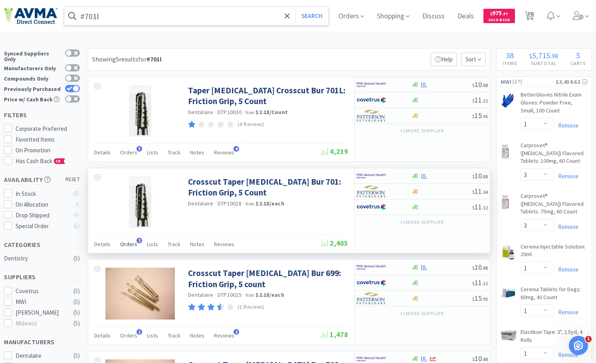
click at [129, 248] on div "Orders 2" at bounding box center [128, 245] width 17 height 15
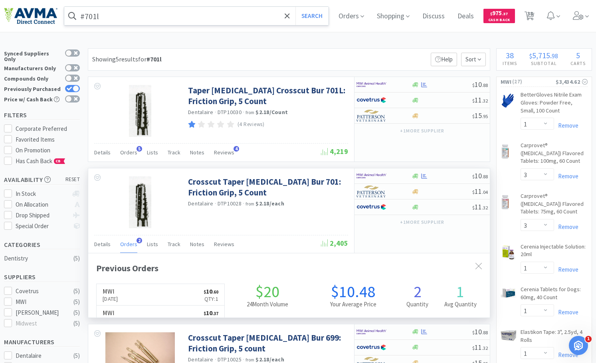
scroll to position [202, 401]
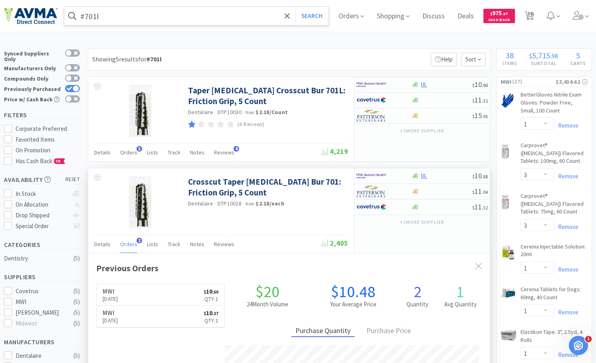
click at [129, 248] on div "Orders 2" at bounding box center [128, 245] width 17 height 15
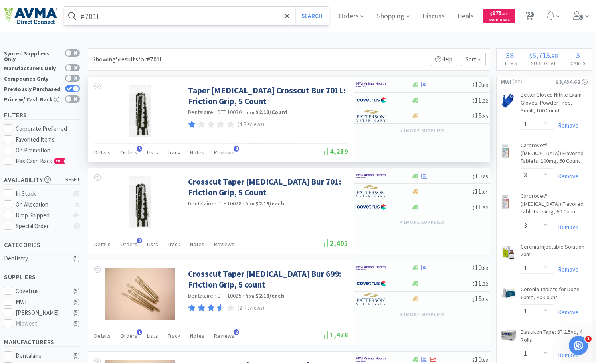
click at [133, 151] on span "Orders" at bounding box center [128, 152] width 17 height 7
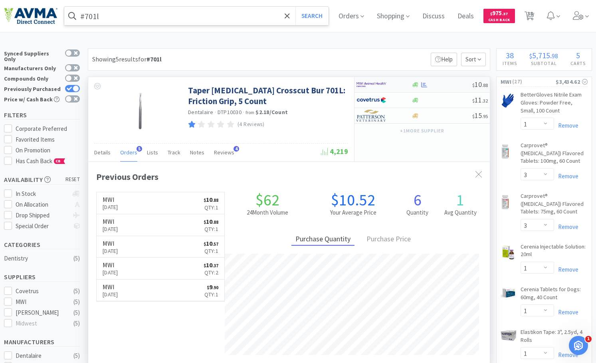
click at [376, 81] on img at bounding box center [371, 85] width 30 height 12
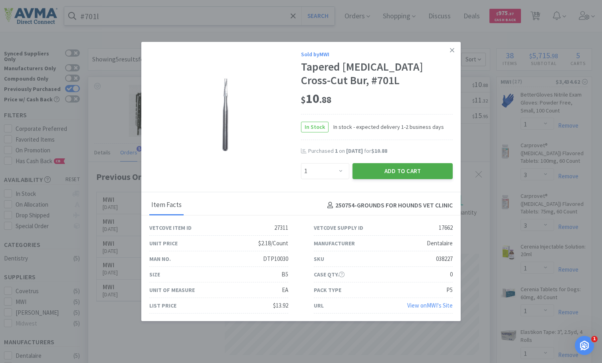
click at [388, 172] on button "Add to Cart" at bounding box center [402, 171] width 100 height 16
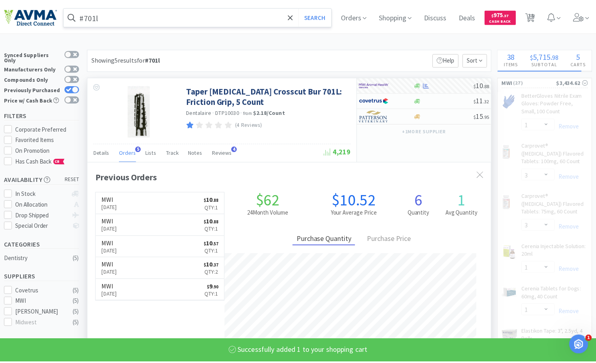
scroll to position [398872, 398672]
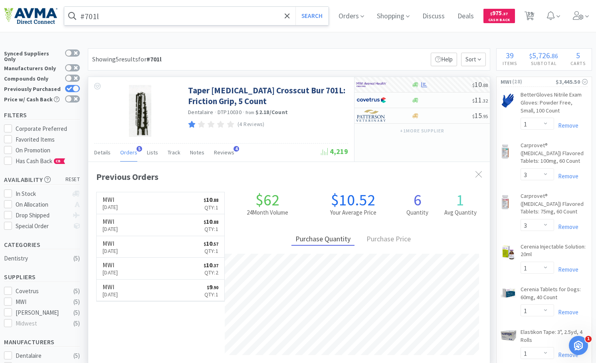
click at [526, 8] on div "Orders Shopping Discuss Discuss Deals Deals $ 975 . 37 Cash Back 39 39" at bounding box center [462, 16] width 260 height 32
click at [533, 10] on span "39" at bounding box center [530, 14] width 6 height 32
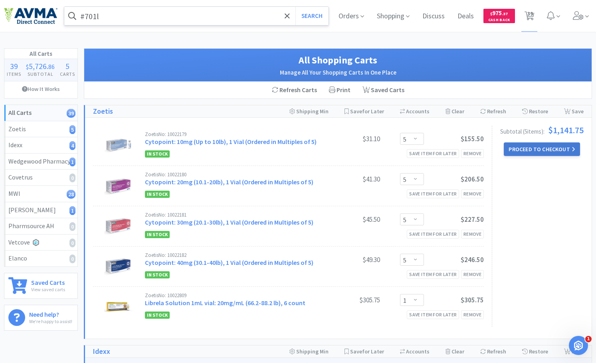
click at [552, 150] on button "Proceed to Checkout" at bounding box center [542, 149] width 76 height 14
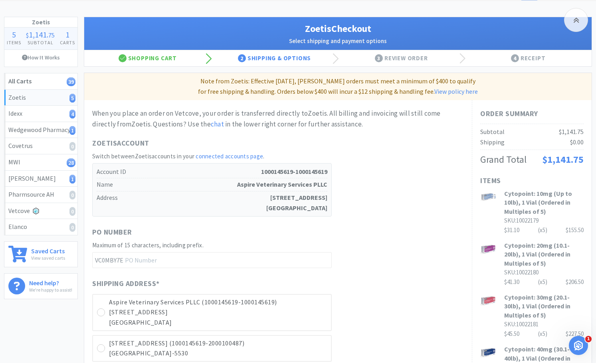
scroll to position [160, 0]
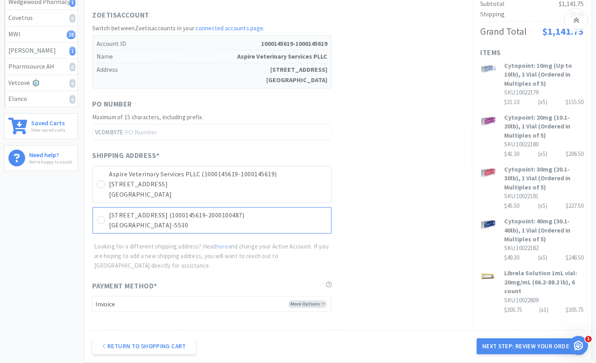
click at [106, 222] on div "6132 Camp Bowie Blvd (1000145619-2000100487) Fort Worth, TX 76116-5530" at bounding box center [211, 220] width 239 height 27
click at [514, 339] on button "Next Step: Review Your Order" at bounding box center [529, 346] width 107 height 16
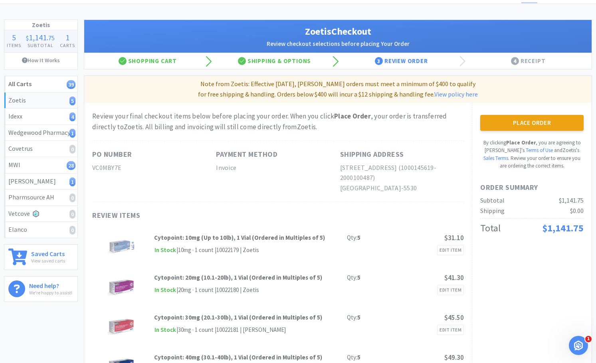
scroll to position [0, 0]
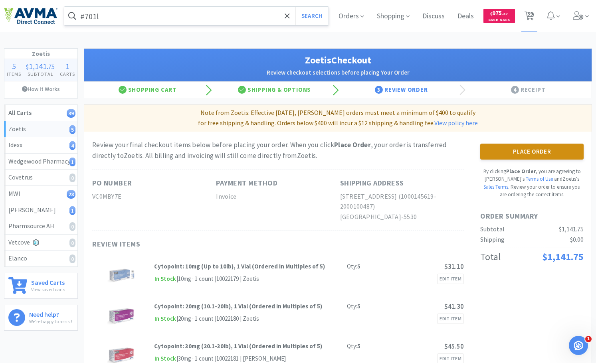
click at [530, 155] on button "Place Order" at bounding box center [531, 152] width 103 height 16
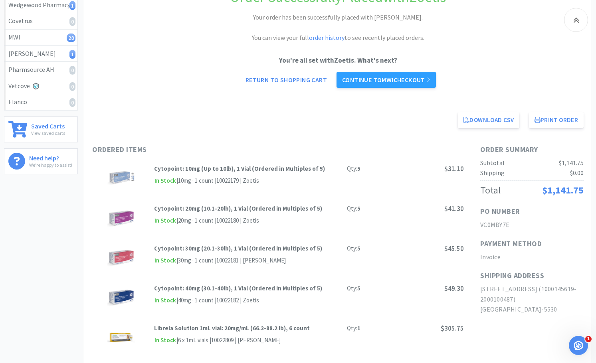
scroll to position [160, 0]
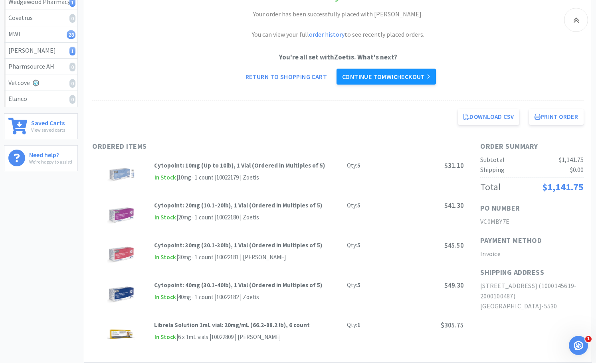
click at [424, 81] on link "Continue to MWI checkout" at bounding box center [385, 77] width 99 height 16
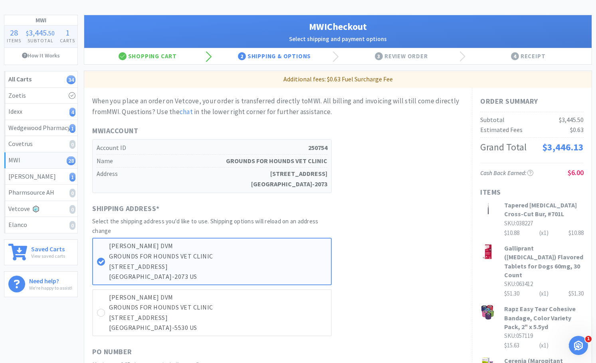
scroll to position [80, 0]
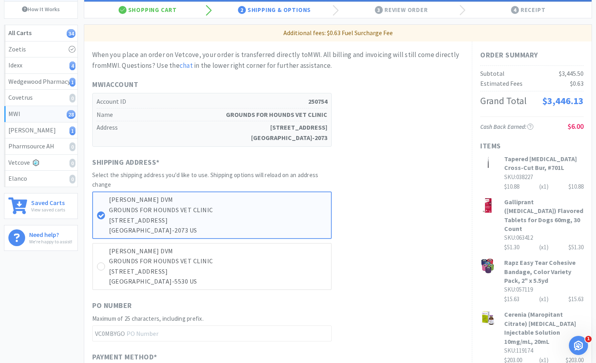
click at [109, 267] on p "6132 CAMP BOWIE BLVD" at bounding box center [218, 272] width 218 height 10
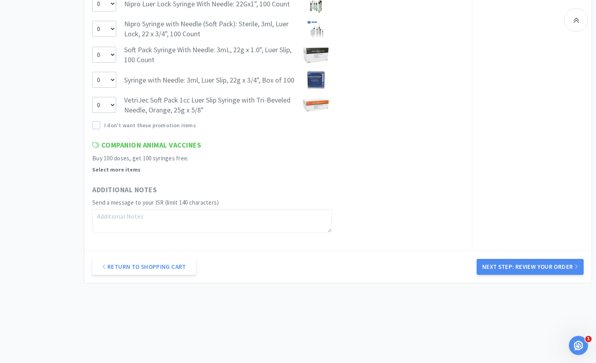
scroll to position [898, 0]
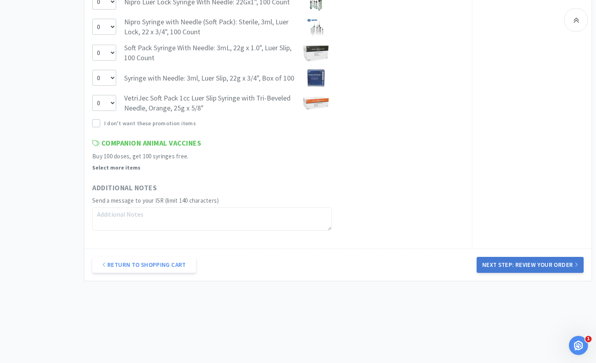
click at [503, 267] on button "Next Step: Review Your Order" at bounding box center [529, 265] width 107 height 16
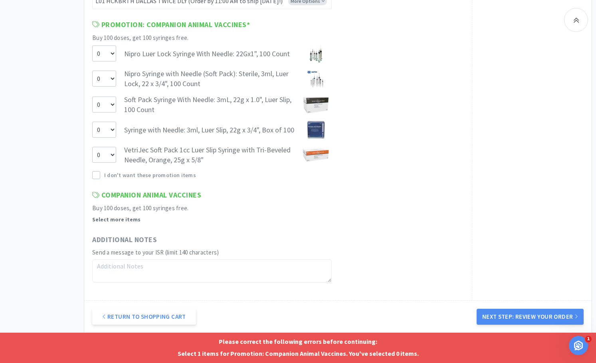
scroll to position [858, 0]
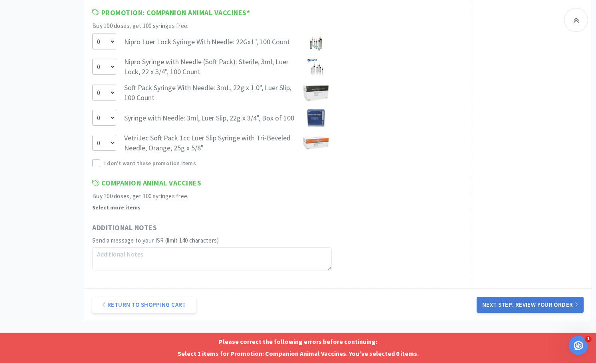
click at [532, 302] on button "Next Step: Review Your Order" at bounding box center [529, 305] width 107 height 16
click at [287, 358] on p "Select 1 items for Promotion: Companion Animal Vaccines. You've selected 0 item…" at bounding box center [298, 354] width 592 height 10
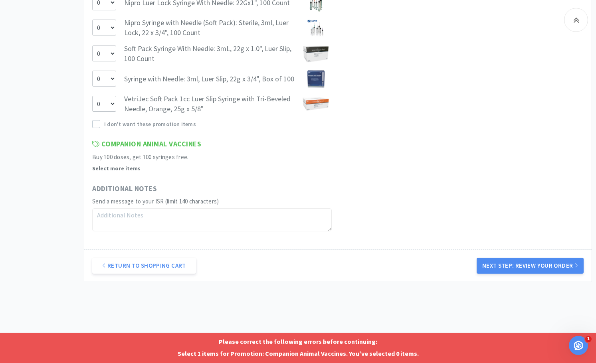
scroll to position [898, 0]
click at [575, 342] on icon "Open Intercom Messenger" at bounding box center [577, 344] width 13 height 13
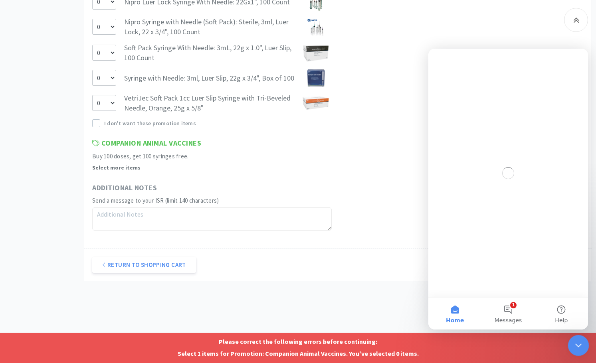
scroll to position [0, 0]
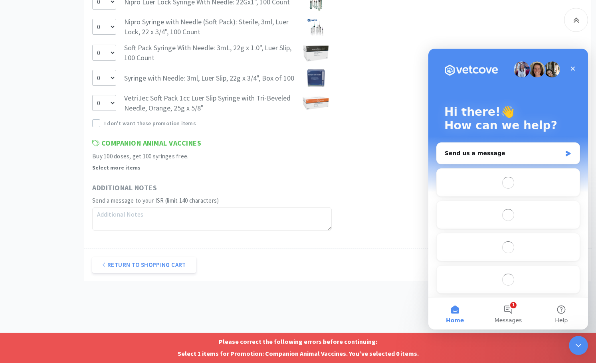
click at [554, 348] on div "Please correct the following errors before continuing: Select 1 items for Promo…" at bounding box center [298, 348] width 596 height 30
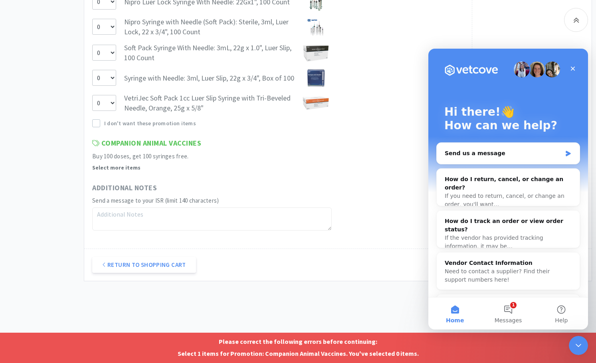
click at [298, 355] on p "Select 1 items for Promotion: Companion Animal Vaccines. You've selected 0 item…" at bounding box center [298, 354] width 592 height 10
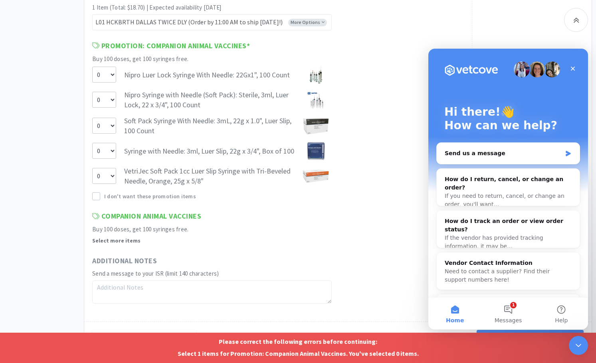
scroll to position [818, 0]
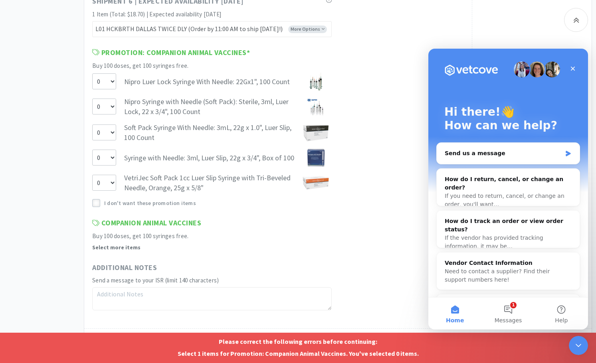
click at [98, 205] on icon at bounding box center [96, 204] width 6 height 6
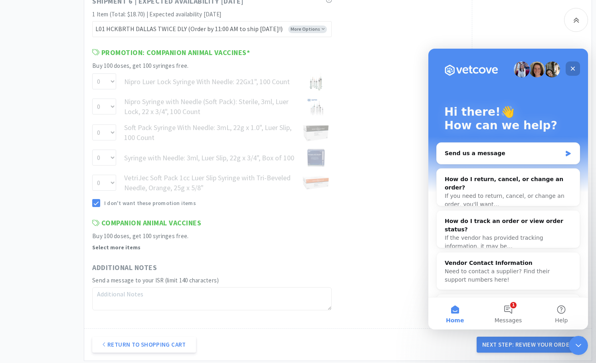
click at [569, 67] on div "Close" at bounding box center [572, 68] width 14 height 14
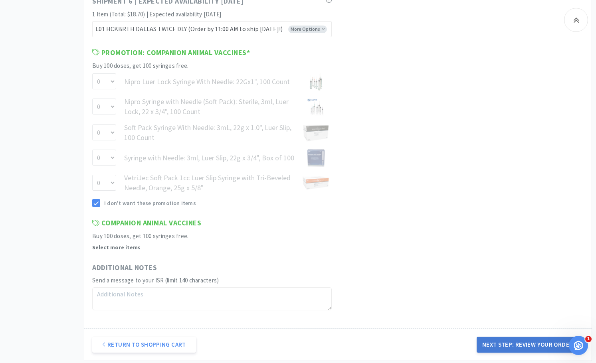
scroll to position [0, 0]
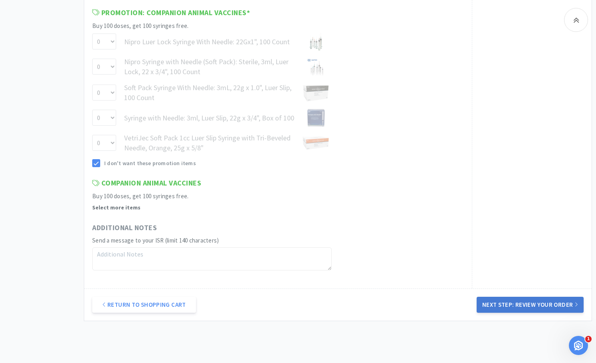
click at [544, 300] on button "Next Step: Review Your Order" at bounding box center [529, 305] width 107 height 16
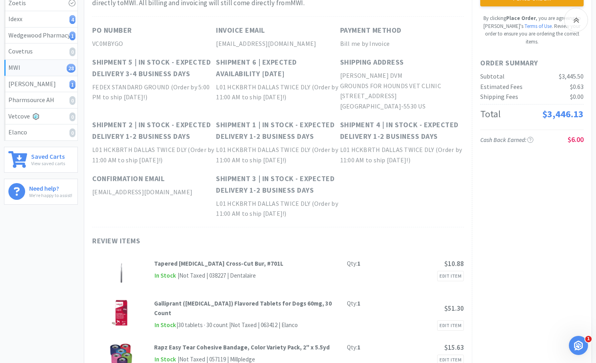
scroll to position [40, 0]
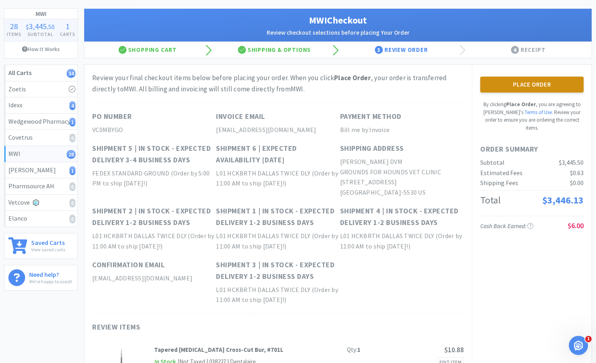
click at [511, 81] on button "Place Order" at bounding box center [531, 85] width 103 height 16
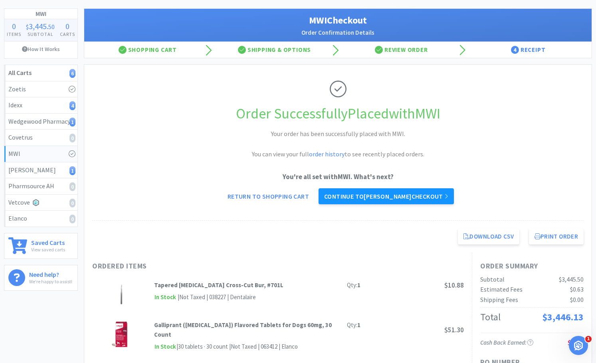
click at [393, 202] on link "Continue to Patterson checkout" at bounding box center [385, 196] width 135 height 16
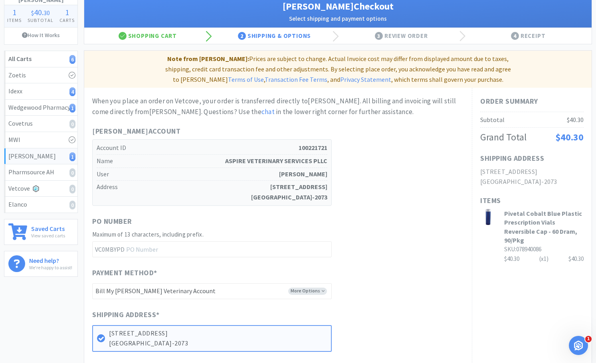
scroll to position [40, 0]
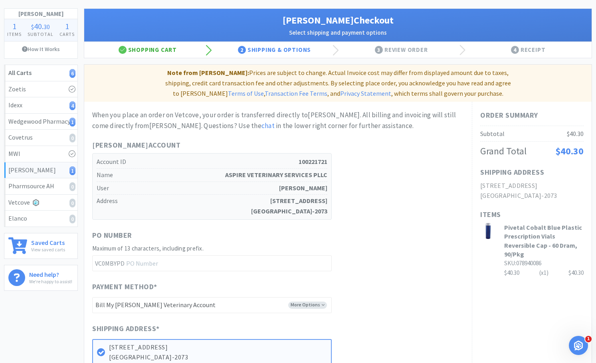
click at [168, 46] on div "Shopping Cart" at bounding box center [147, 50] width 127 height 16
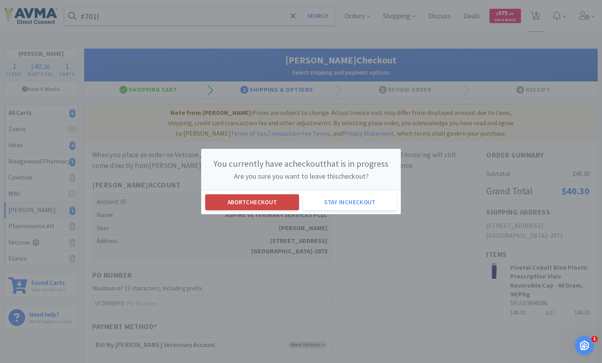
click at [253, 202] on button "Abort checkout" at bounding box center [252, 202] width 94 height 16
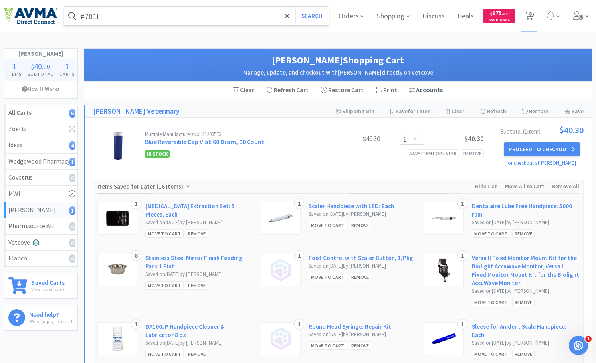
click at [419, 88] on div "Switch Accounts ( 100221721 )" at bounding box center [426, 90] width 34 height 10
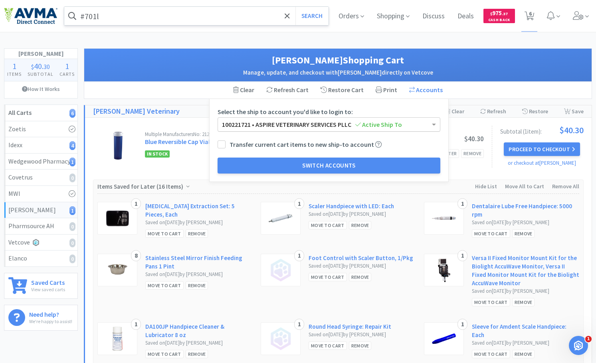
click at [384, 122] on span "Active Ship To" at bounding box center [378, 125] width 47 height 8
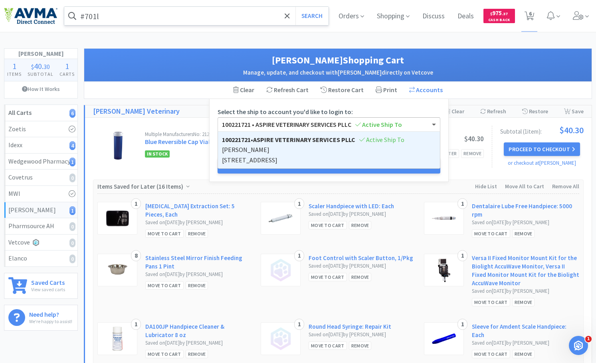
click at [360, 126] on icon at bounding box center [358, 124] width 6 height 6
click at [469, 88] on div "Clear Cart Refresh Cart Restore Cart Print Switch Accounts ( 100221721 ) Select…" at bounding box center [337, 90] width 507 height 17
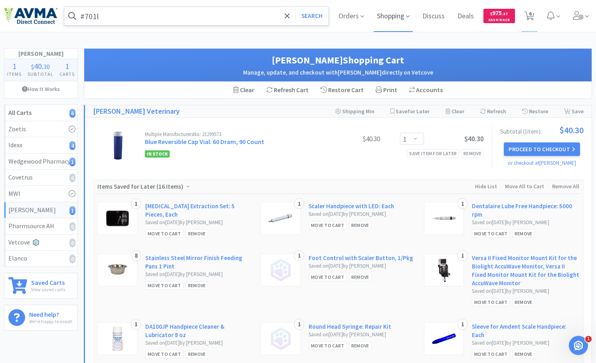
click at [388, 13] on span "Shopping" at bounding box center [393, 16] width 39 height 32
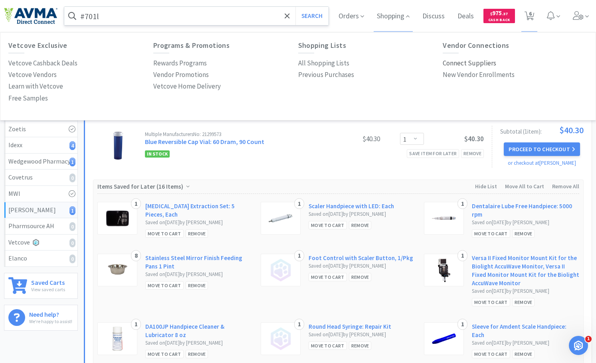
click at [472, 63] on p "Connect Suppliers" at bounding box center [469, 63] width 53 height 11
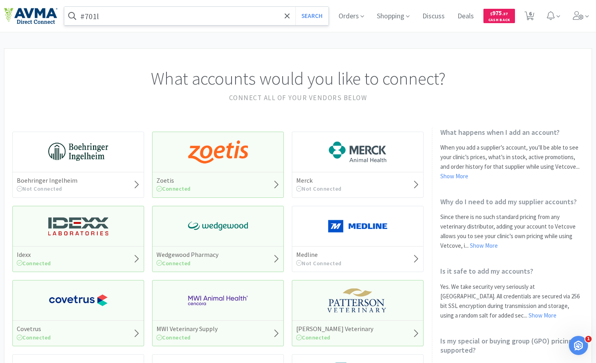
click at [360, 310] on img at bounding box center [358, 301] width 60 height 24
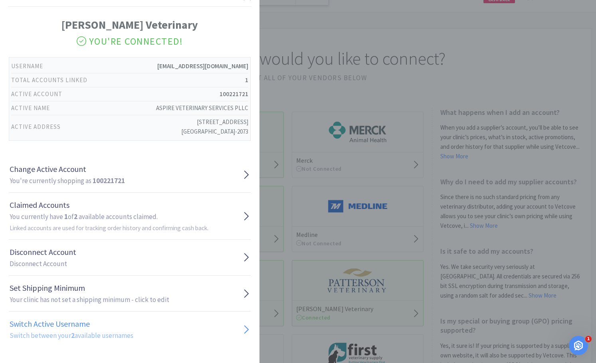
scroll to position [40, 0]
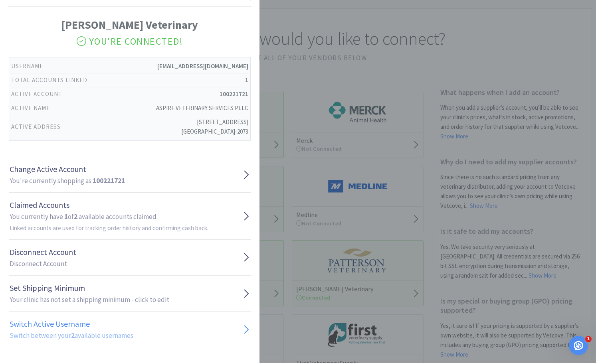
click at [139, 336] on link "Switch Active Username Switch between your 2 available usernames" at bounding box center [130, 330] width 242 height 36
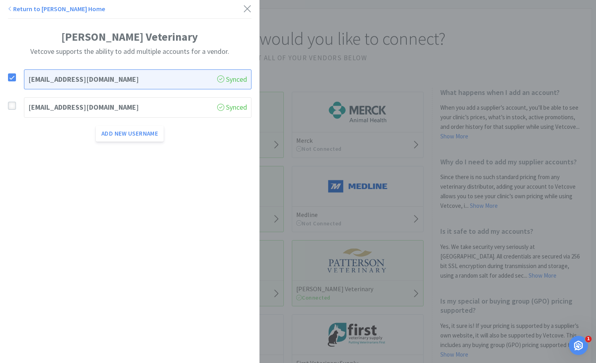
click at [12, 102] on div at bounding box center [12, 106] width 8 height 8
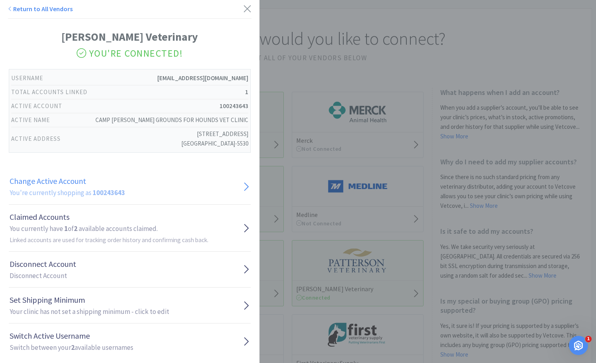
click at [82, 190] on h2 "You're currently shopping as 100243643" at bounding box center [67, 193] width 115 height 11
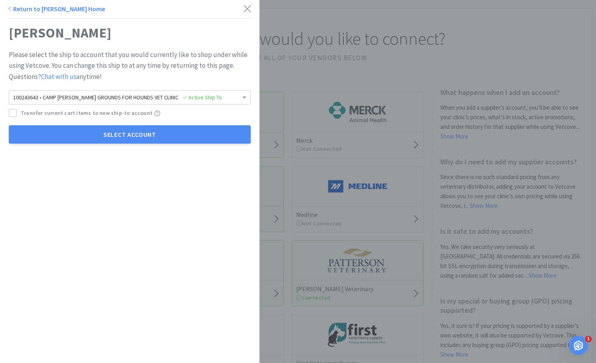
click at [17, 113] on label "Transfer current cart items to new ship-to account" at bounding box center [81, 113] width 144 height 9
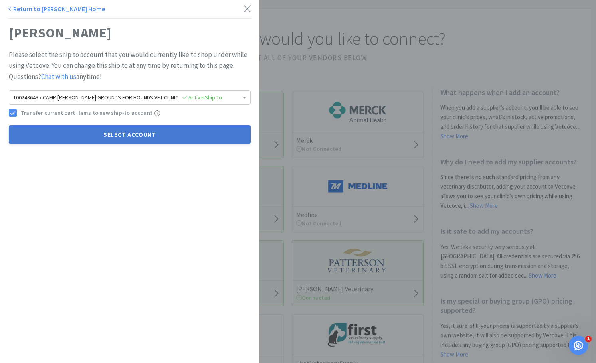
click at [98, 142] on button "Select Account" at bounding box center [130, 134] width 242 height 18
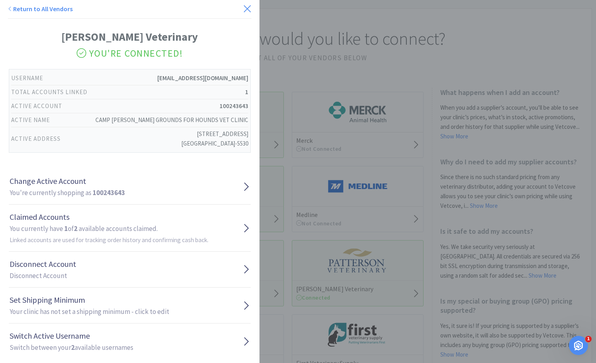
click at [244, 11] on icon at bounding box center [247, 8] width 7 height 7
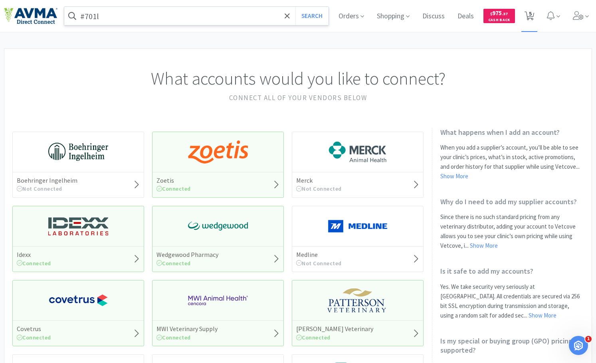
click at [531, 15] on span "5" at bounding box center [530, 14] width 3 height 32
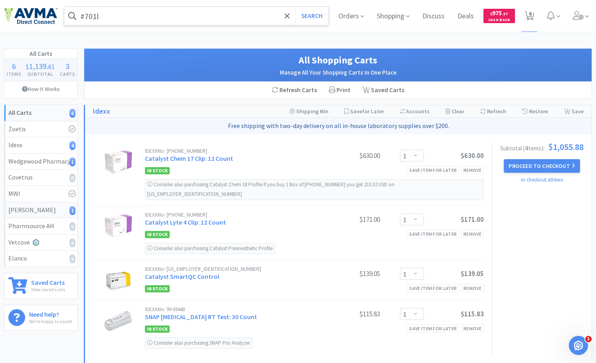
click at [62, 211] on div "Patterson 1" at bounding box center [40, 210] width 65 height 10
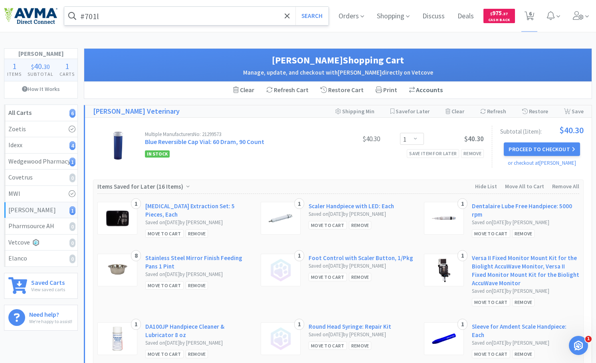
click at [416, 86] on div "Switch Accounts ( 100243643 )" at bounding box center [426, 90] width 34 height 10
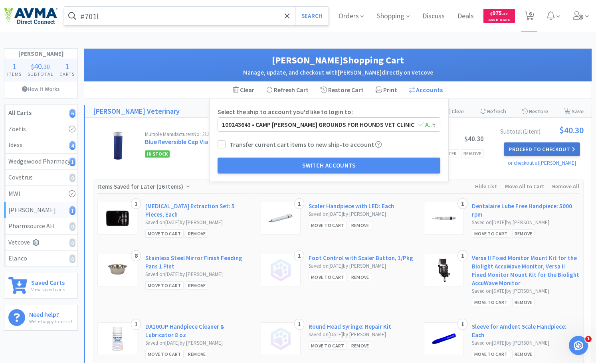
click at [541, 150] on button "Proceed to Checkout" at bounding box center [542, 149] width 76 height 14
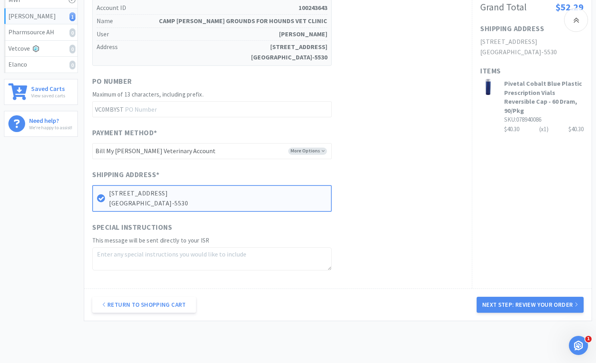
scroll to position [200, 0]
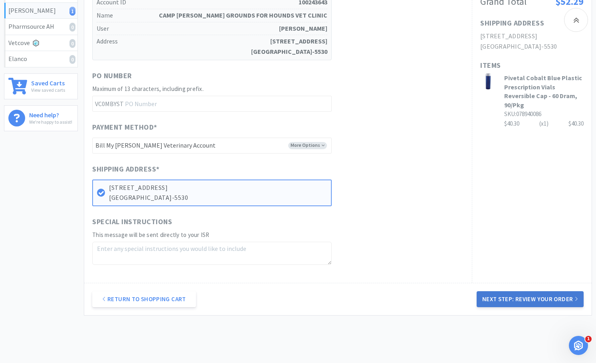
click at [504, 291] on button "Next Step: Review Your Order" at bounding box center [529, 299] width 107 height 16
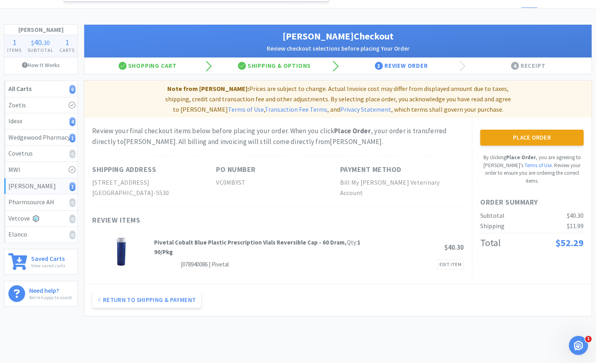
scroll to position [0, 0]
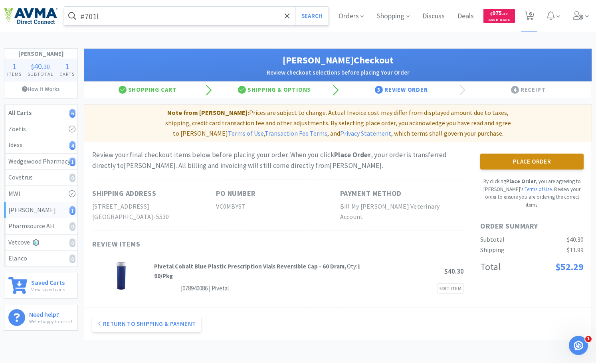
click at [507, 156] on button "Place Order" at bounding box center [531, 162] width 103 height 16
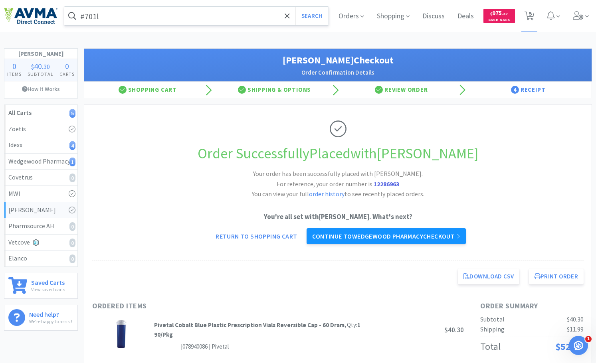
click at [427, 239] on link "Continue to Wedgewood Pharmacy checkout" at bounding box center [385, 236] width 159 height 16
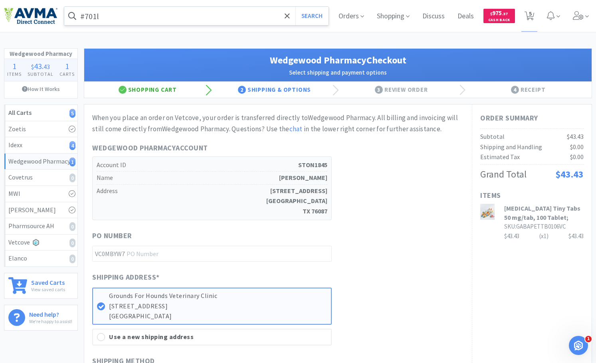
click at [173, 89] on div "Shopping Cart" at bounding box center [147, 90] width 127 height 16
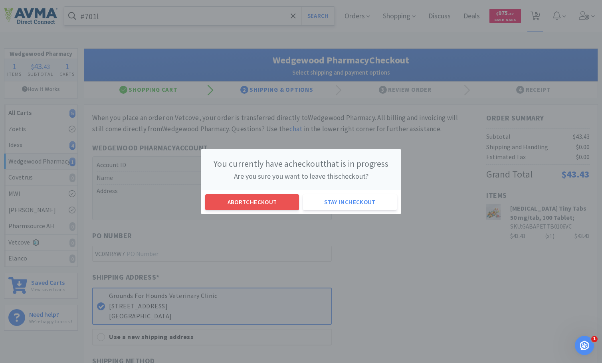
click at [263, 199] on button "Abort checkout" at bounding box center [252, 202] width 94 height 16
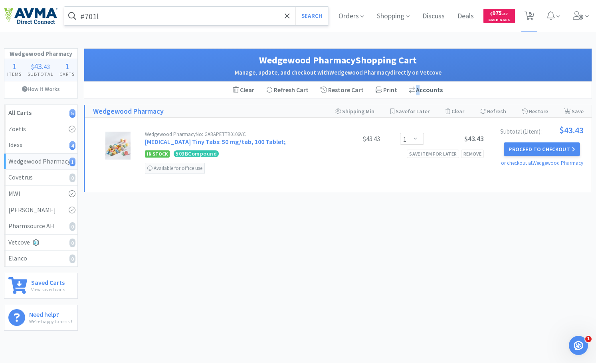
click at [417, 86] on div "Switch Accounts ( STON1845 )" at bounding box center [426, 90] width 34 height 10
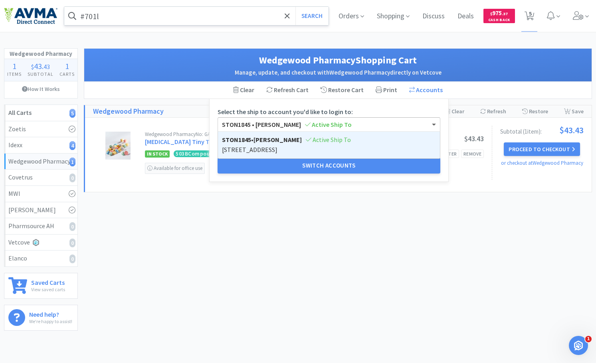
click at [329, 118] on div "STON1845 • Preston Stone Active Ship To" at bounding box center [329, 125] width 222 height 14
click at [328, 119] on div "STON1845 • Preston Stone Active Ship To" at bounding box center [329, 125] width 222 height 14
click at [389, 218] on div "Wedgewood Pharmacy Shopping Cart Manage, update, and checkout with Wedgewood Ph…" at bounding box center [338, 188] width 508 height 281
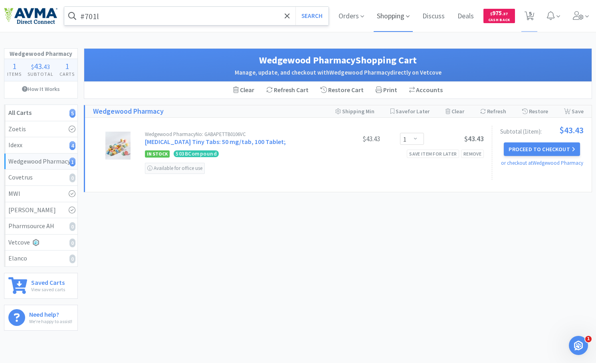
click at [384, 11] on span "Shopping" at bounding box center [393, 16] width 39 height 32
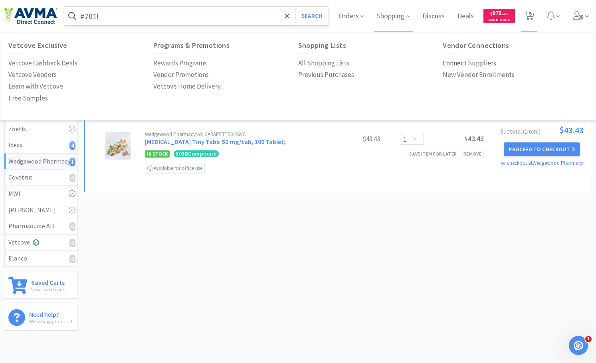
click at [474, 58] on p "Connect Suppliers" at bounding box center [469, 63] width 53 height 11
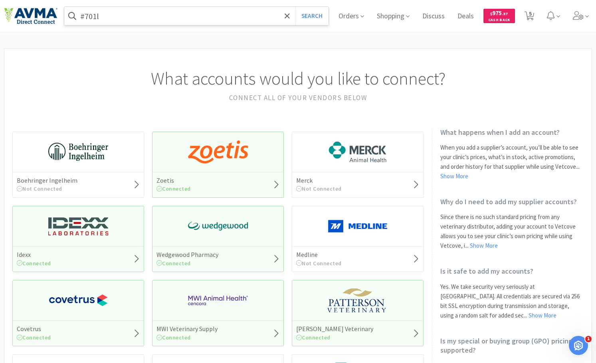
click at [232, 242] on div "Wedgewood Pharmacy Connected" at bounding box center [218, 239] width 132 height 66
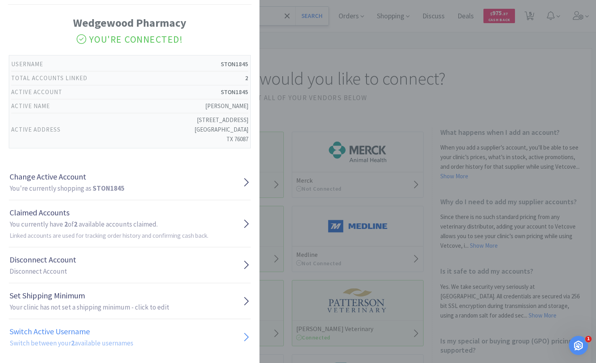
scroll to position [22, 0]
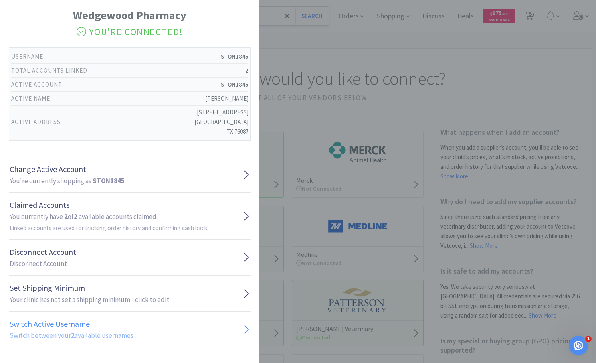
click at [154, 324] on link "Switch Active Username Switch between your 2 available usernames" at bounding box center [130, 330] width 242 height 36
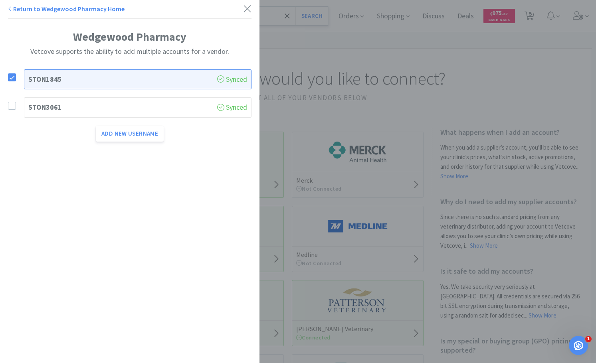
click at [130, 98] on div "STON3061 Synced" at bounding box center [137, 107] width 227 height 20
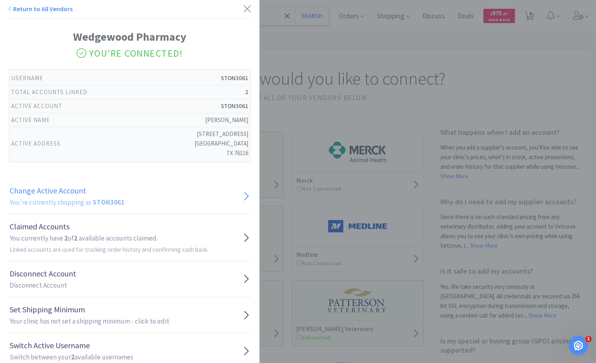
click at [152, 205] on link "Change Active Account You're currently shopping as STON3061" at bounding box center [130, 196] width 242 height 36
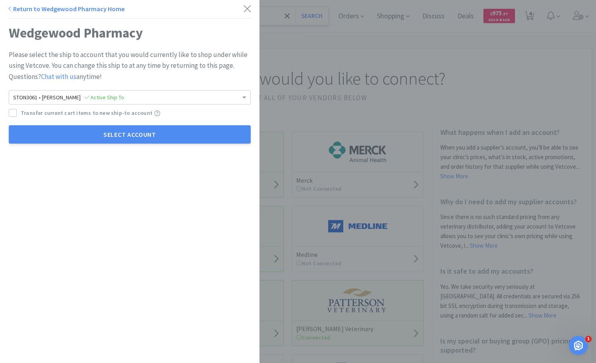
click at [53, 113] on span "Transfer current cart items to new ship-to account" at bounding box center [87, 113] width 132 height 9
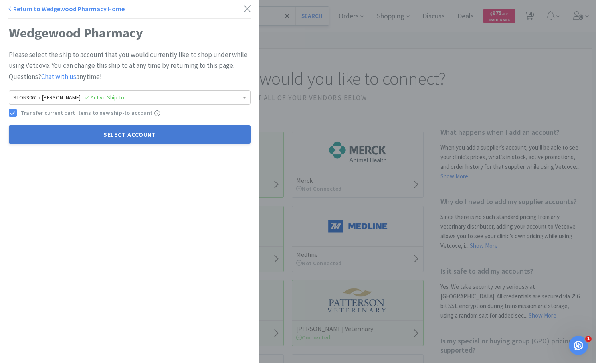
click at [137, 138] on button "Select Account" at bounding box center [130, 134] width 242 height 18
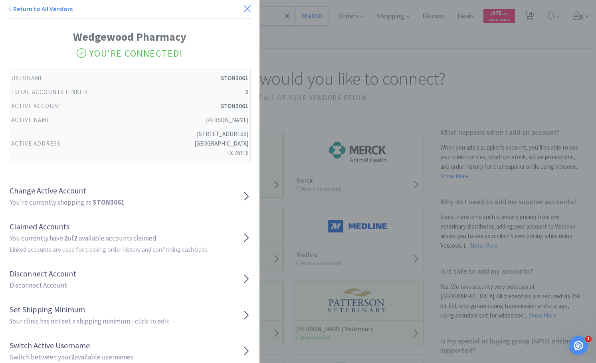
click at [243, 7] on icon at bounding box center [247, 8] width 8 height 11
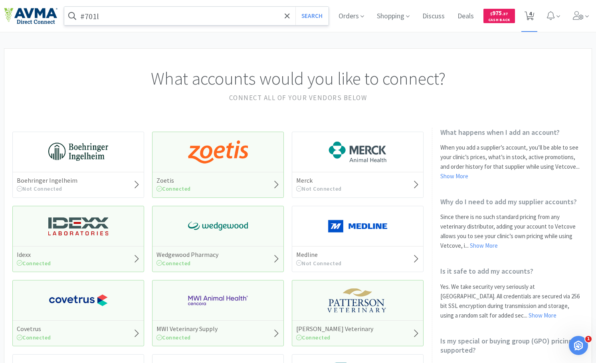
click at [534, 14] on span "4" at bounding box center [529, 16] width 16 height 32
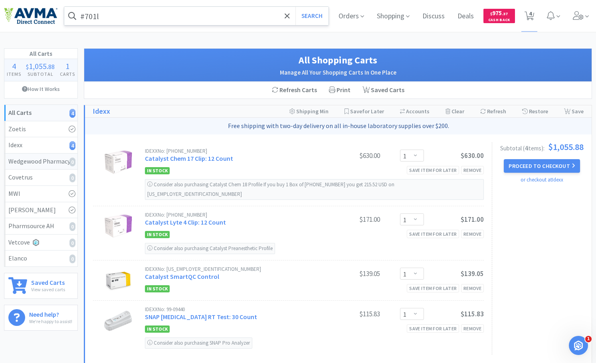
click at [59, 164] on div "Wedgewood Pharmacy 0" at bounding box center [40, 161] width 65 height 10
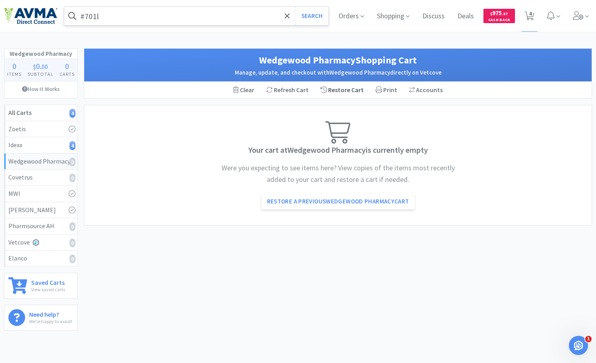
click at [344, 90] on div "Restore Cart" at bounding box center [341, 90] width 55 height 17
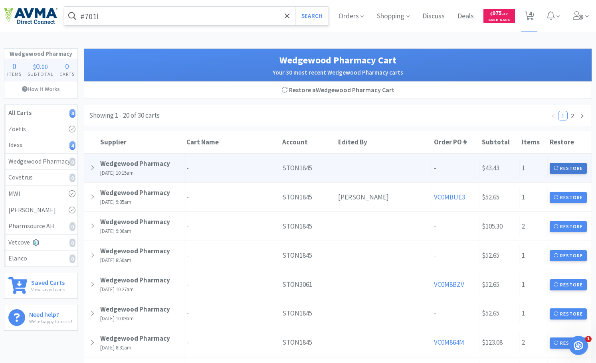
click at [561, 166] on button "Restore" at bounding box center [568, 168] width 37 height 11
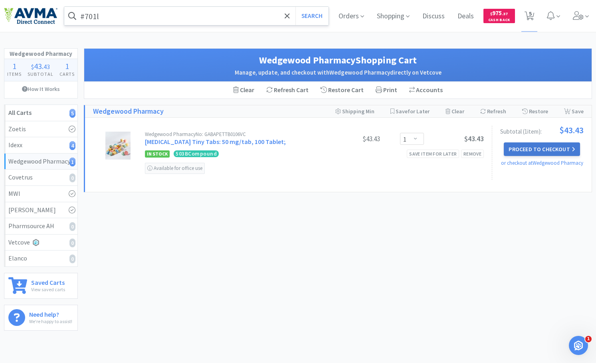
click at [530, 148] on button "Proceed to Checkout" at bounding box center [542, 149] width 76 height 14
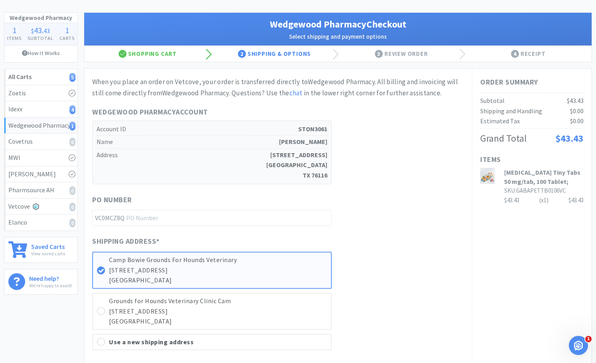
scroll to position [80, 0]
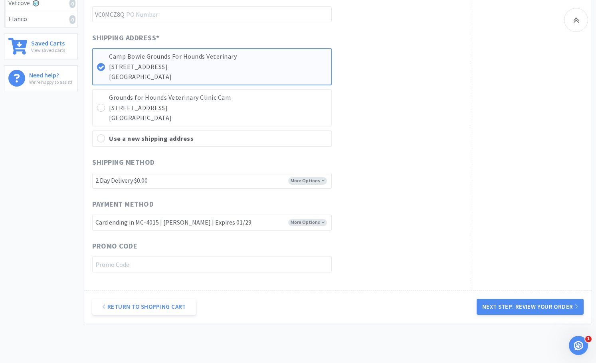
click at [526, 297] on div "Return to Shopping Cart Next Step: Review Your Order" at bounding box center [337, 307] width 507 height 32
click at [526, 303] on button "Next Step: Review Your Order" at bounding box center [529, 307] width 107 height 16
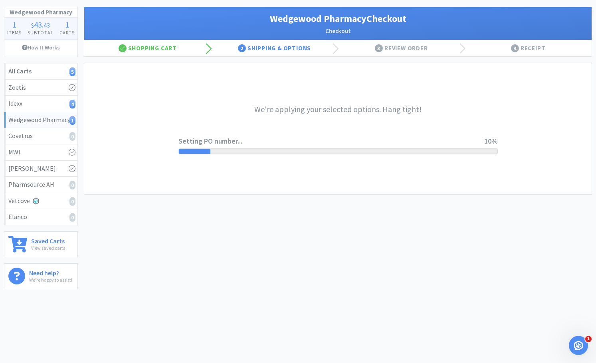
scroll to position [0, 0]
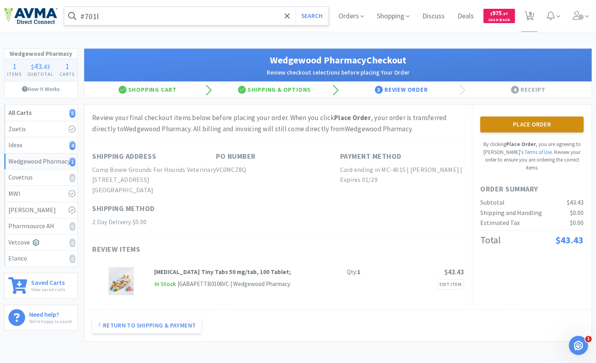
click at [506, 131] on button "Place Order" at bounding box center [531, 125] width 103 height 16
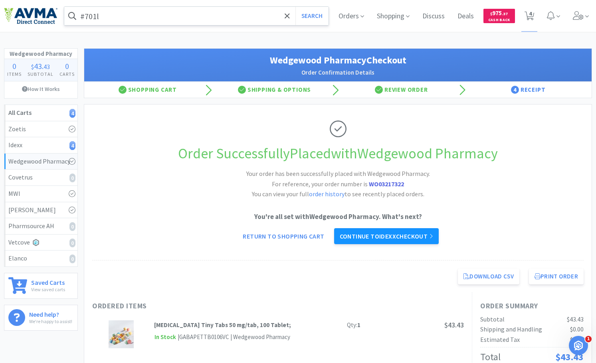
click at [414, 235] on link "Continue to Idexx checkout" at bounding box center [386, 236] width 105 height 16
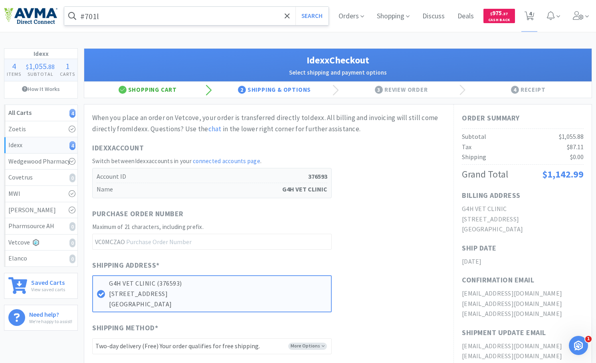
click at [177, 83] on div "Shopping Cart" at bounding box center [147, 90] width 127 height 16
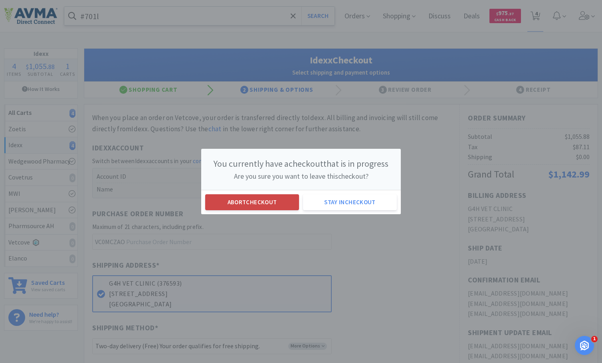
click at [257, 206] on button "Abort checkout" at bounding box center [252, 202] width 94 height 16
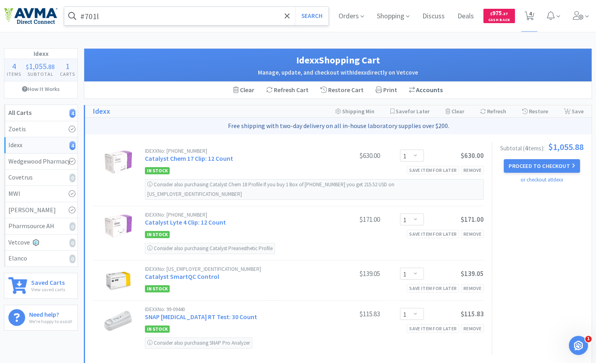
click at [424, 87] on div "Switch Accounts ( 376593 )" at bounding box center [426, 90] width 34 height 10
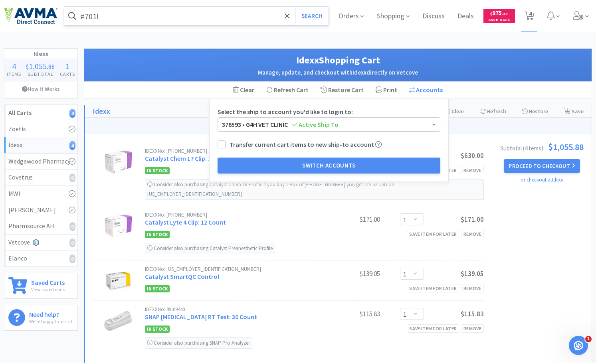
click at [279, 128] on span "376593 • G4H VET CLINIC Active Ship To" at bounding box center [280, 125] width 117 height 8
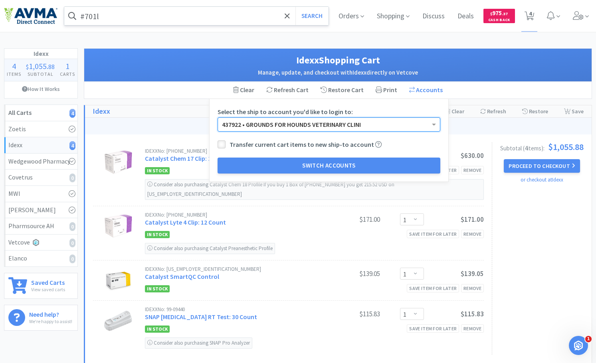
click at [223, 143] on div at bounding box center [221, 144] width 8 height 8
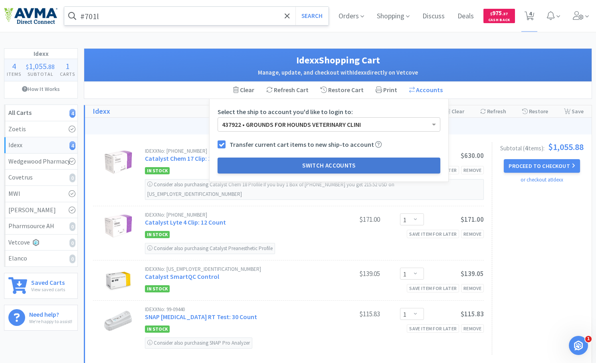
click at [288, 168] on button "Switch Accounts" at bounding box center [328, 166] width 223 height 16
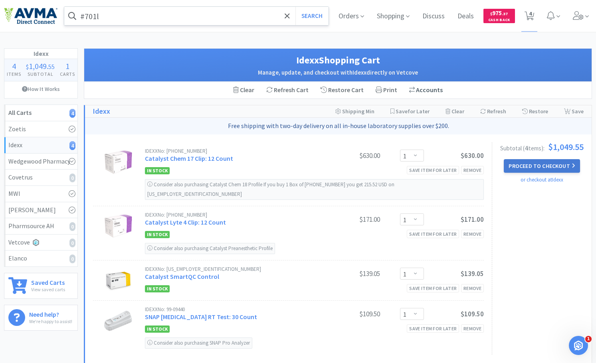
click at [552, 168] on button "Proceed to Checkout" at bounding box center [542, 166] width 76 height 14
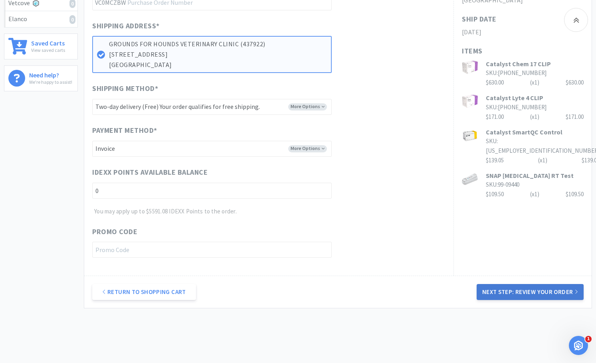
click at [535, 294] on button "Next Step: Review Your Order" at bounding box center [529, 292] width 107 height 16
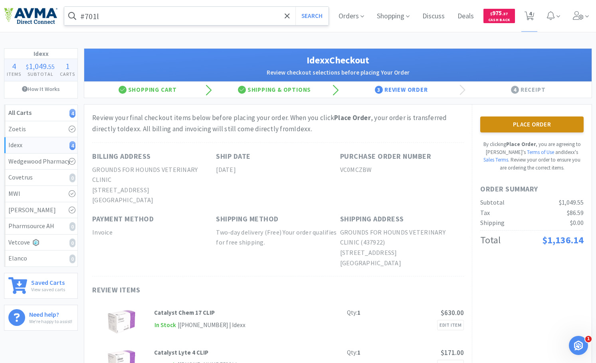
click at [536, 122] on button "Place Order" at bounding box center [531, 125] width 103 height 16
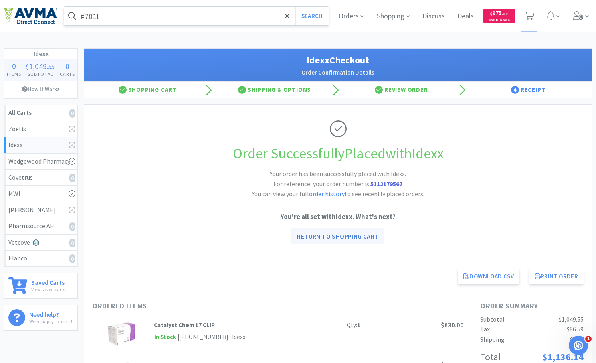
click at [367, 239] on link "Return to Shopping Cart" at bounding box center [337, 236] width 93 height 16
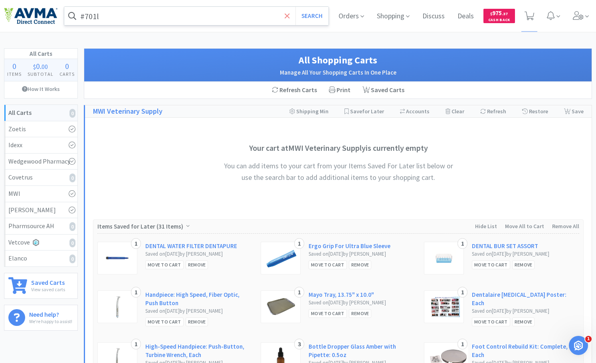
click at [290, 17] on span at bounding box center [287, 16] width 9 height 17
